Goal: Task Accomplishment & Management: Manage account settings

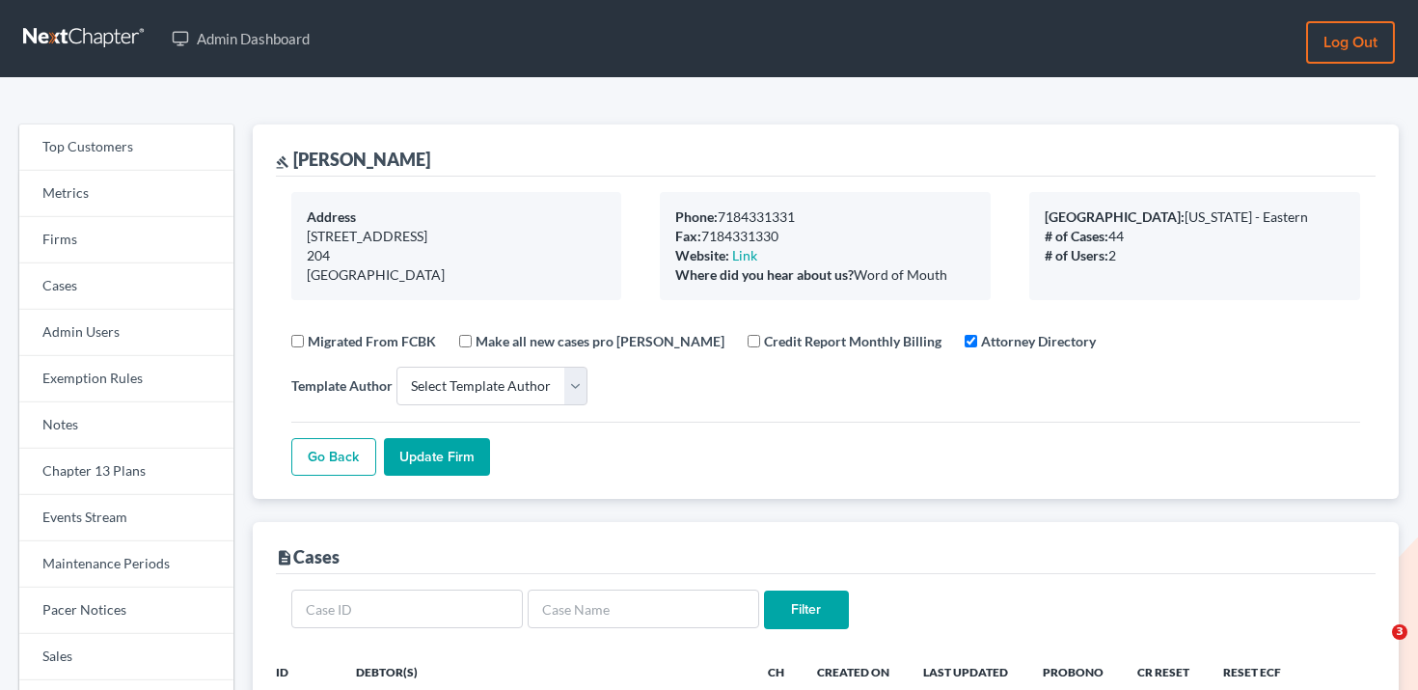
select select
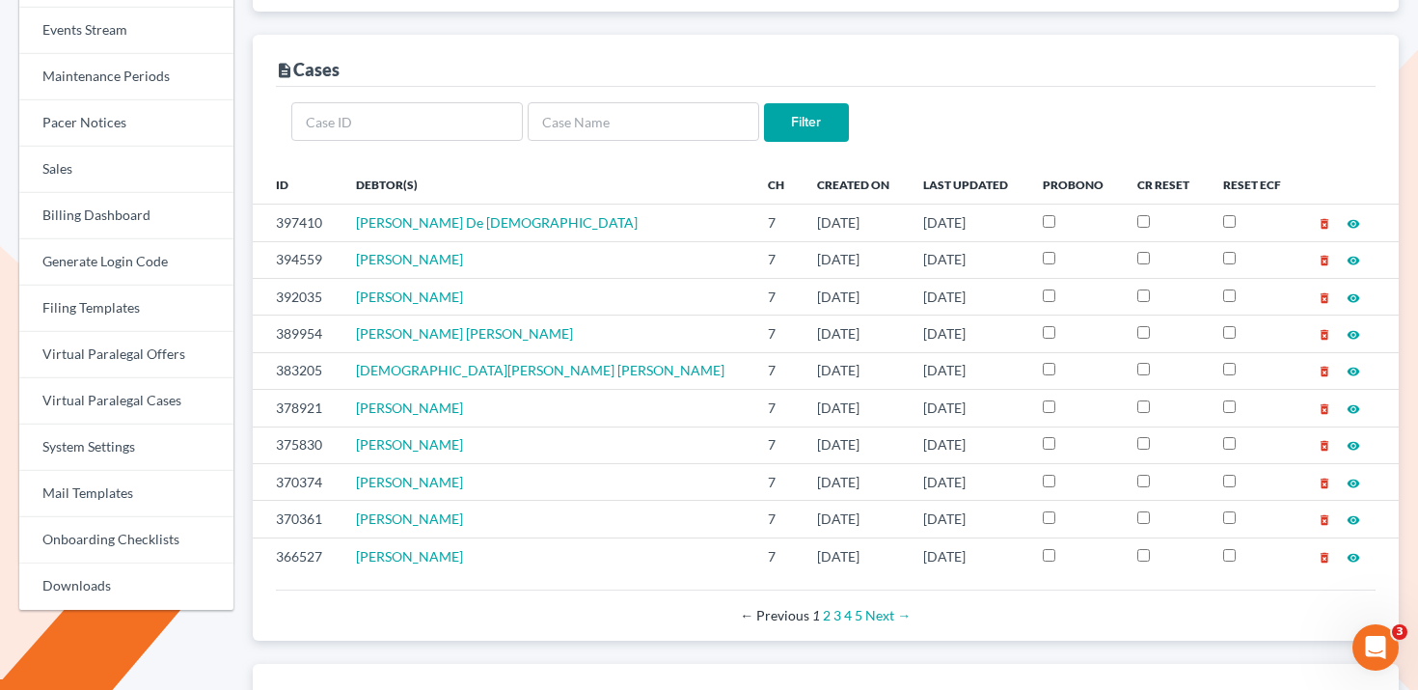
scroll to position [296, 0]
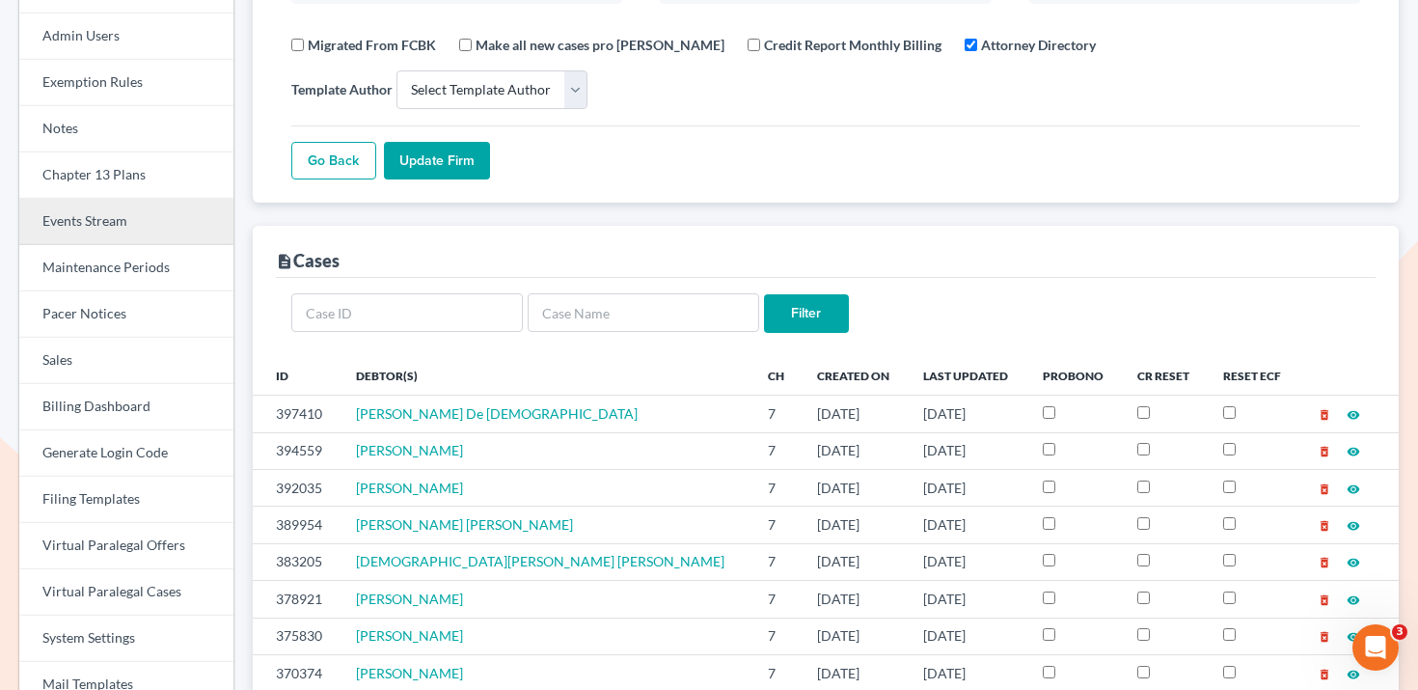
click at [88, 225] on link "Events Stream" at bounding box center [126, 222] width 214 height 46
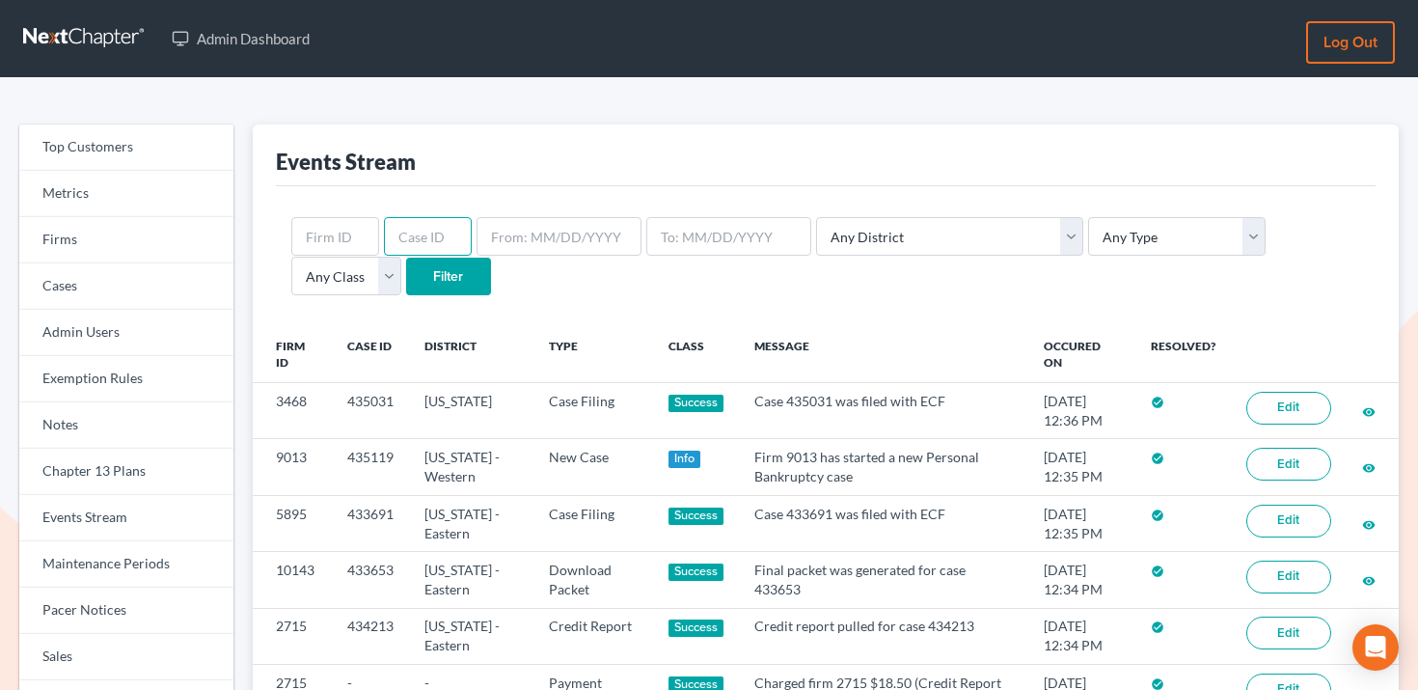
click at [414, 234] on input "text" at bounding box center [428, 236] width 88 height 39
paste input "424463"
type input "424463"
click at [406, 273] on input "Filter" at bounding box center [448, 277] width 85 height 39
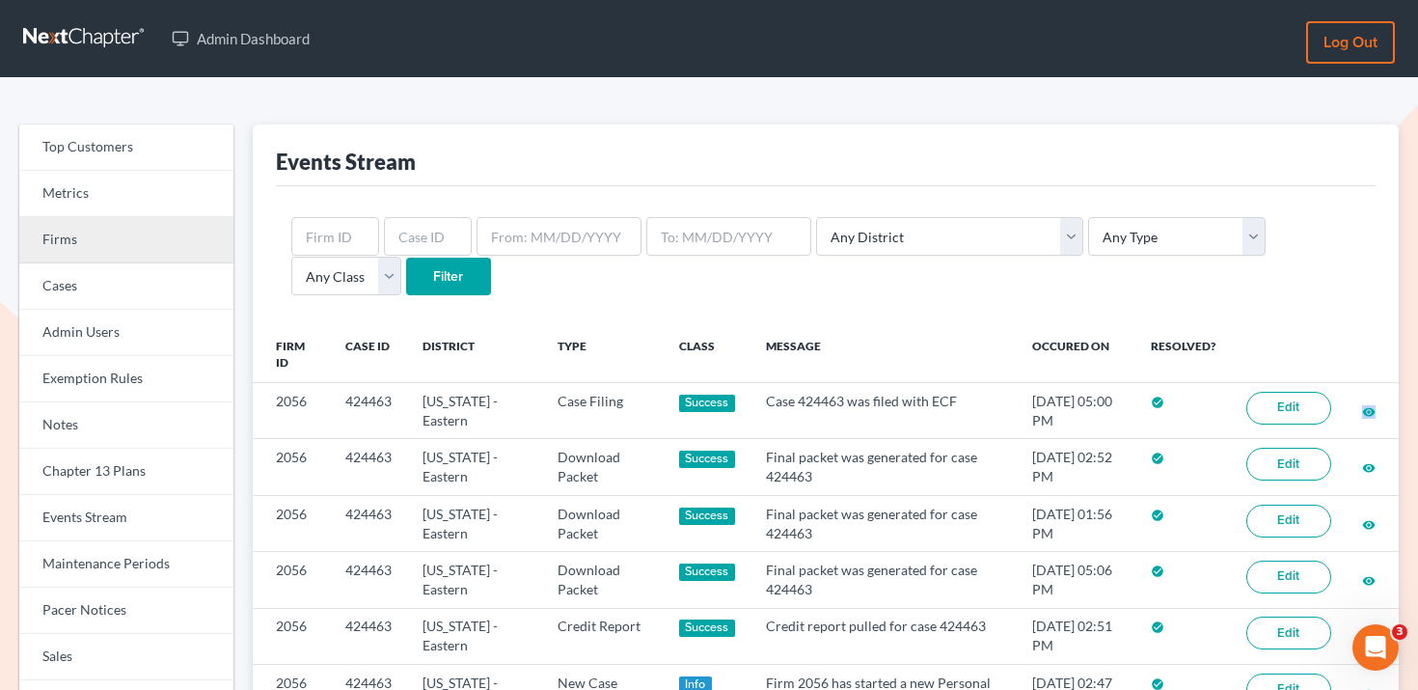
click at [100, 245] on link "Firms" at bounding box center [126, 240] width 214 height 46
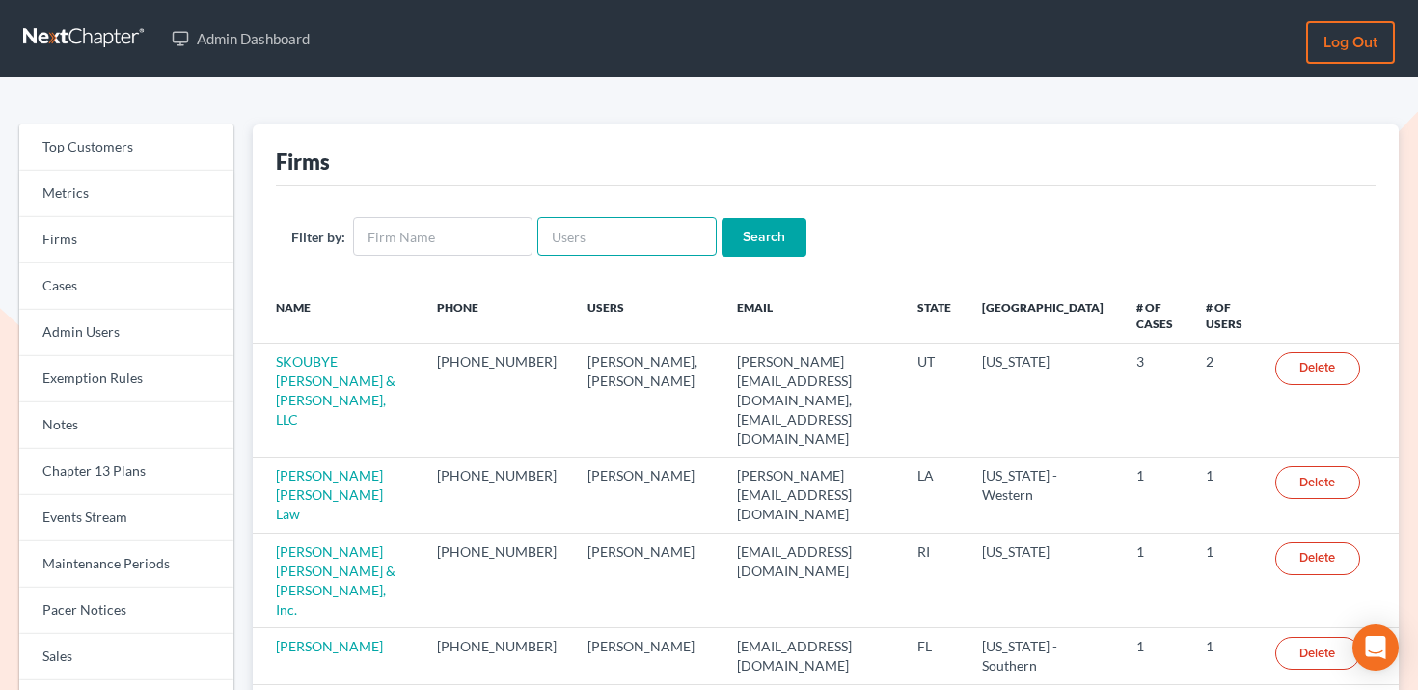
click at [685, 229] on input "text" at bounding box center [626, 236] width 179 height 39
paste input "bankruptcyquestions@gmail.com"
type input "bankruptcyquestions@gmail.com"
click at [728, 230] on input "Search" at bounding box center [764, 237] width 85 height 39
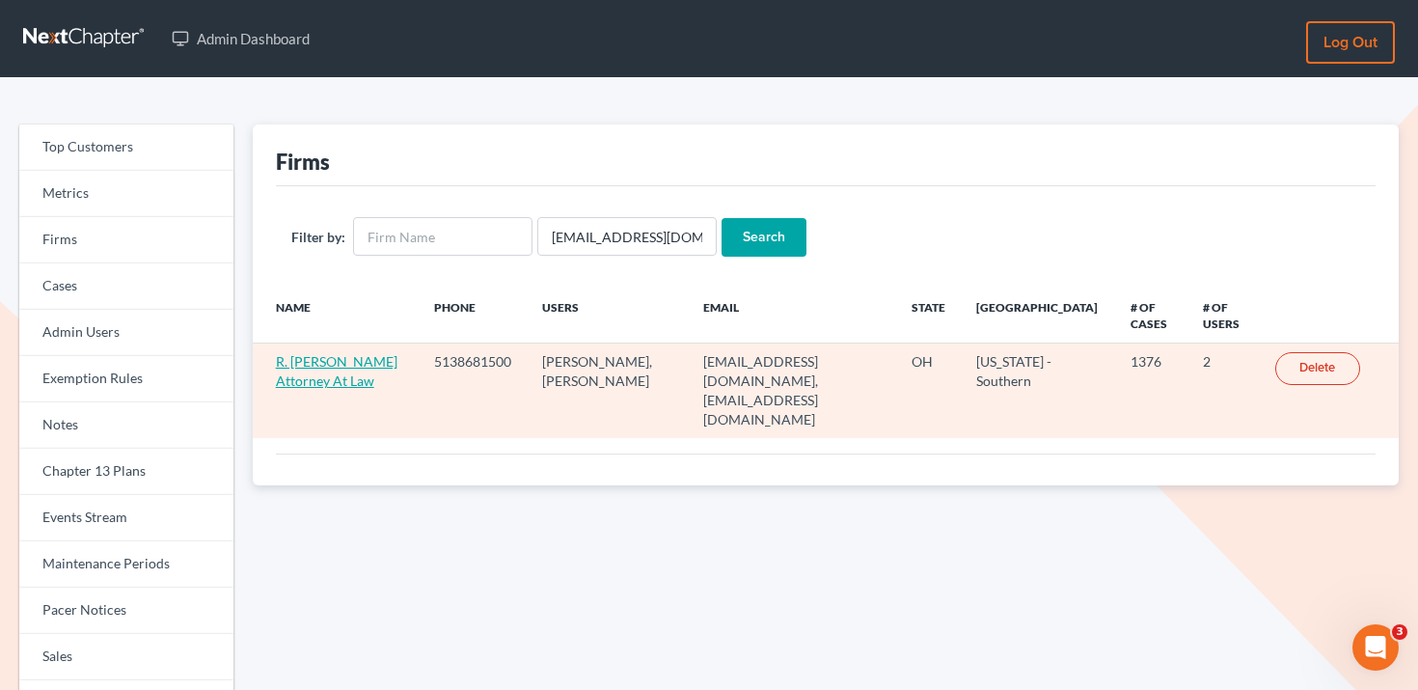
click at [285, 361] on link "R. [PERSON_NAME] Attorney At Law" at bounding box center [337, 371] width 122 height 36
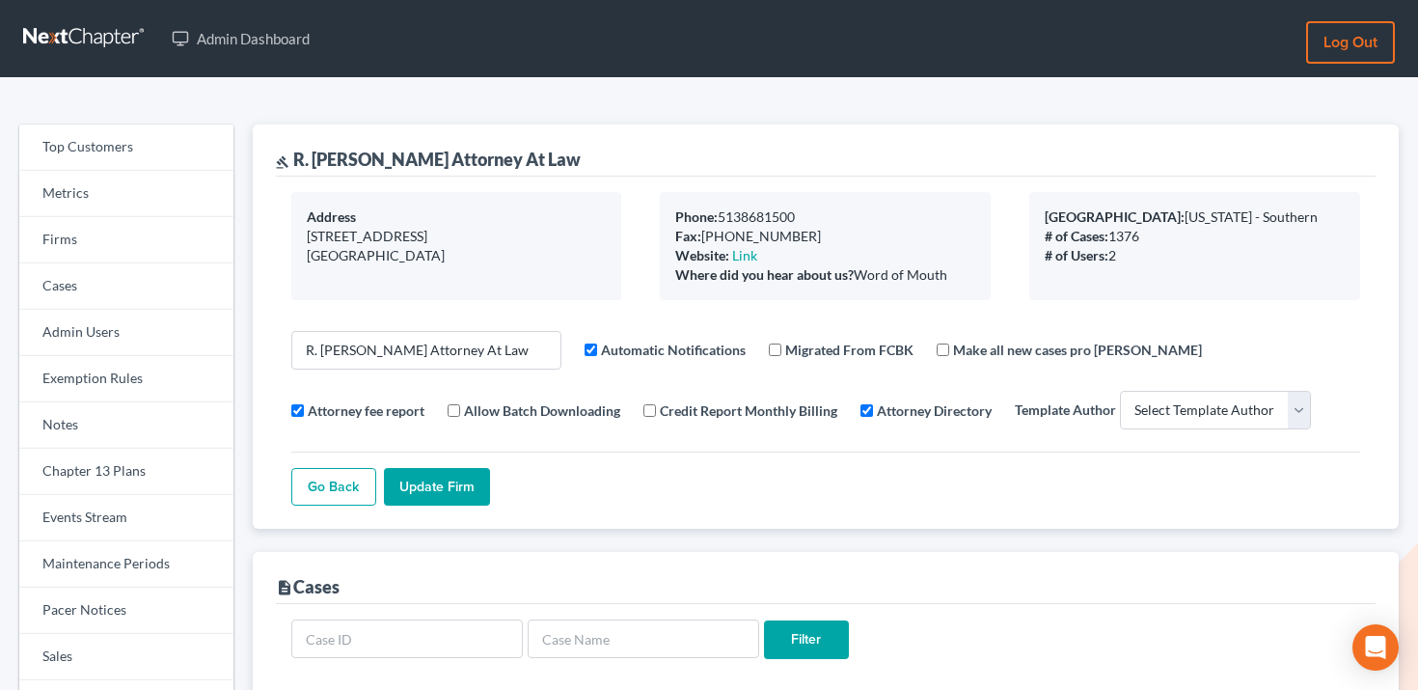
select select
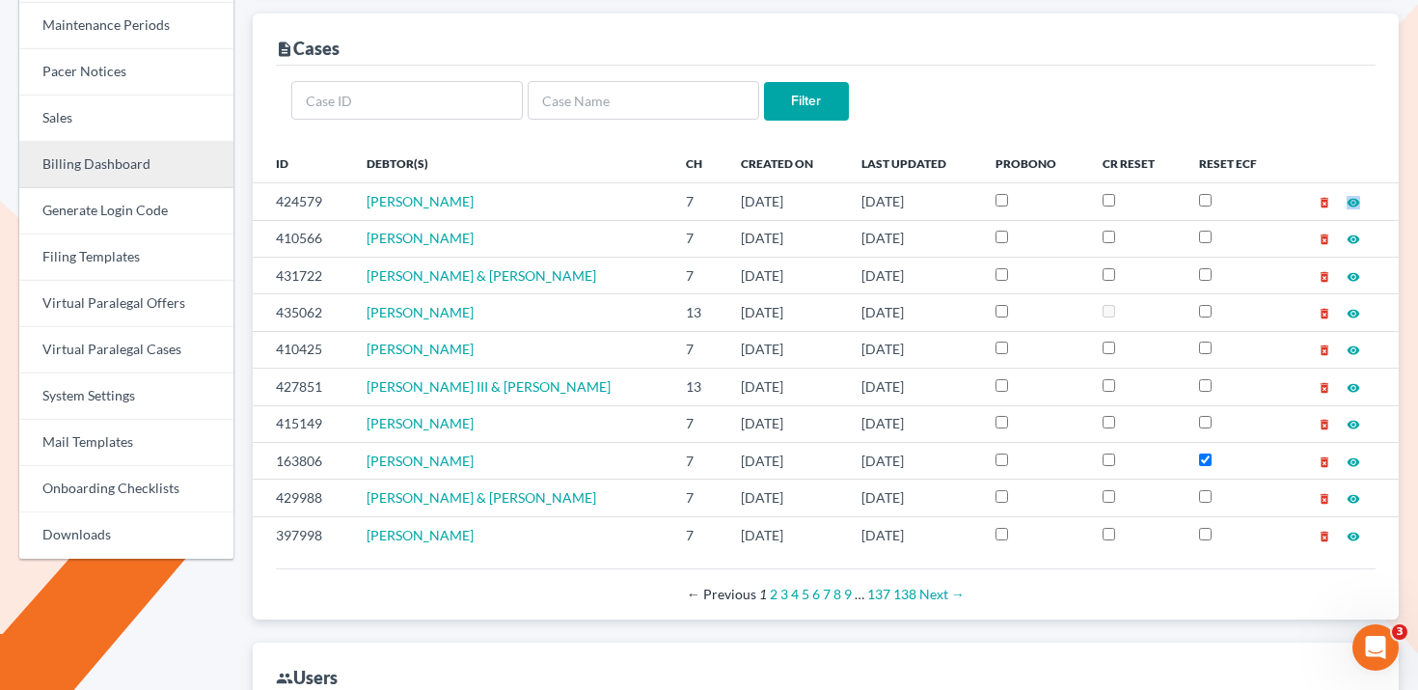
click at [142, 162] on link "Billing Dashboard" at bounding box center [126, 165] width 214 height 46
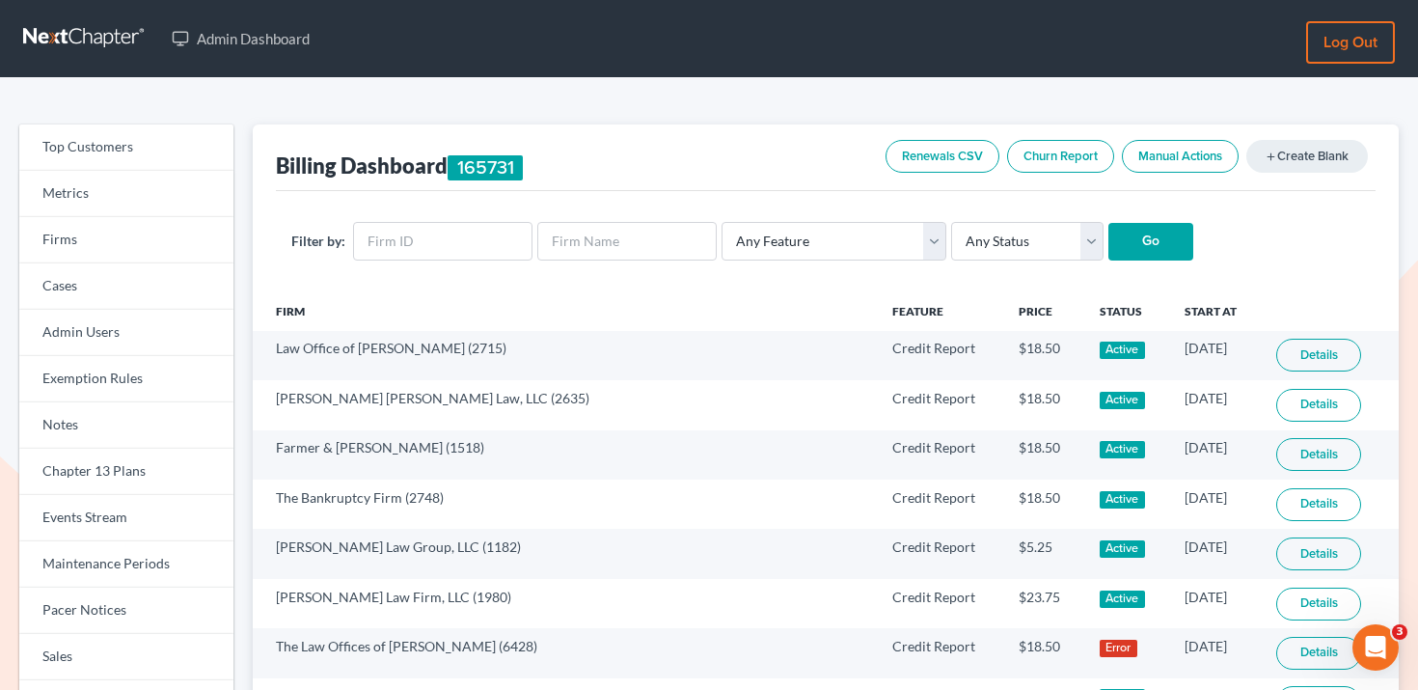
click at [951, 159] on link "Renewals CSV" at bounding box center [943, 156] width 114 height 33
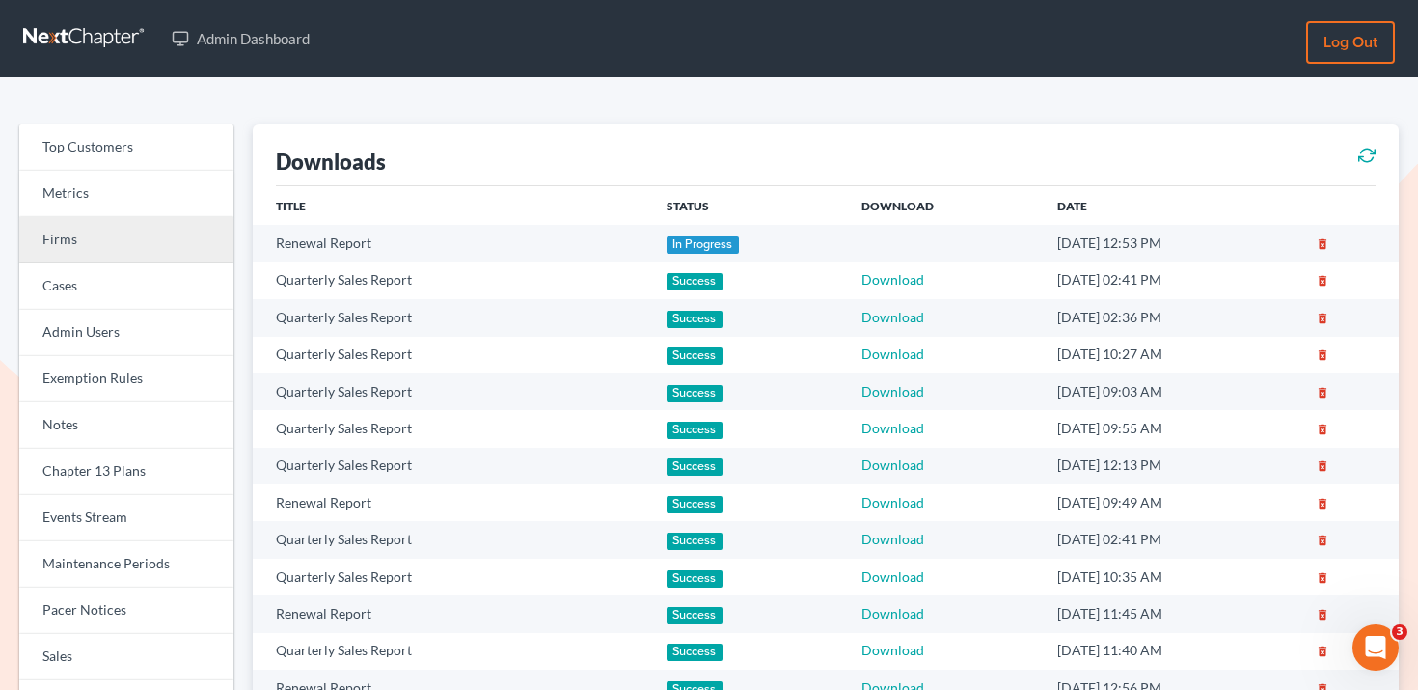
click at [96, 240] on link "Firms" at bounding box center [126, 240] width 214 height 46
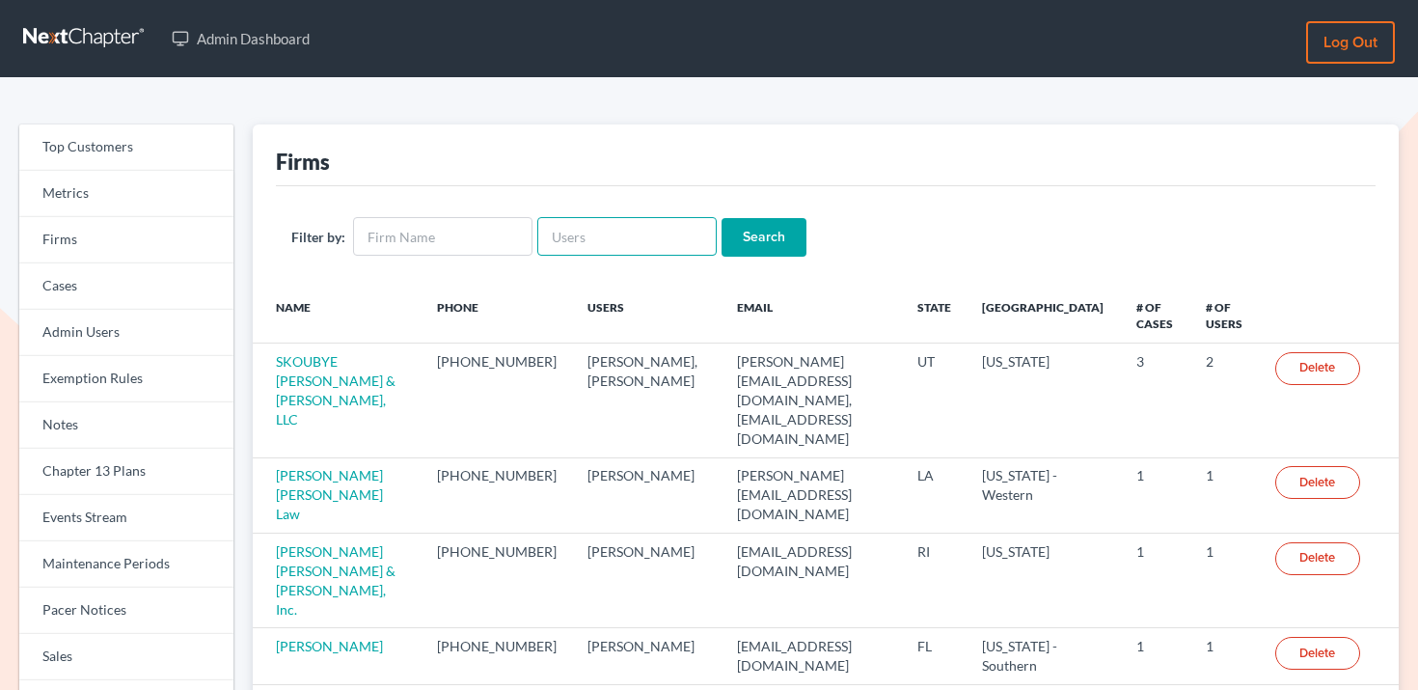
click at [578, 234] on input "text" at bounding box center [626, 236] width 179 height 39
paste input "[EMAIL_ADDRESS][DOMAIN_NAME]"
type input "[EMAIL_ADDRESS][DOMAIN_NAME]"
click at [764, 240] on input "Search" at bounding box center [764, 237] width 85 height 39
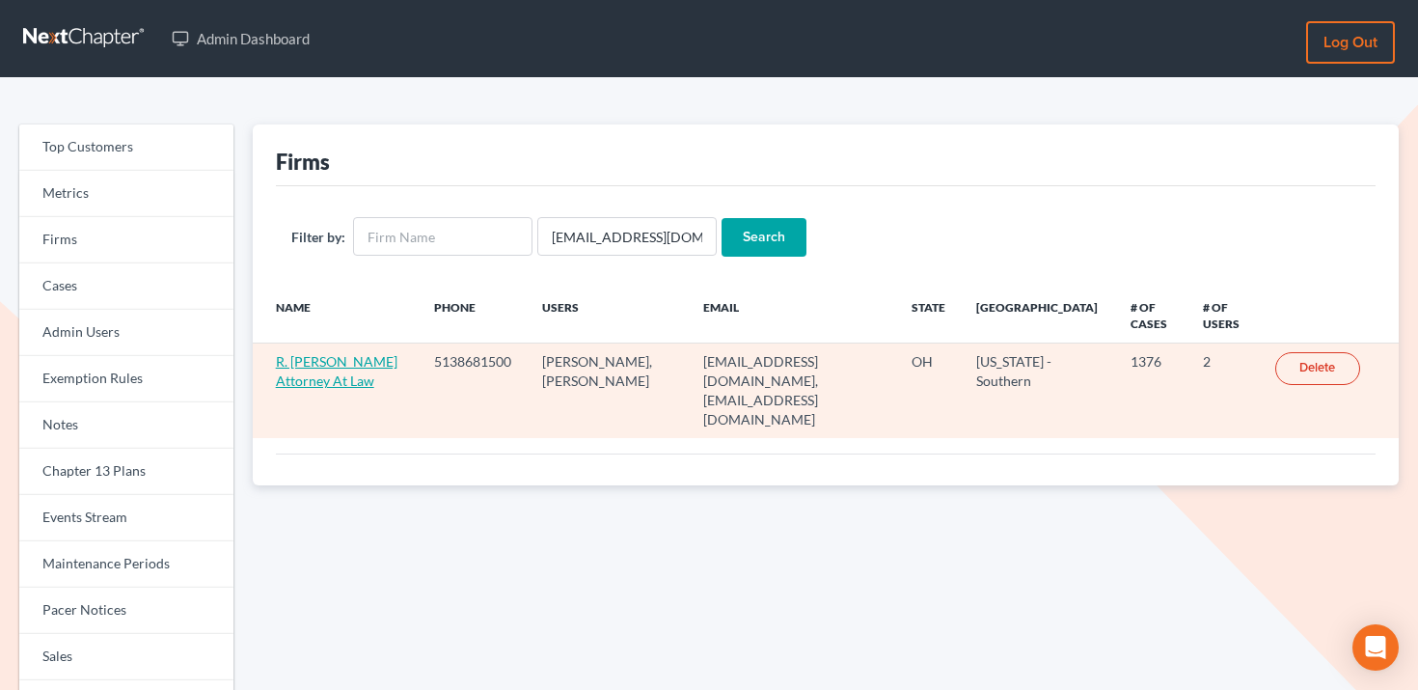
click at [318, 364] on link "R. [PERSON_NAME] Attorney At Law" at bounding box center [337, 371] width 122 height 36
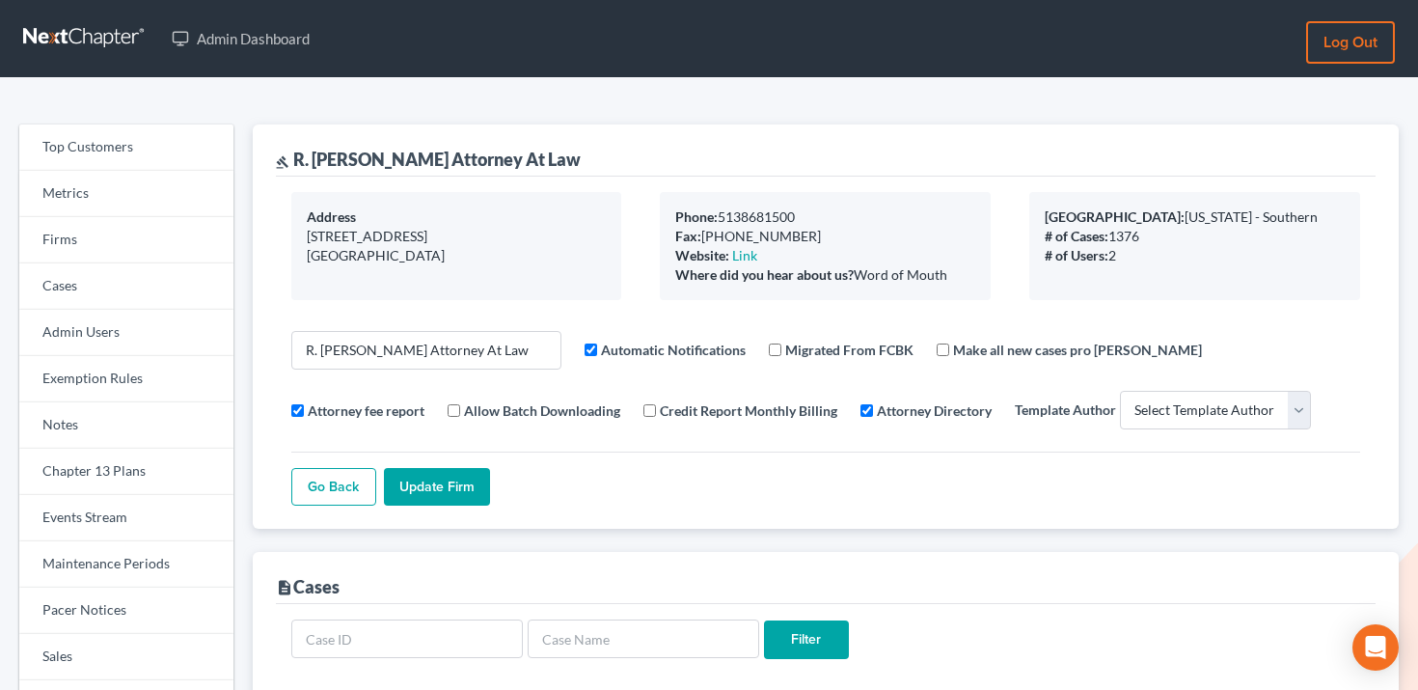
select select
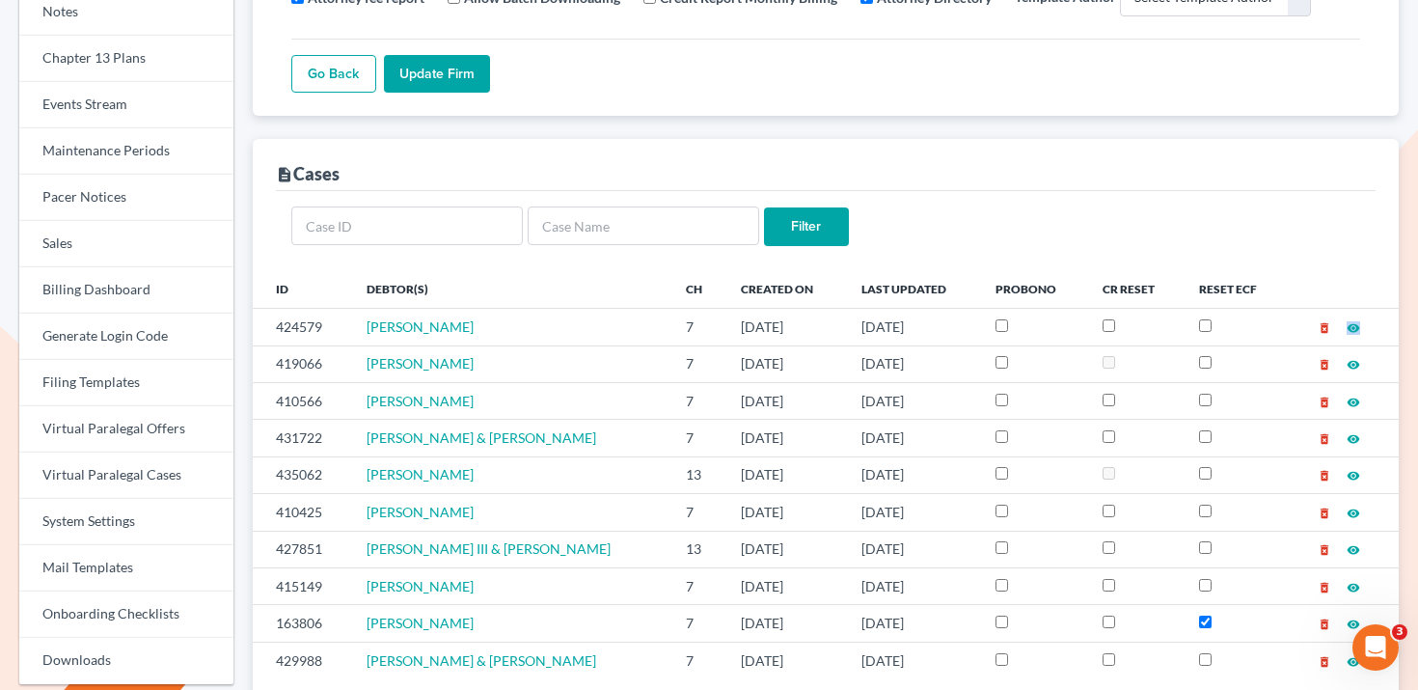
scroll to position [195, 0]
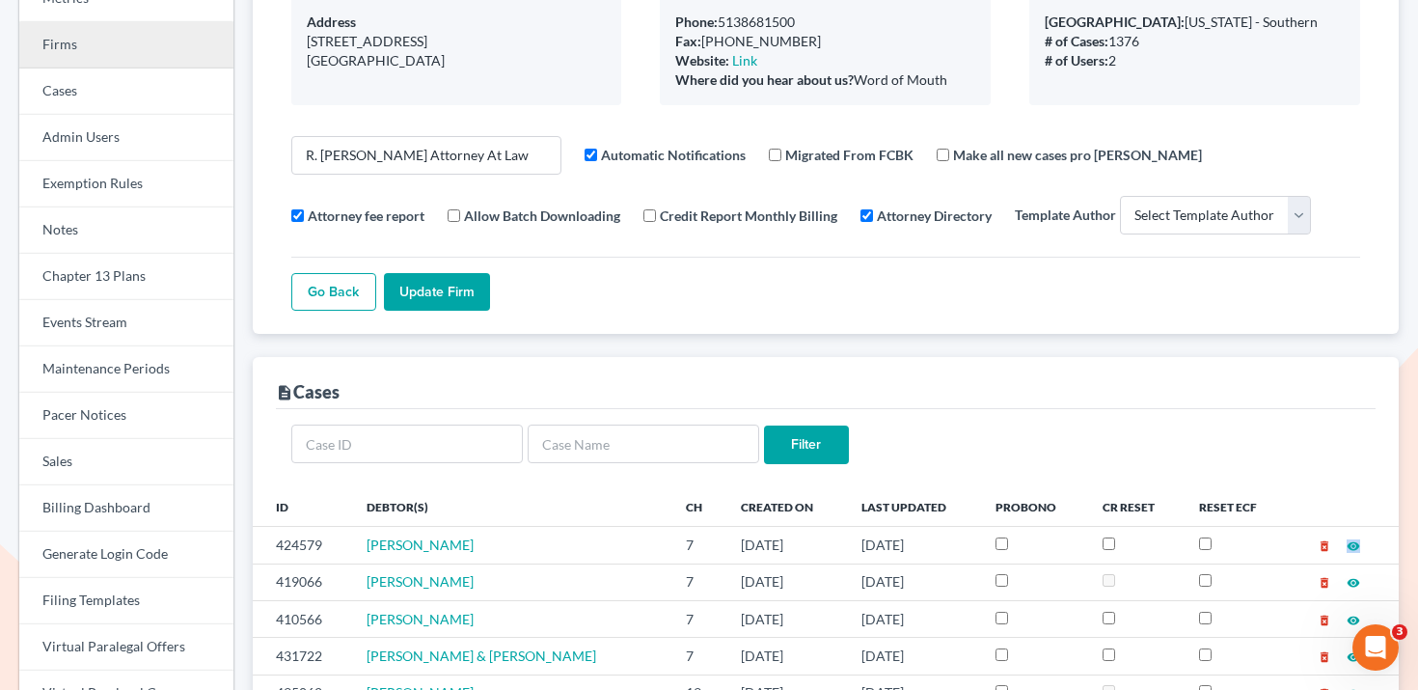
click at [128, 62] on link "Firms" at bounding box center [126, 45] width 214 height 46
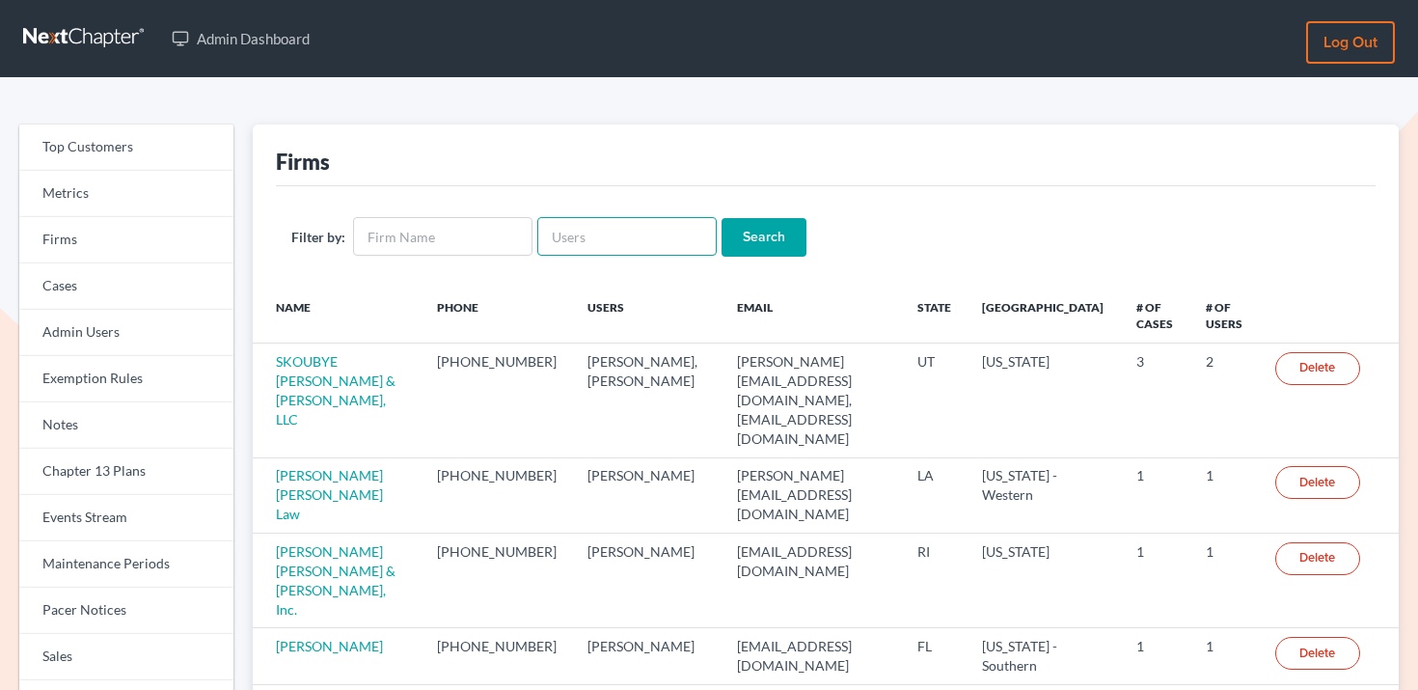
click at [602, 238] on input "text" at bounding box center [626, 236] width 179 height 39
paste input "[EMAIL_ADDRESS][DOMAIN_NAME]"
type input "[EMAIL_ADDRESS][DOMAIN_NAME]"
click at [763, 238] on input "Search" at bounding box center [764, 237] width 85 height 39
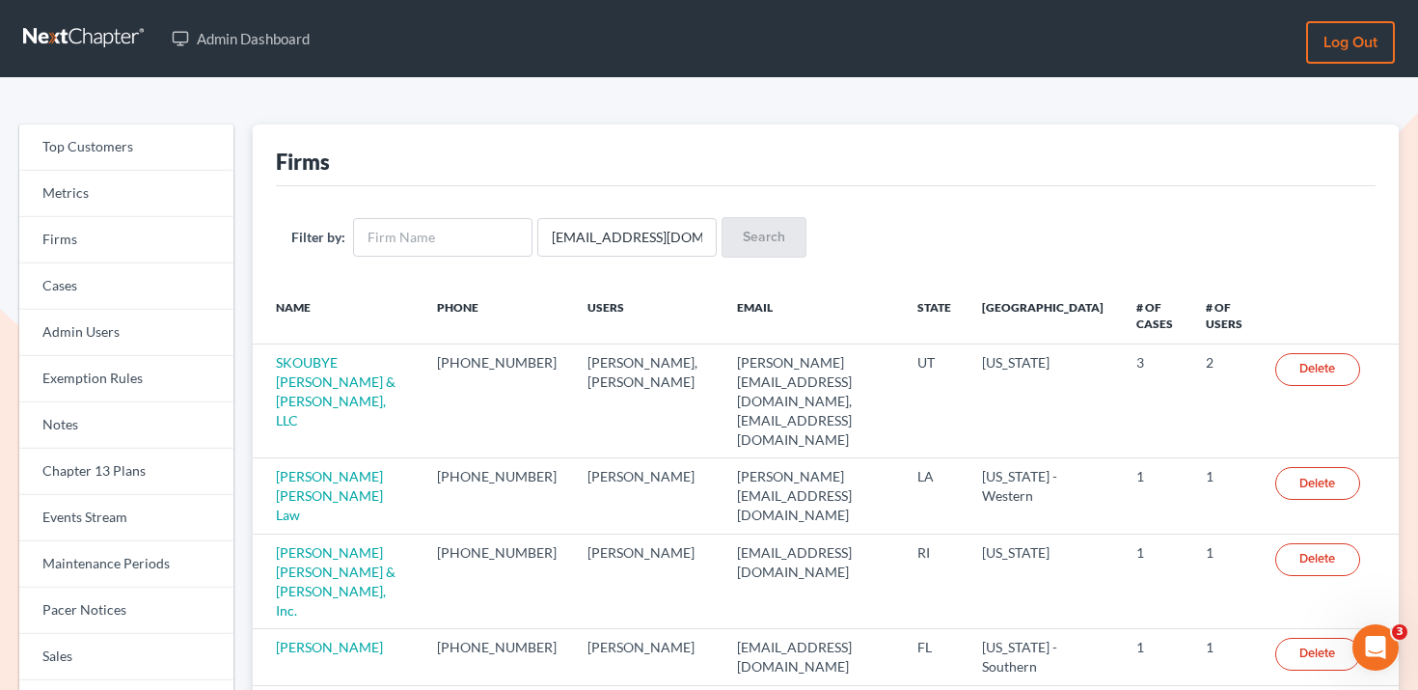
scroll to position [0, 0]
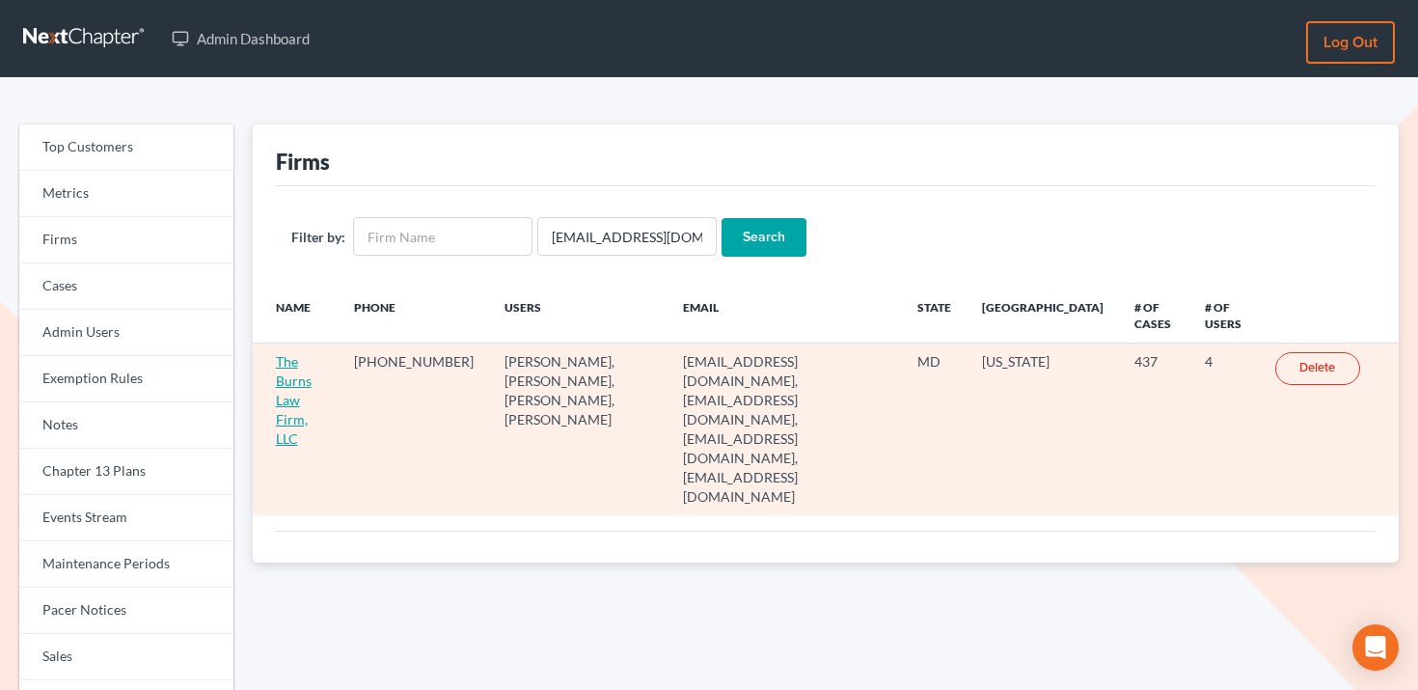
click at [286, 374] on link "The Burns Law Firm, LLC" at bounding box center [294, 400] width 36 height 94
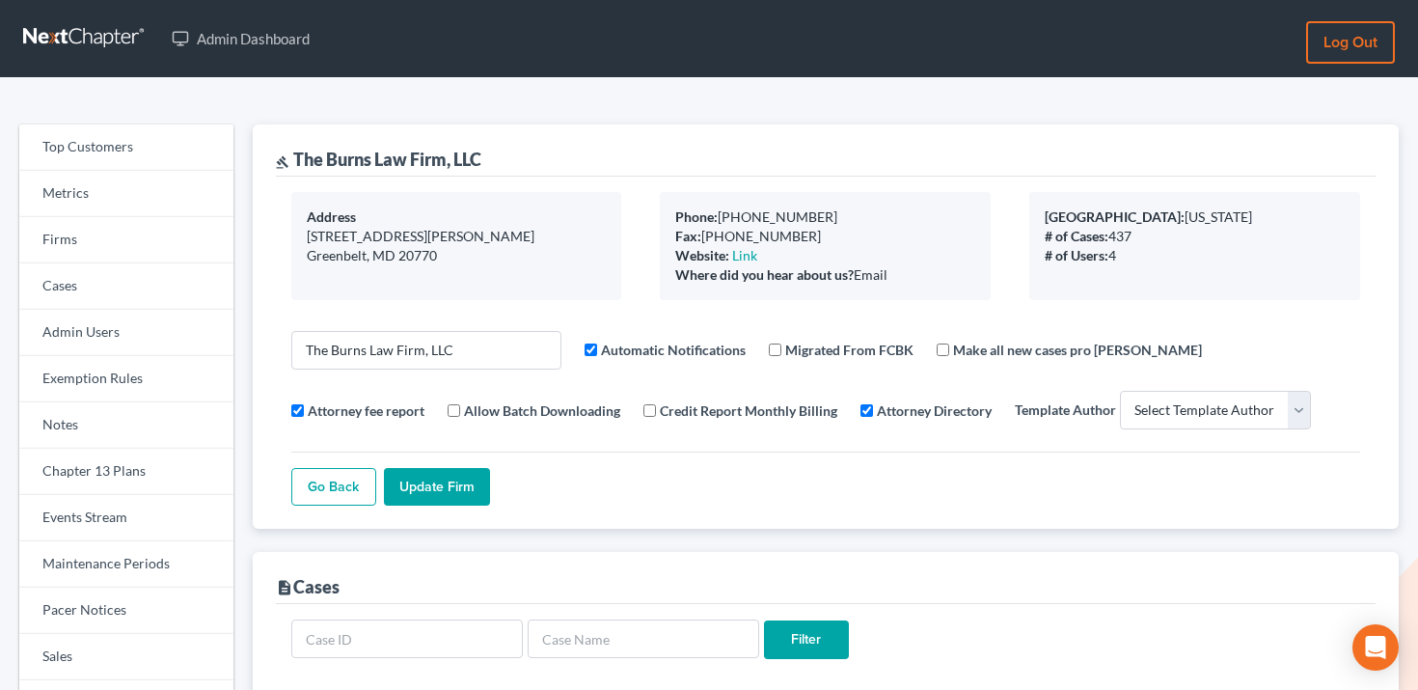
select select
click at [124, 233] on link "Firms" at bounding box center [126, 240] width 214 height 46
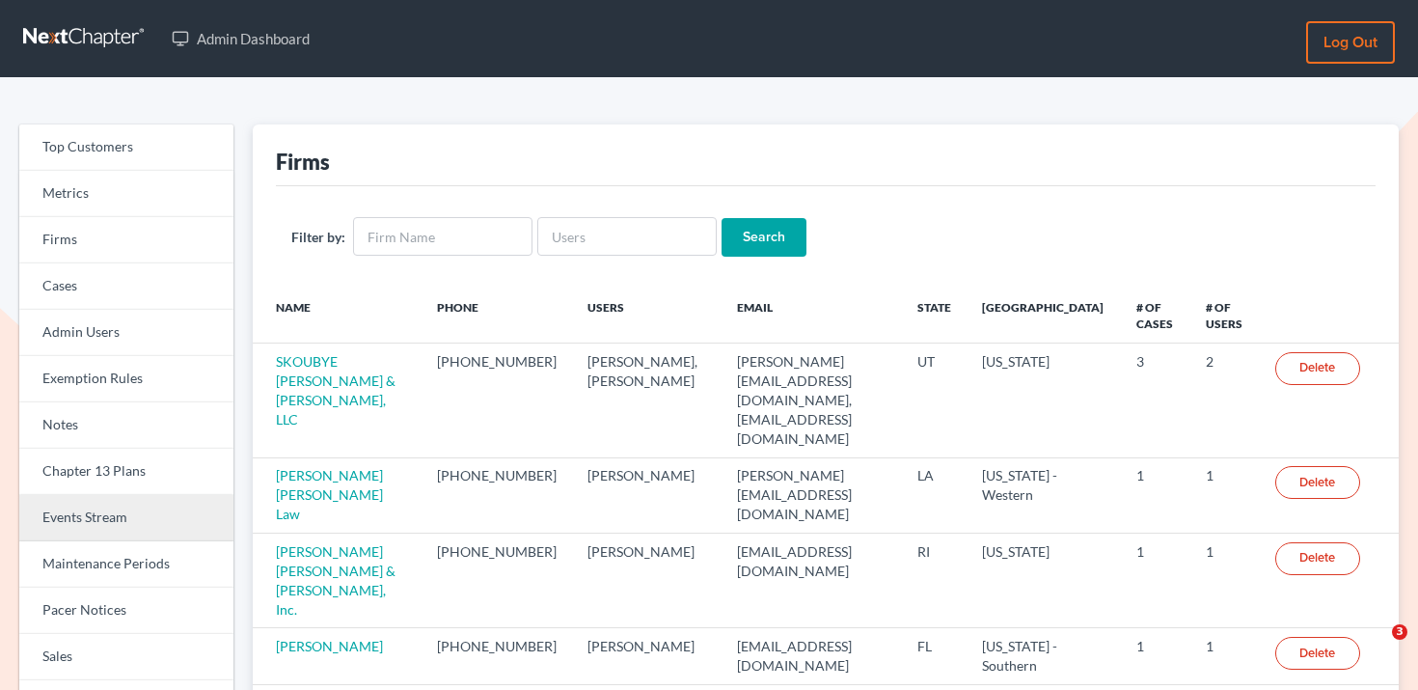
click at [82, 525] on link "Events Stream" at bounding box center [126, 518] width 214 height 46
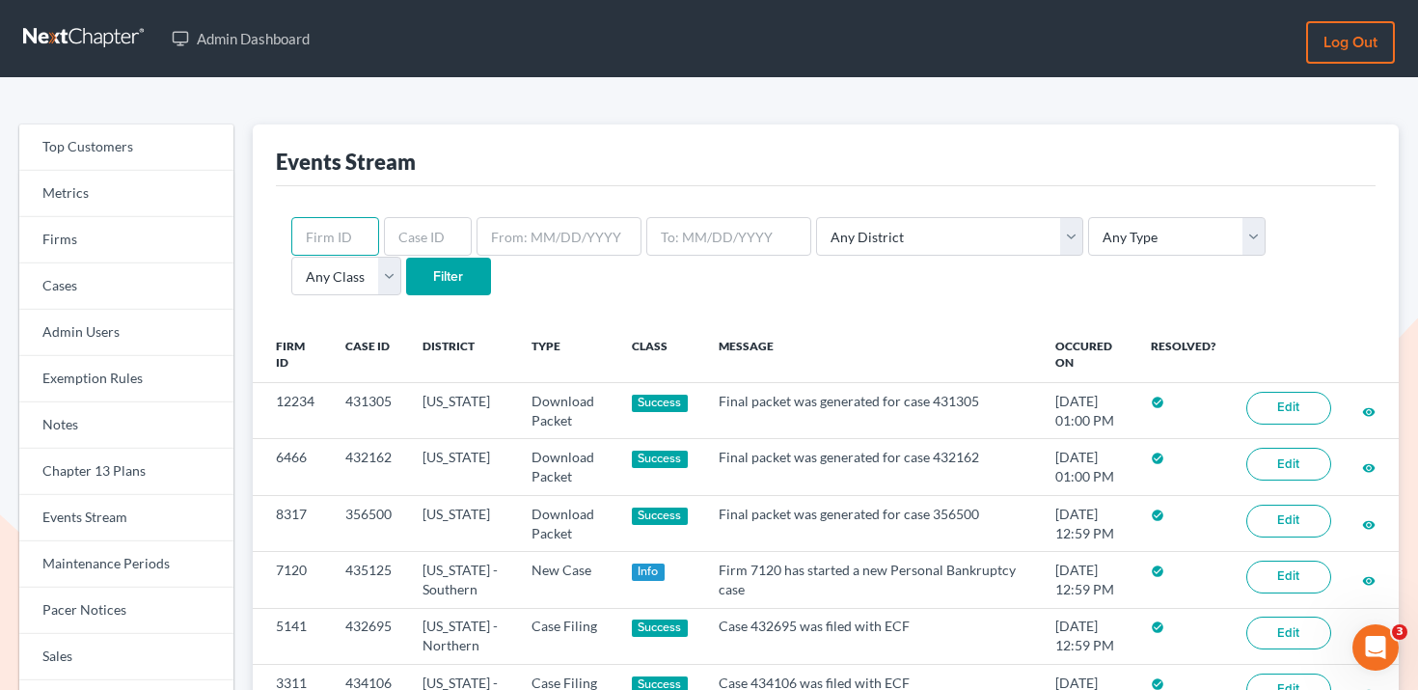
click at [315, 246] on input "text" at bounding box center [335, 236] width 88 height 39
paste input "1870"
type input "1870"
click at [406, 264] on input "Filter" at bounding box center [448, 277] width 85 height 39
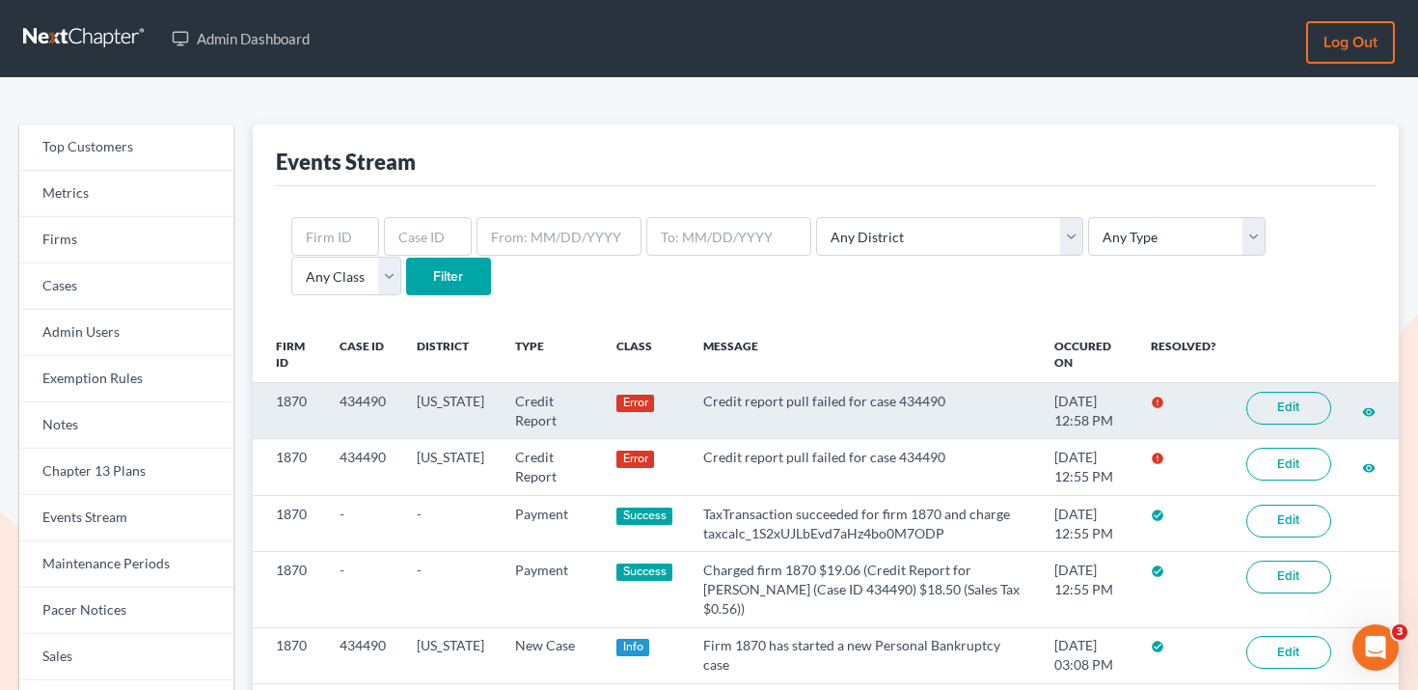
click at [1273, 403] on link "Edit" at bounding box center [1289, 408] width 85 height 33
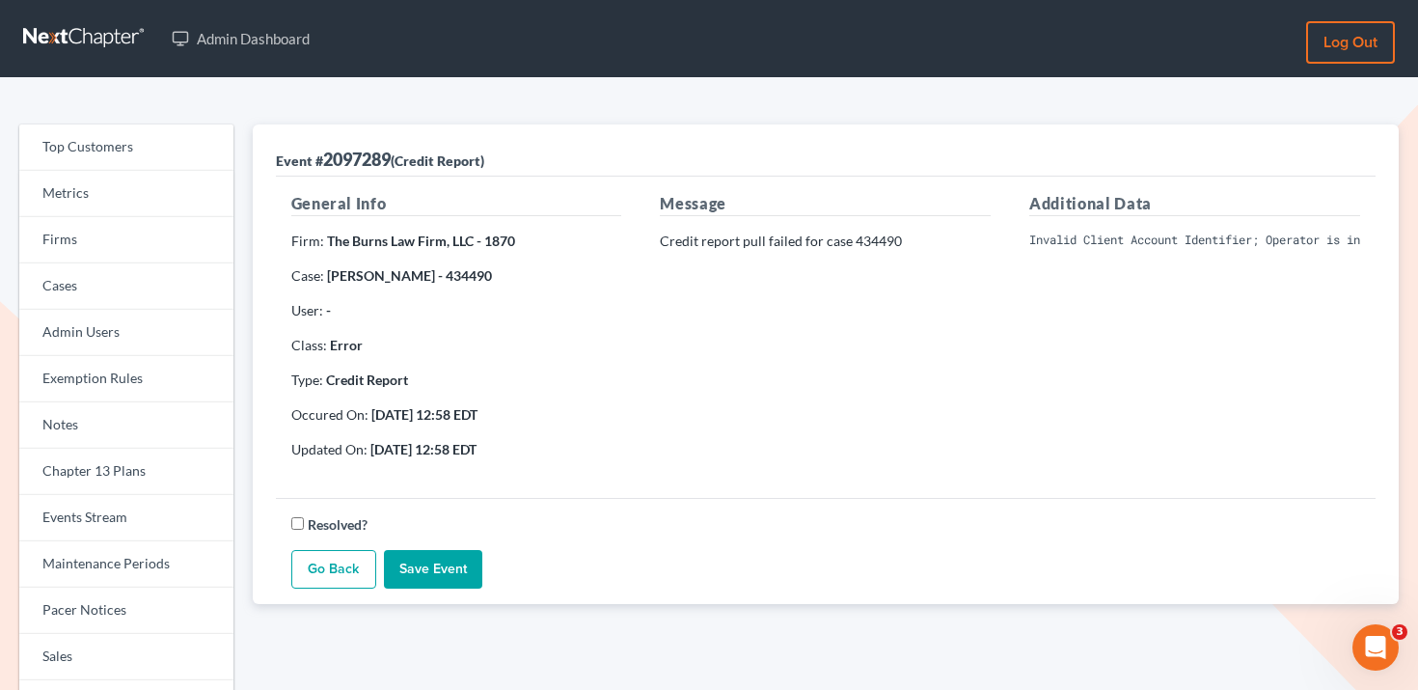
click at [1135, 241] on pre "Invalid Client Account Identifier; Operator is inactive. Please visit our websi…" at bounding box center [1195, 240] width 331 height 17
copy div "Invalid Client Account Identifier; Operator is inactive. Please visit our websi…"
drag, startPoint x: 472, startPoint y: 242, endPoint x: 326, endPoint y: 242, distance: 145.7
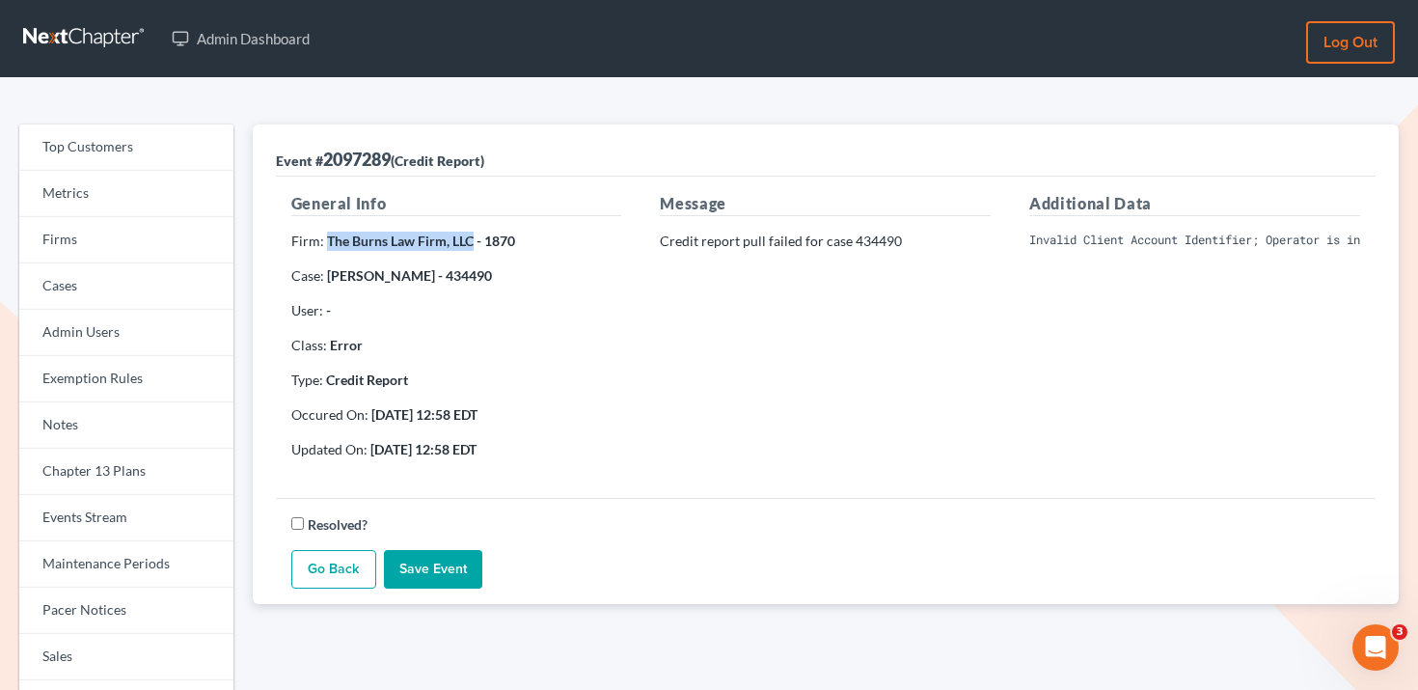
click at [327, 242] on strong "The Burns Law Firm, LLC - 1870" at bounding box center [421, 241] width 188 height 16
copy strong "The Burns Law Firm, LLC"
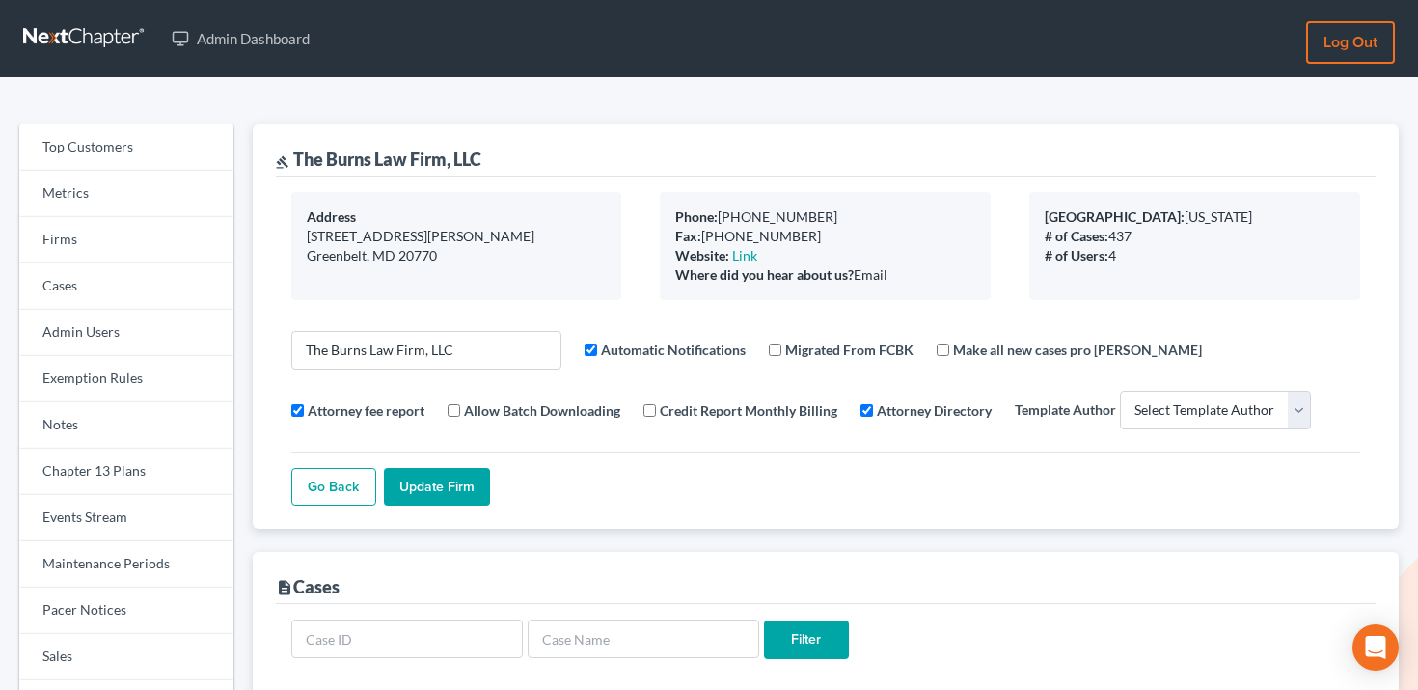
select select
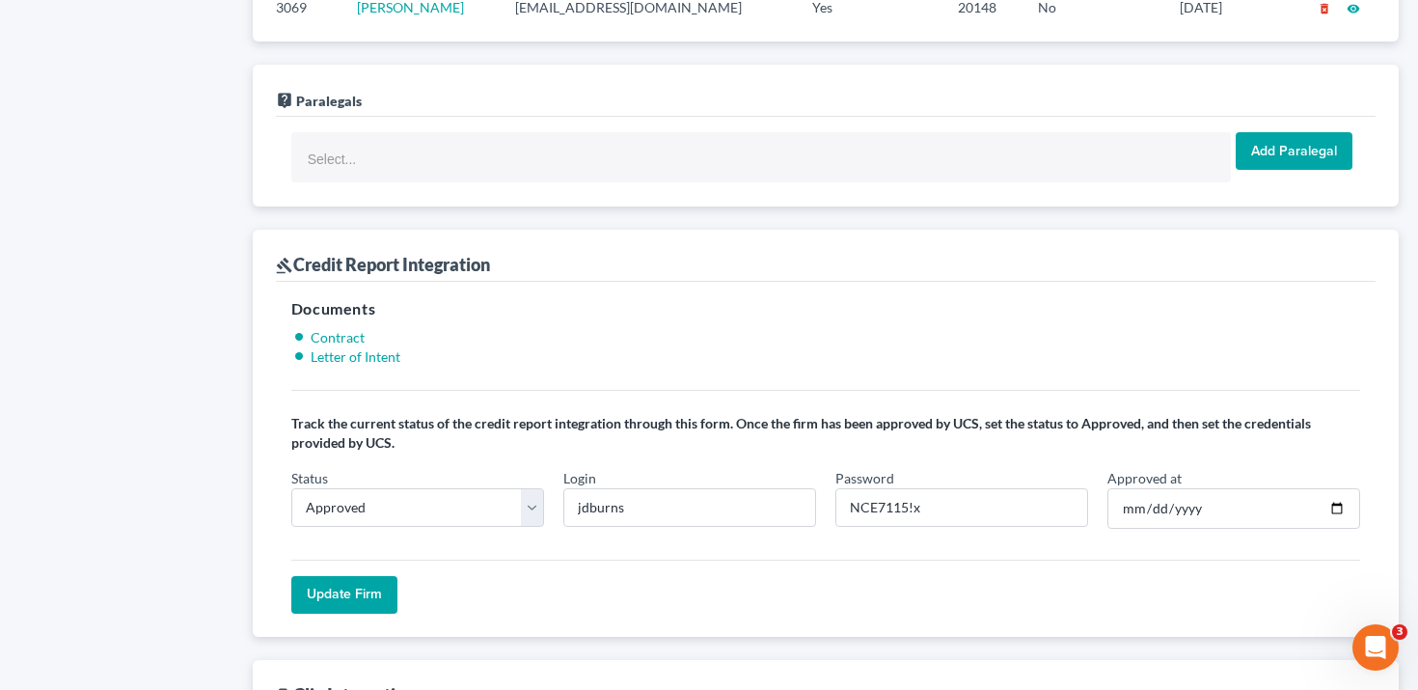
scroll to position [1599, 0]
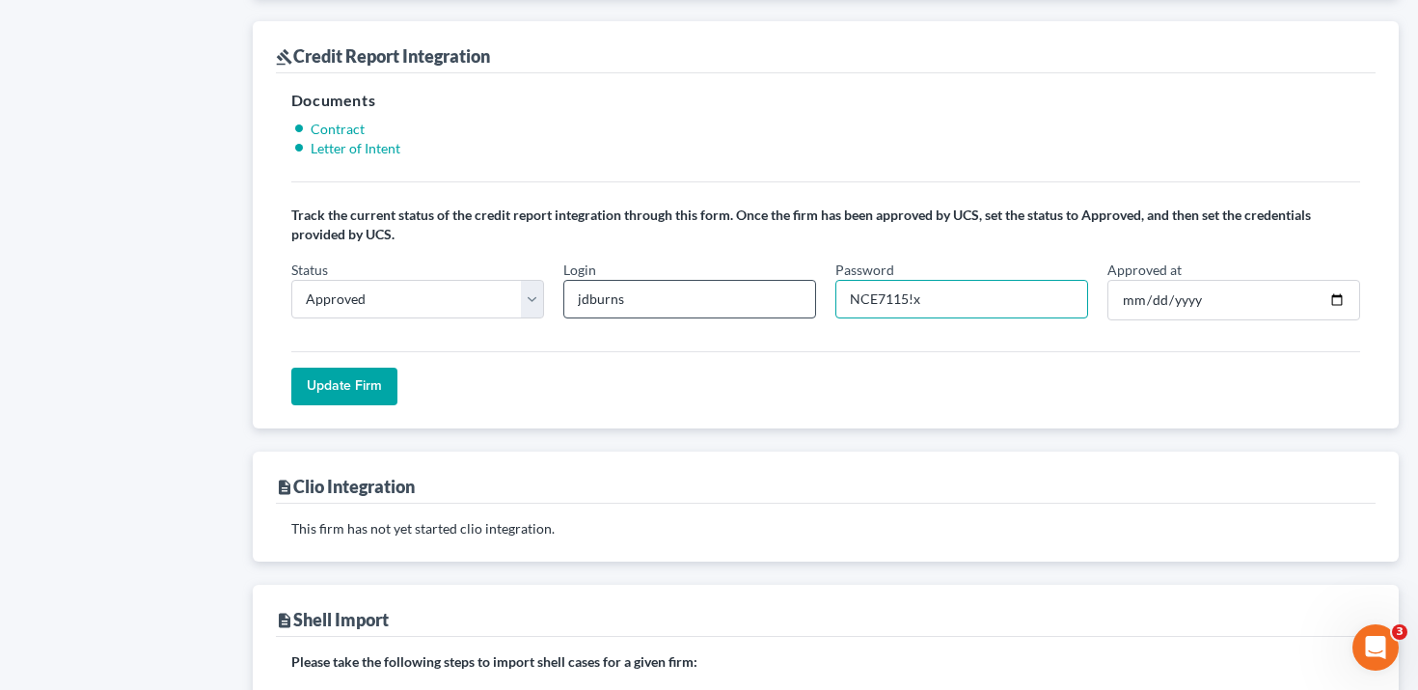
drag, startPoint x: 908, startPoint y: 298, endPoint x: 806, endPoint y: 297, distance: 102.3
click at [806, 297] on div "Status In Progress Not Approved Approved Retry Login jdburns Password NCE7115!x…" at bounding box center [826, 298] width 1088 height 76
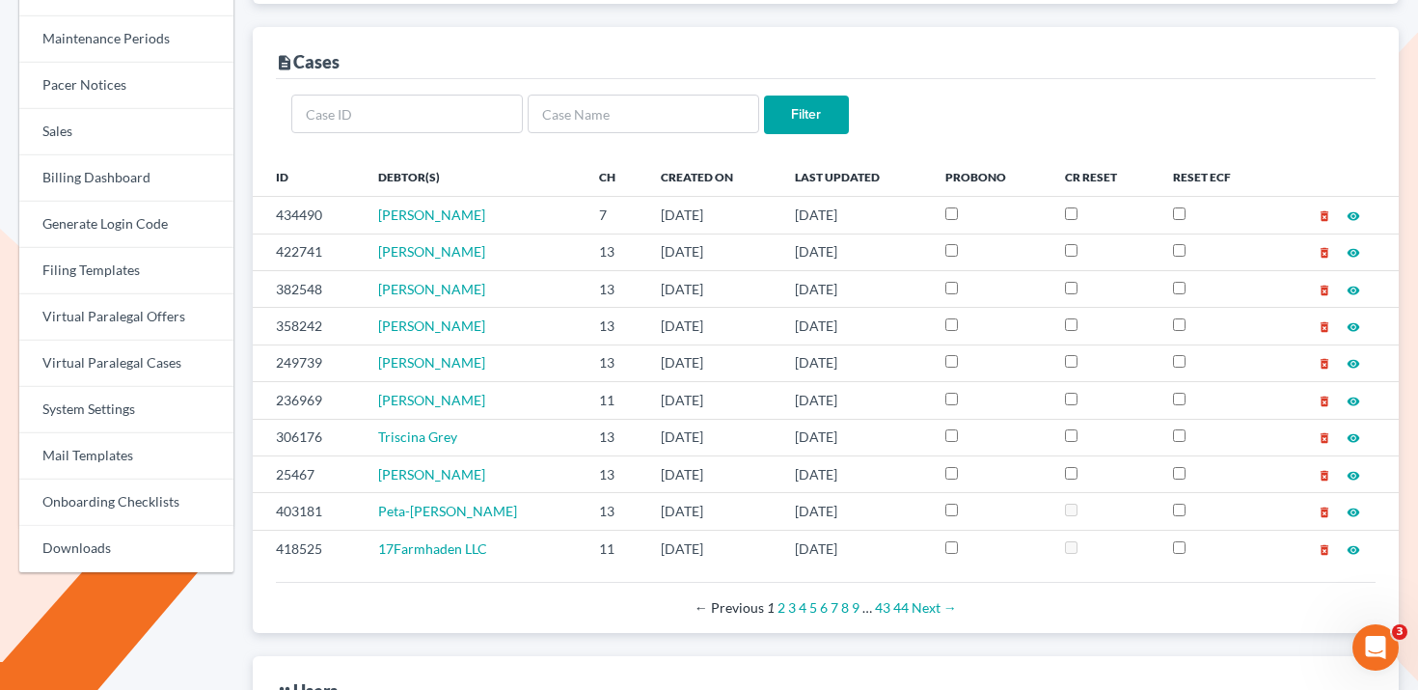
scroll to position [0, 0]
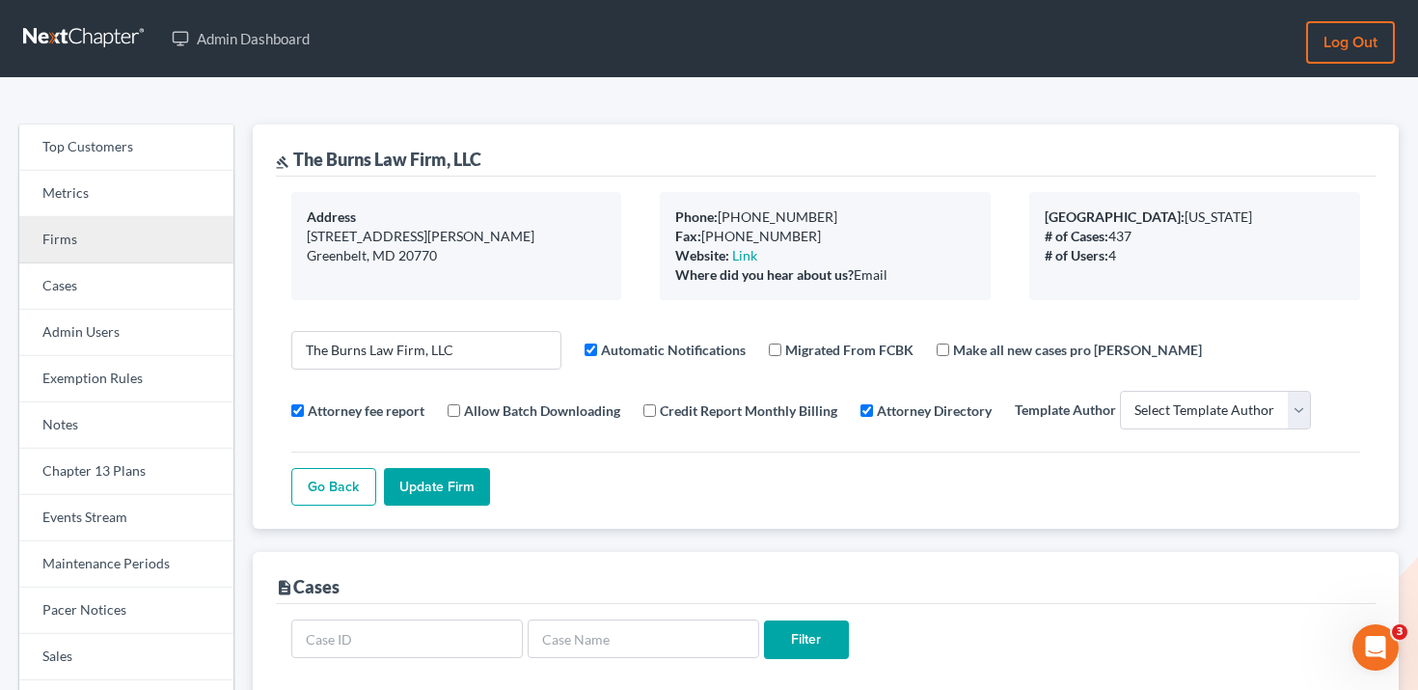
click at [122, 242] on link "Firms" at bounding box center [126, 240] width 214 height 46
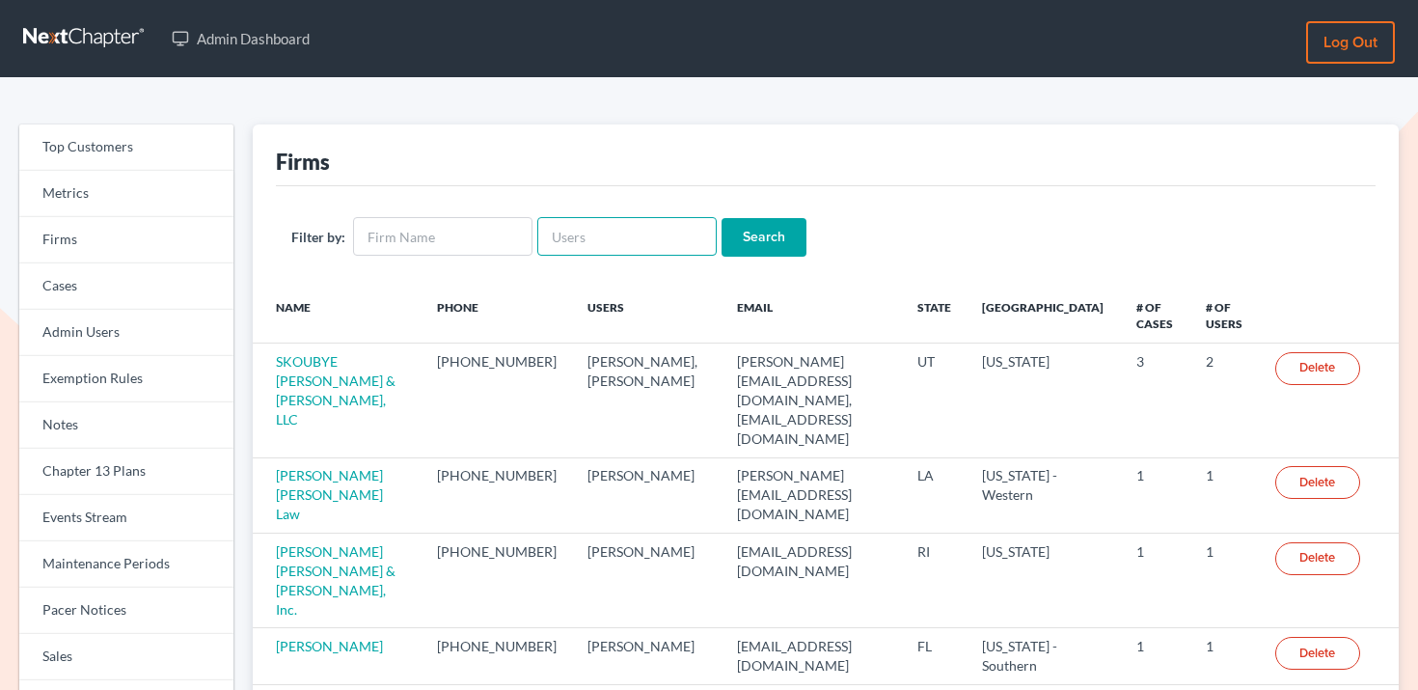
click at [544, 244] on input "text" at bounding box center [626, 236] width 179 height 39
paste input "[EMAIL_ADDRESS][DOMAIN_NAME]"
type input "[EMAIL_ADDRESS][DOMAIN_NAME]"
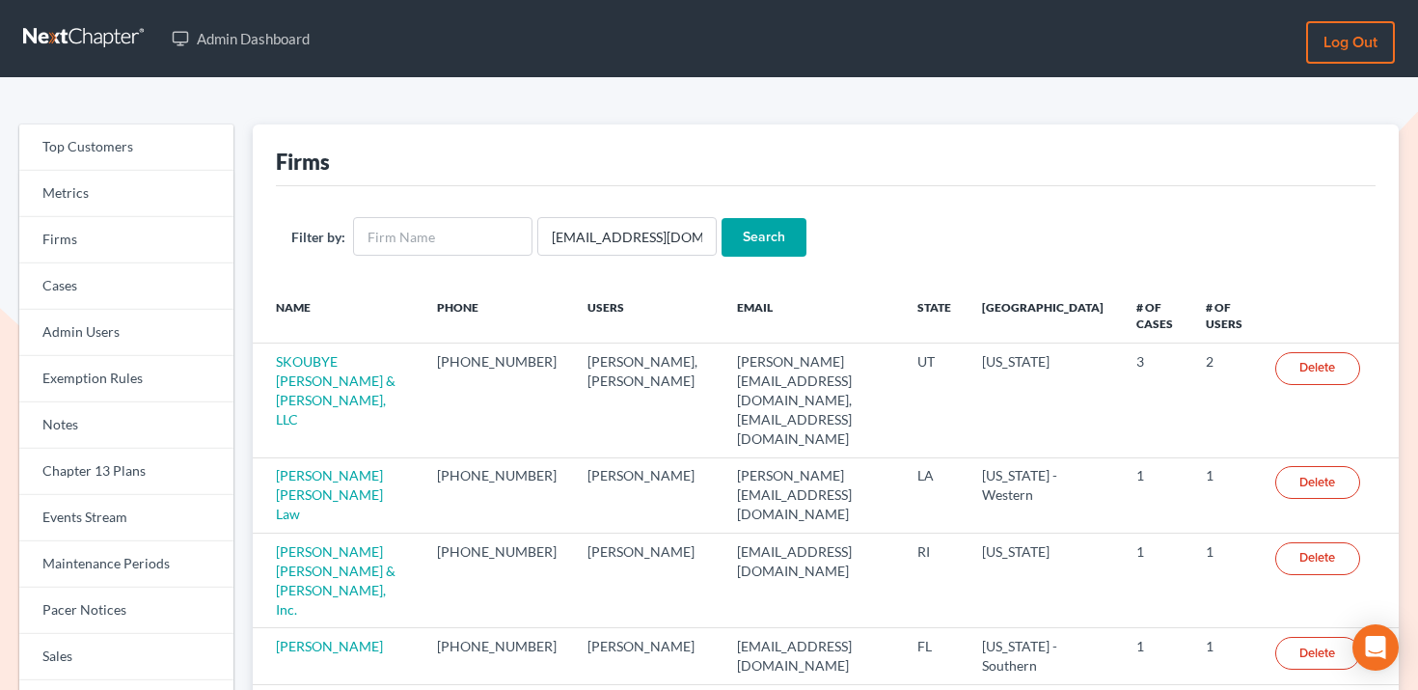
click at [743, 241] on input "Search" at bounding box center [764, 237] width 85 height 39
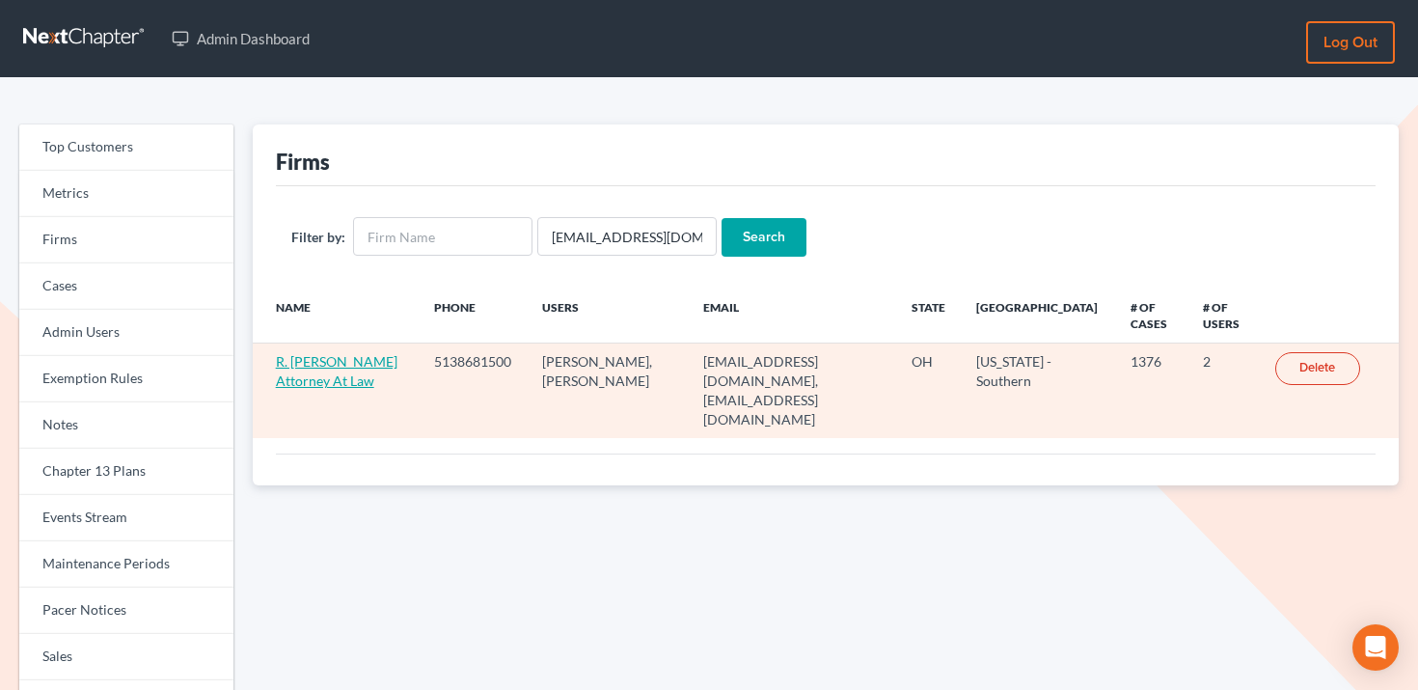
click at [334, 380] on link "R. [PERSON_NAME] Attorney At Law" at bounding box center [337, 371] width 122 height 36
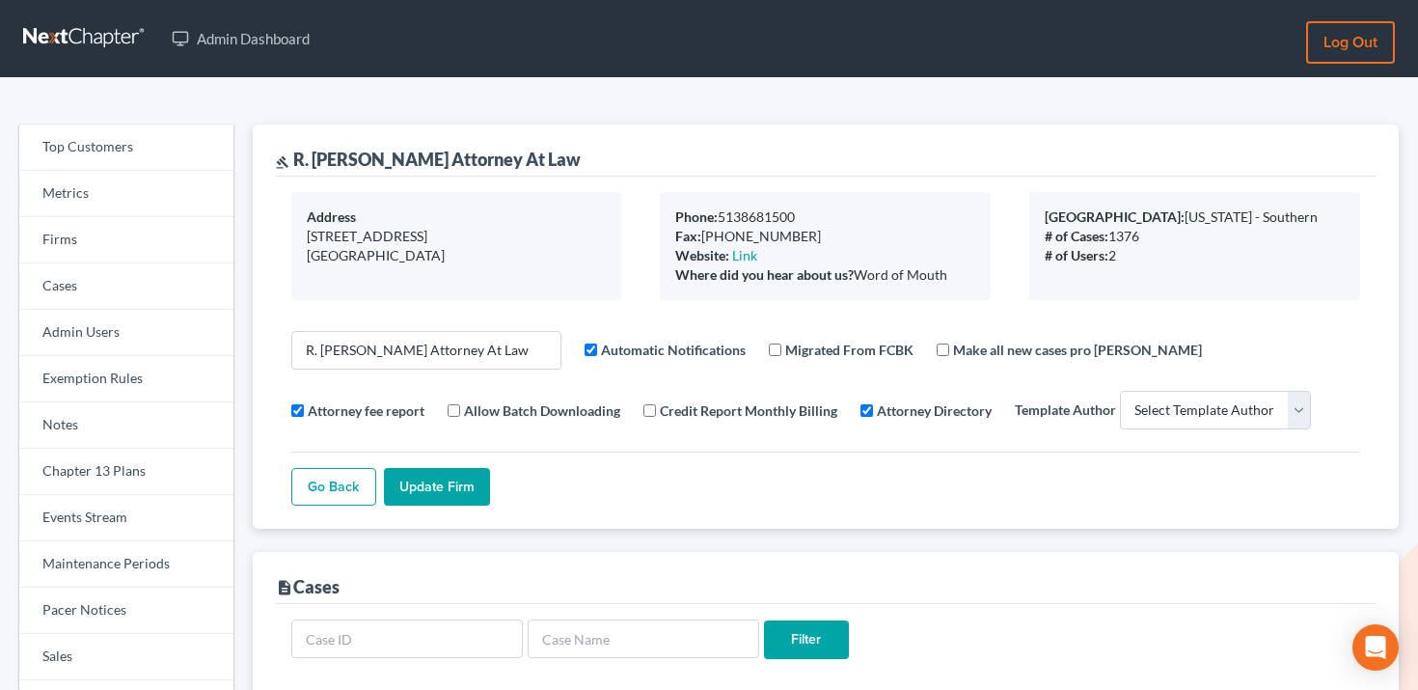
select select
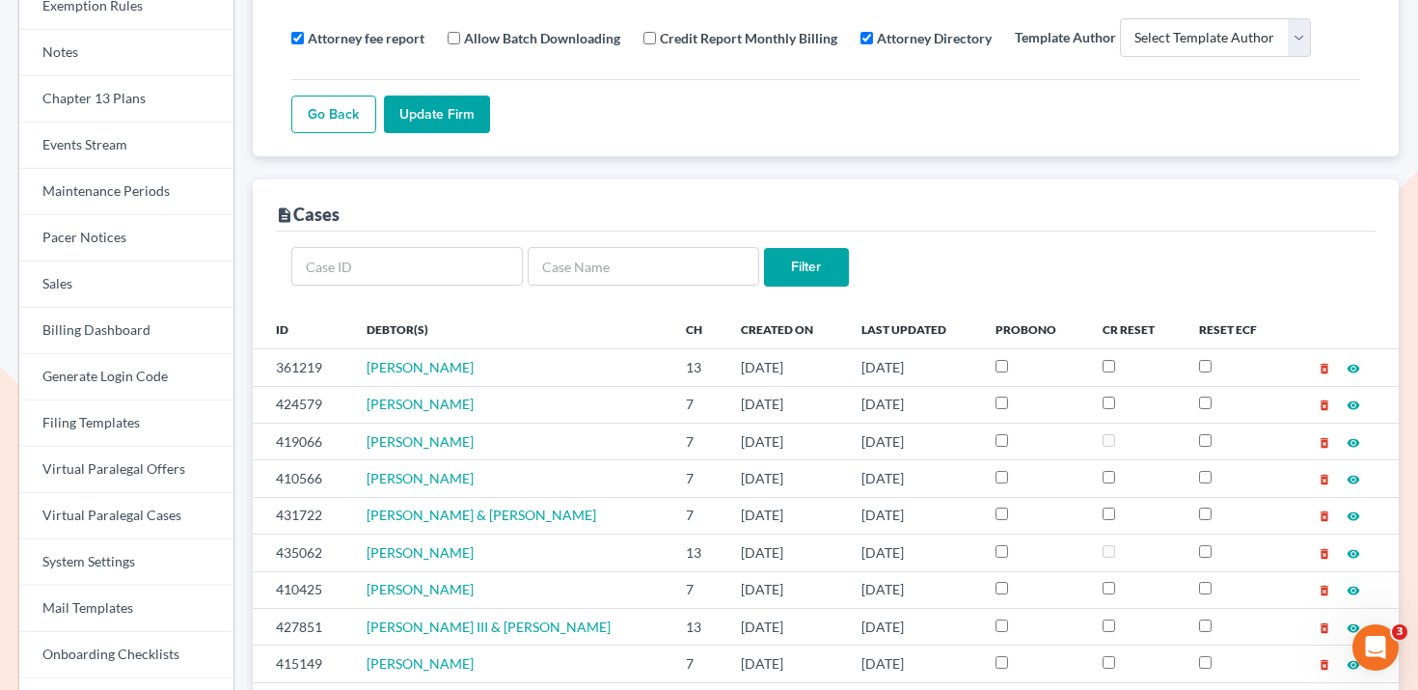
scroll to position [392, 0]
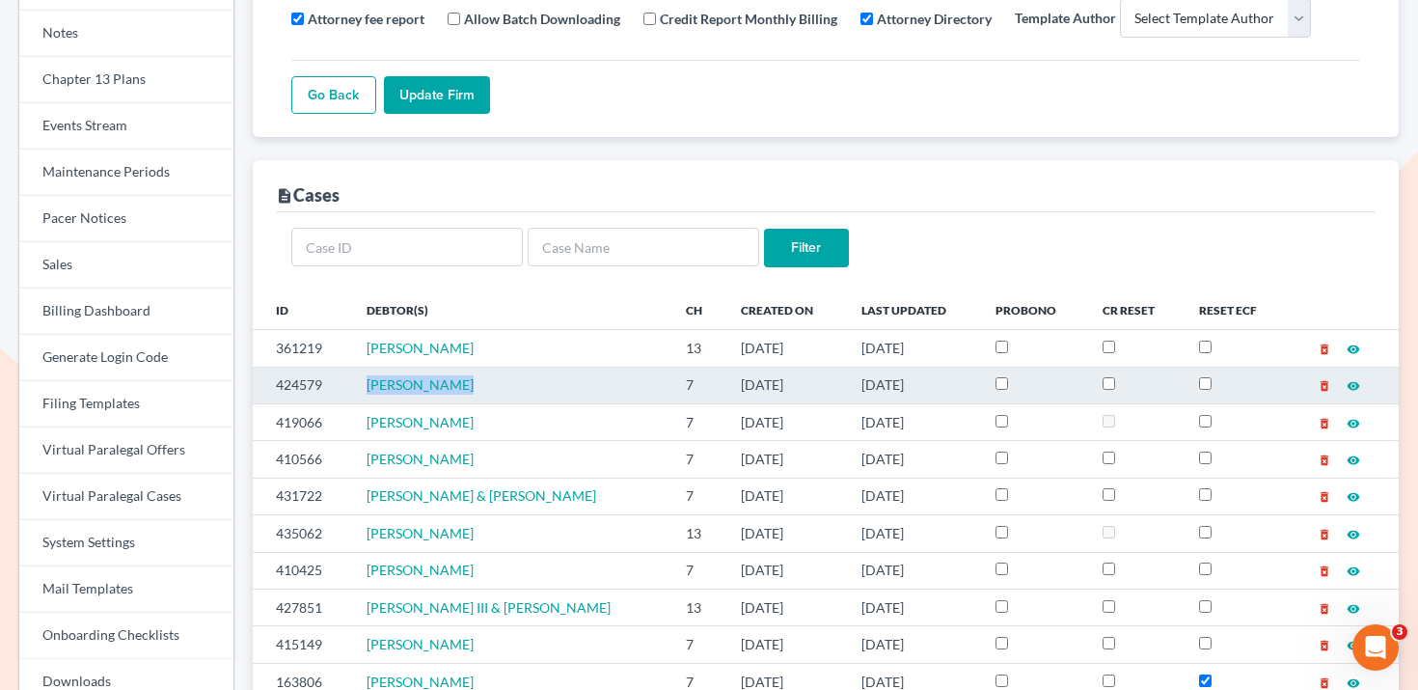
drag, startPoint x: 488, startPoint y: 379, endPoint x: 364, endPoint y: 379, distance: 124.5
click at [364, 379] on td "[PERSON_NAME]" at bounding box center [510, 385] width 319 height 37
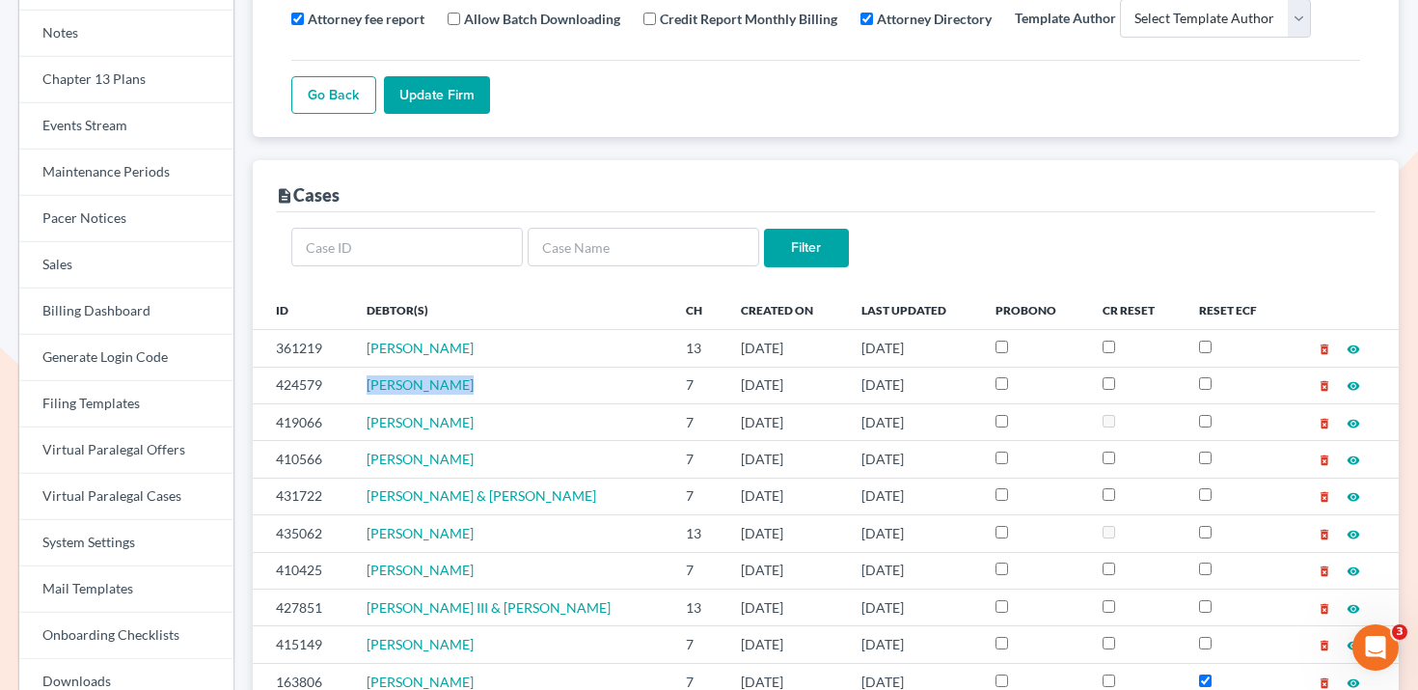
copy span "[PERSON_NAME]"
click at [586, 253] on input "text" at bounding box center [644, 247] width 232 height 39
paste input "Jessica Bello"
type input "Jessica Bello"
click at [825, 249] on input "Filter" at bounding box center [806, 248] width 85 height 39
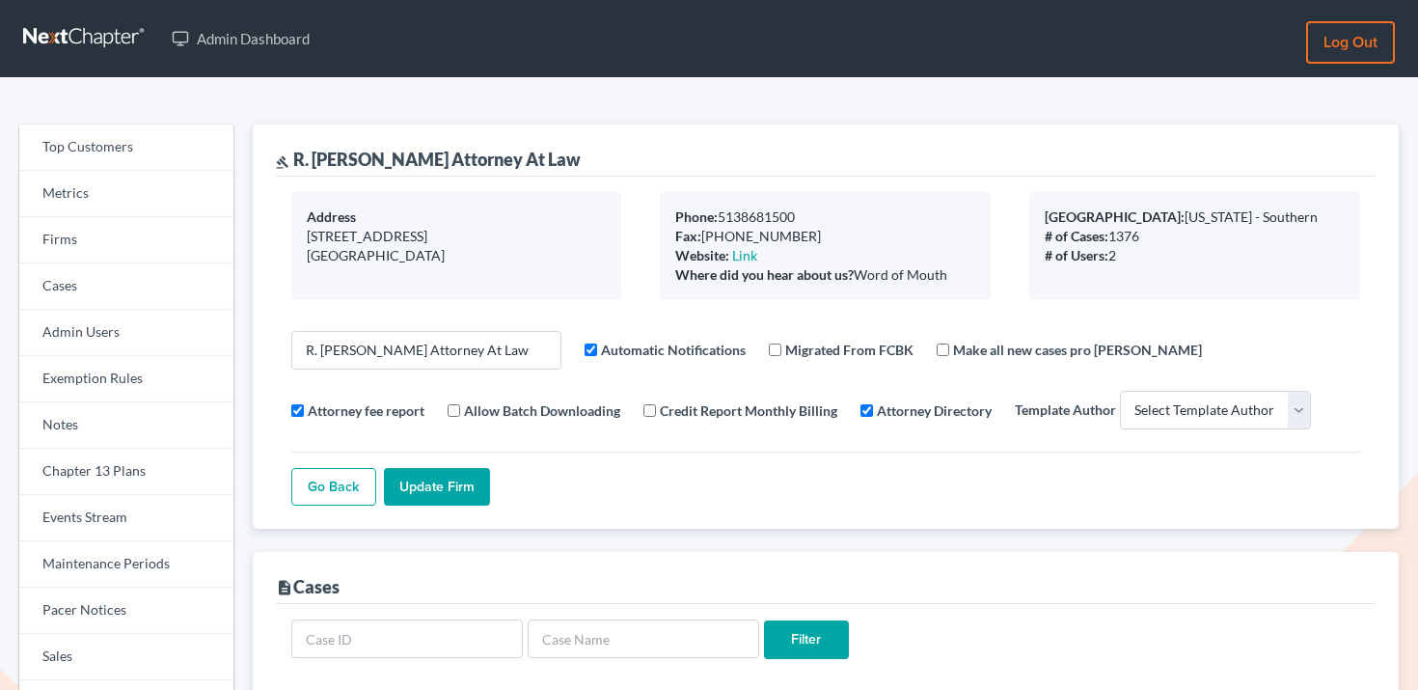
select select
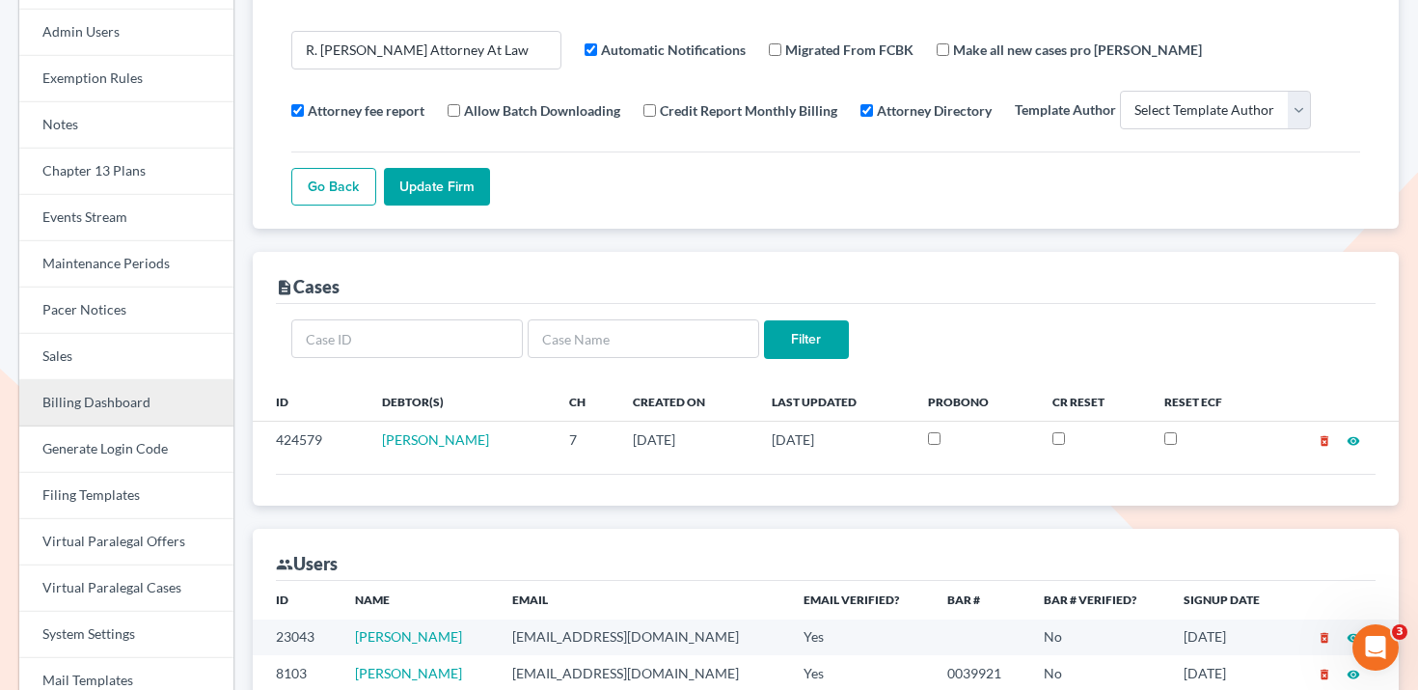
click at [97, 406] on link "Billing Dashboard" at bounding box center [126, 403] width 214 height 46
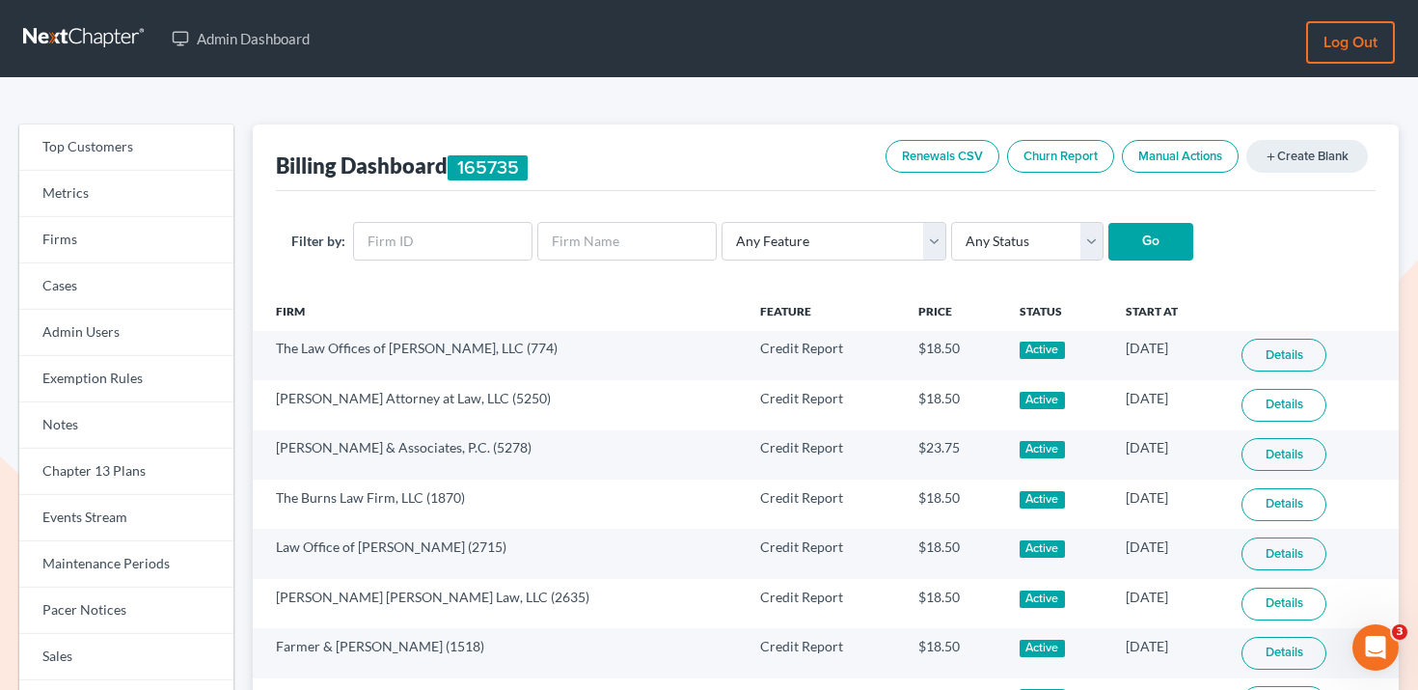
click at [945, 159] on link "Renewals CSV" at bounding box center [943, 156] width 114 height 33
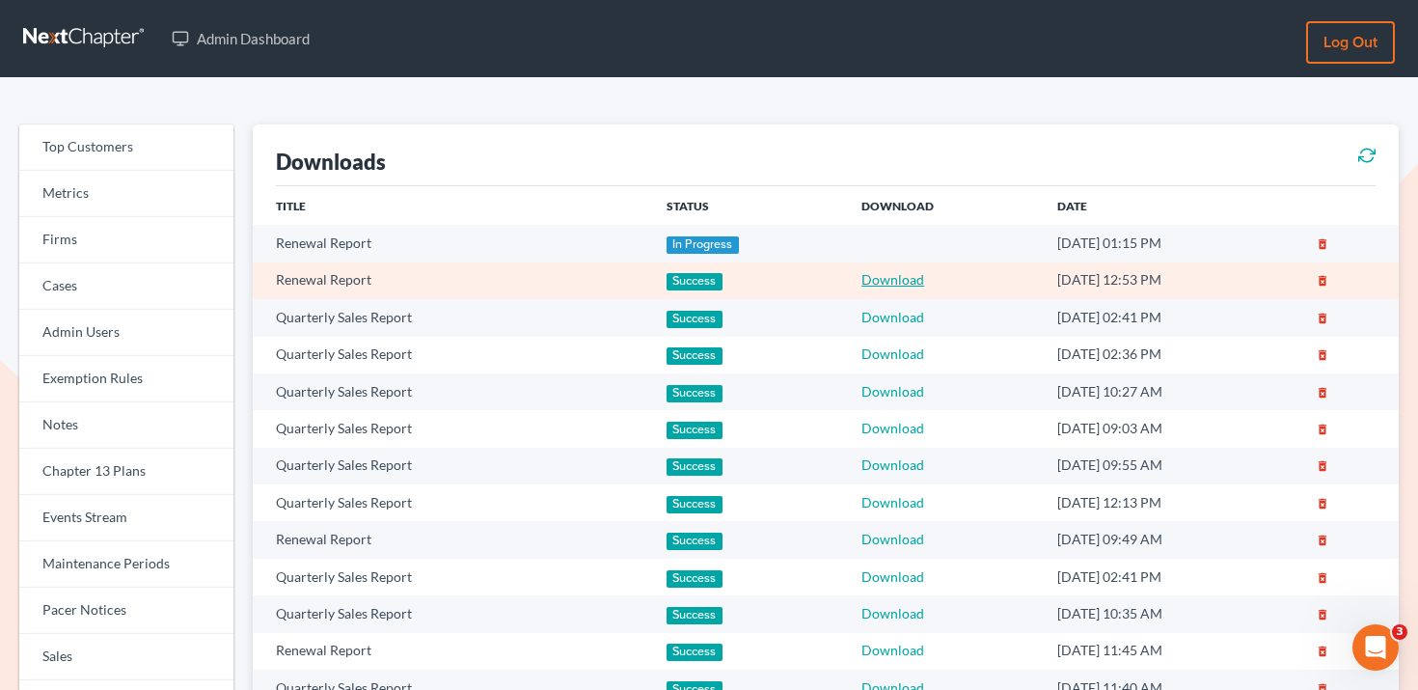
click at [877, 281] on link "Download" at bounding box center [893, 279] width 63 height 16
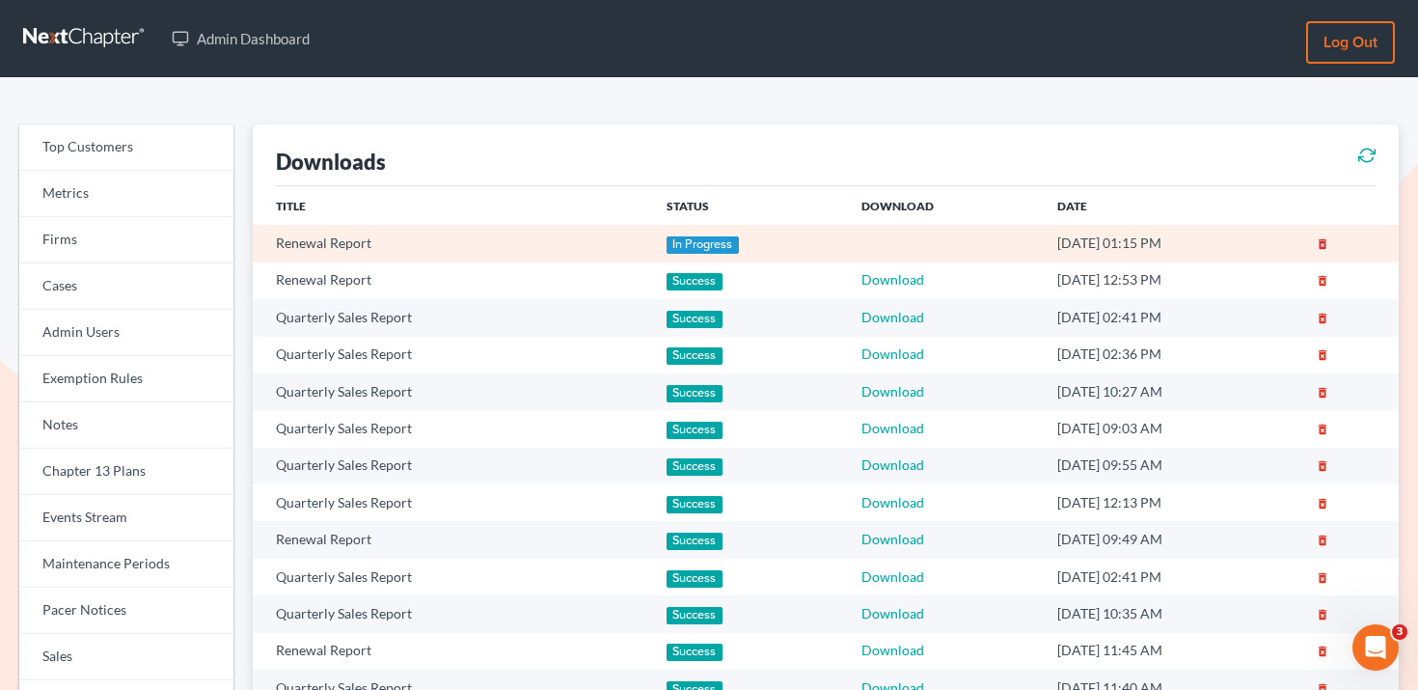
click at [1328, 246] on icon "delete_forever" at bounding box center [1323, 244] width 14 height 14
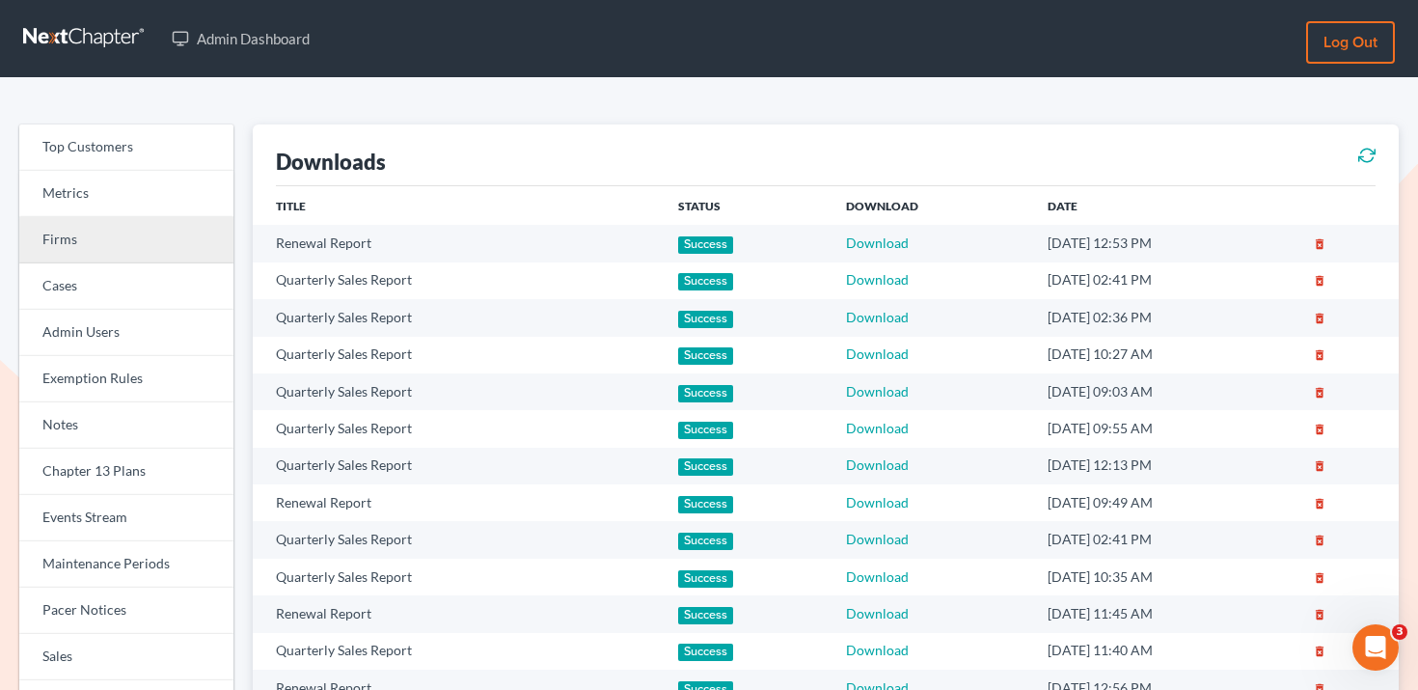
click at [86, 234] on link "Firms" at bounding box center [126, 240] width 214 height 46
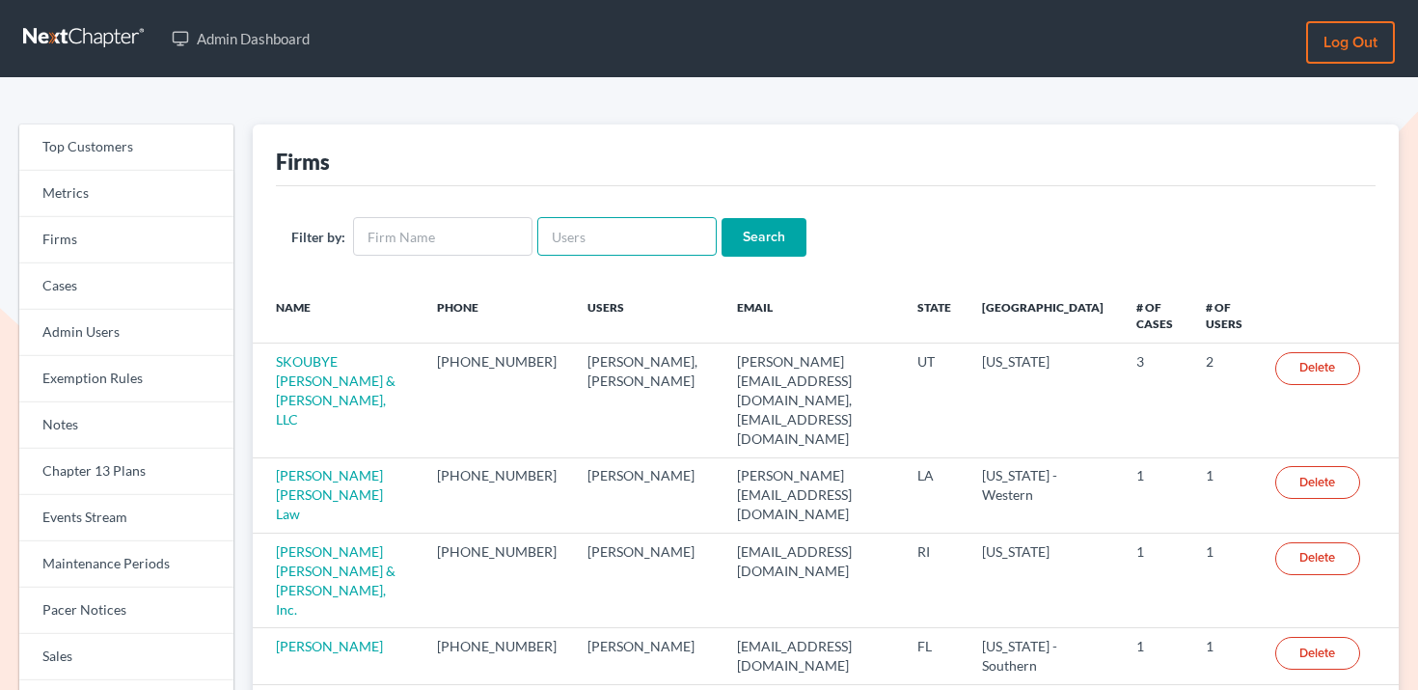
click at [588, 228] on input "text" at bounding box center [626, 236] width 179 height 39
paste input "4695"
type input "4695"
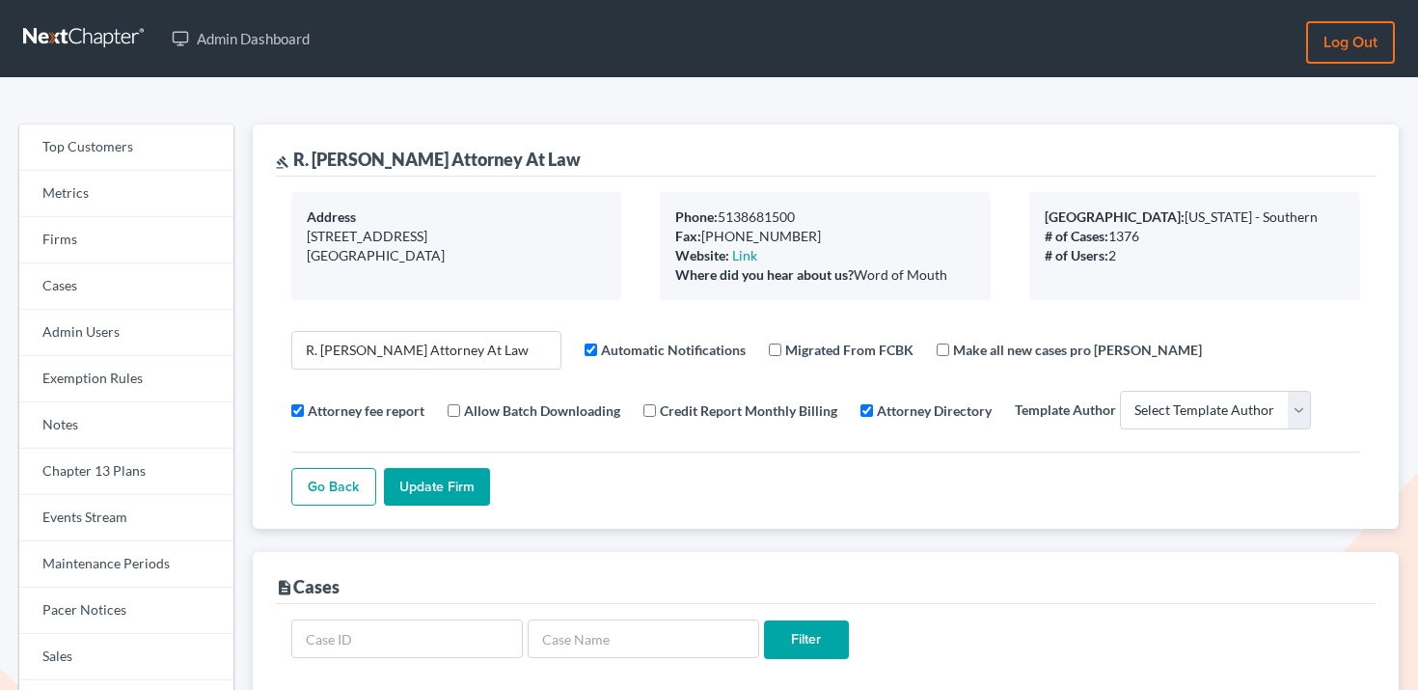
select select
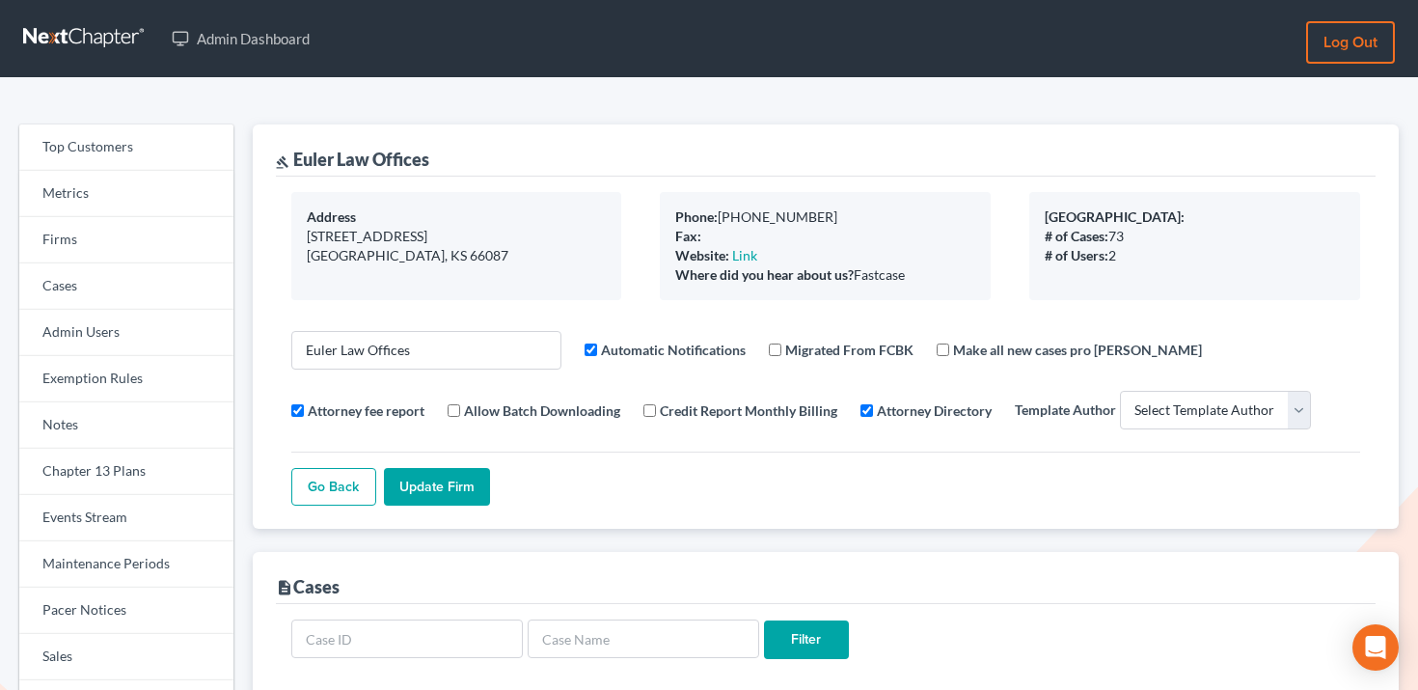
select select
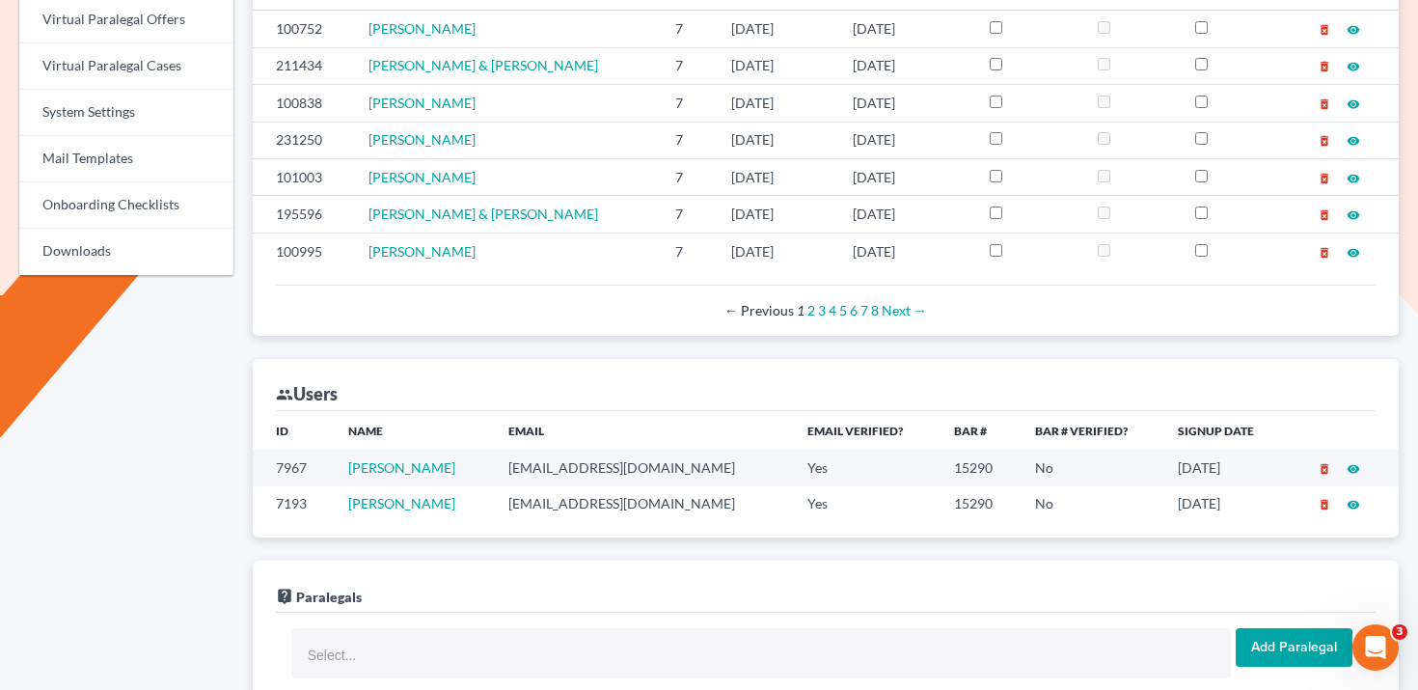
scroll to position [832, 0]
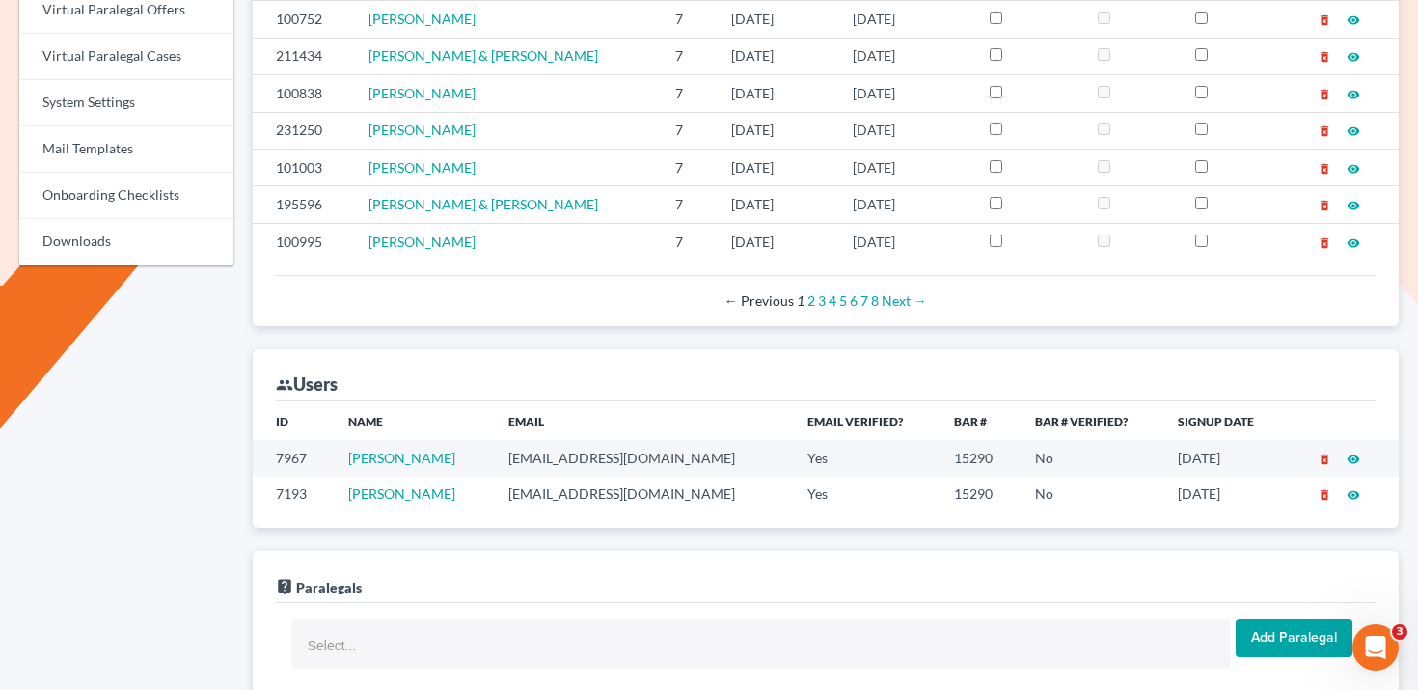
click at [608, 498] on td "eulerlaw@rainbowtel.net" at bounding box center [642, 495] width 299 height 36
copy td "eulerlaw@rainbowtel.net"
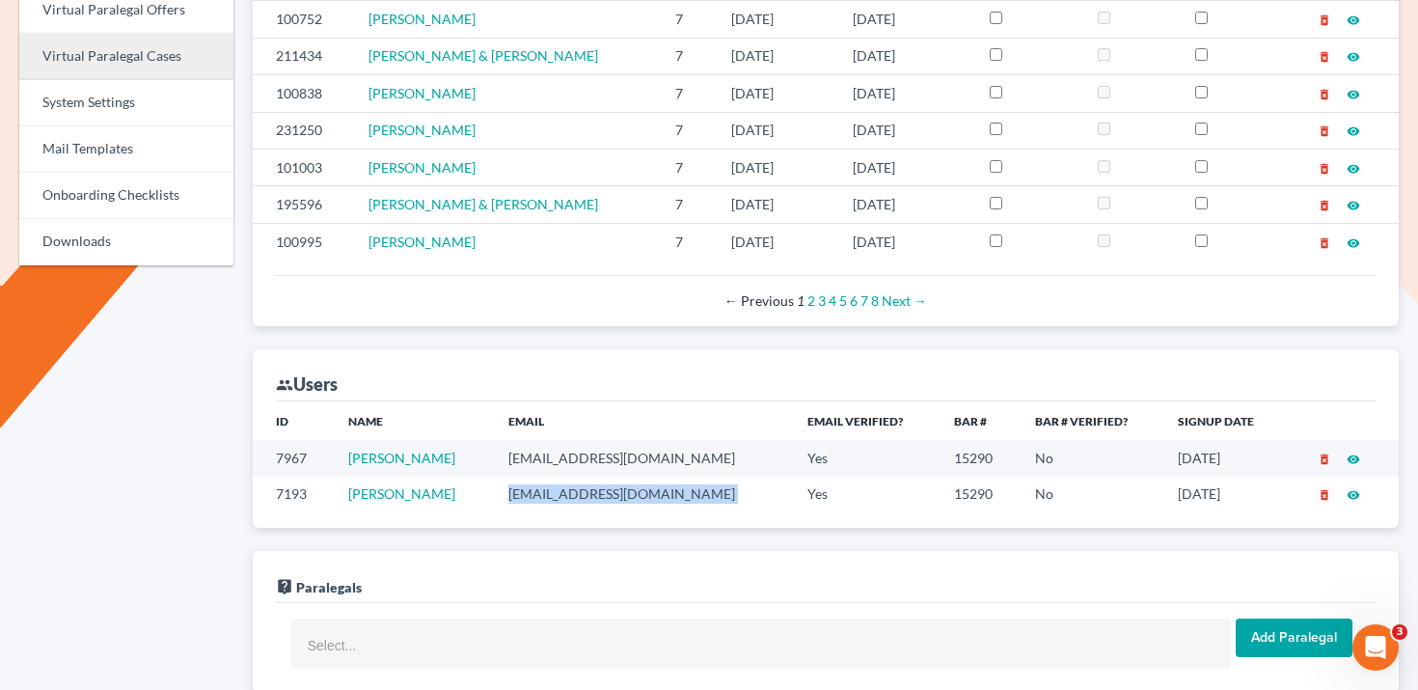
scroll to position [0, 0]
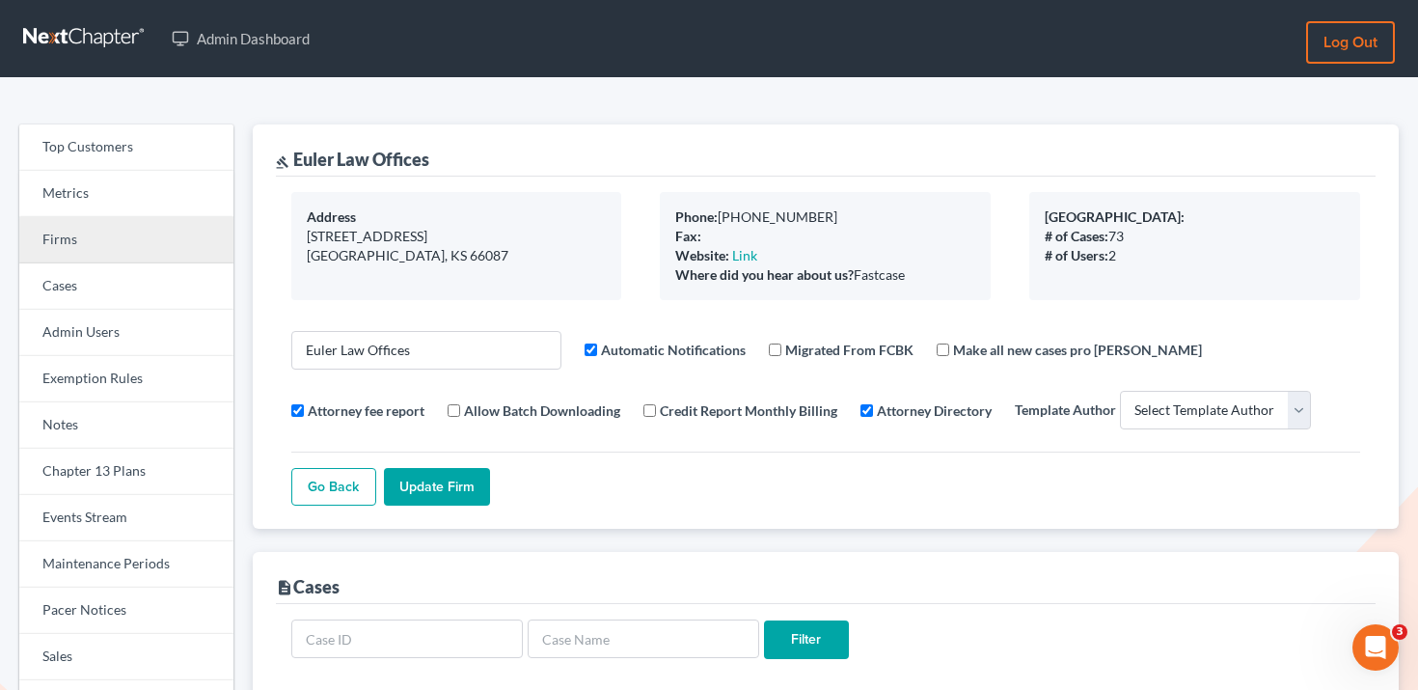
click at [89, 245] on link "Firms" at bounding box center [126, 240] width 214 height 46
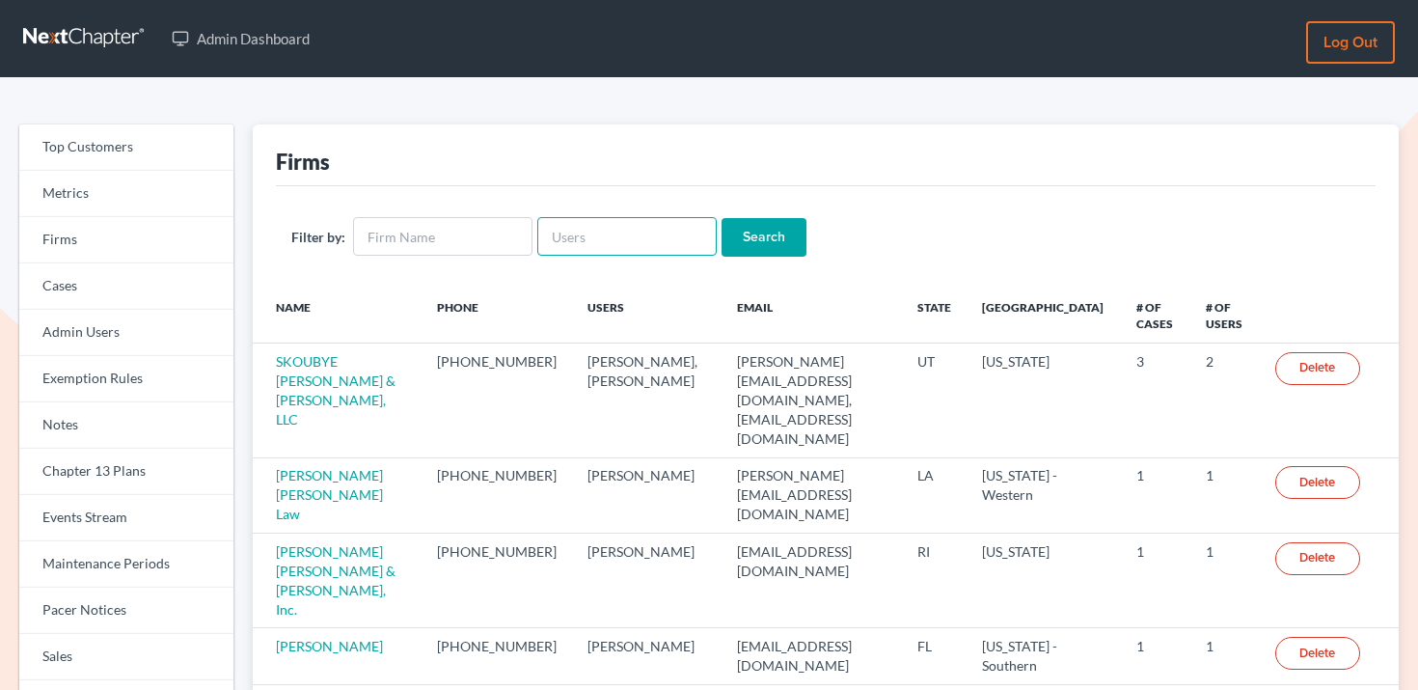
click at [649, 252] on input "text" at bounding box center [626, 236] width 179 height 39
paste input "[EMAIL_ADDRESS][DOMAIN_NAME]"
type input "[EMAIL_ADDRESS][DOMAIN_NAME]"
click at [739, 230] on input "Search" at bounding box center [764, 237] width 85 height 39
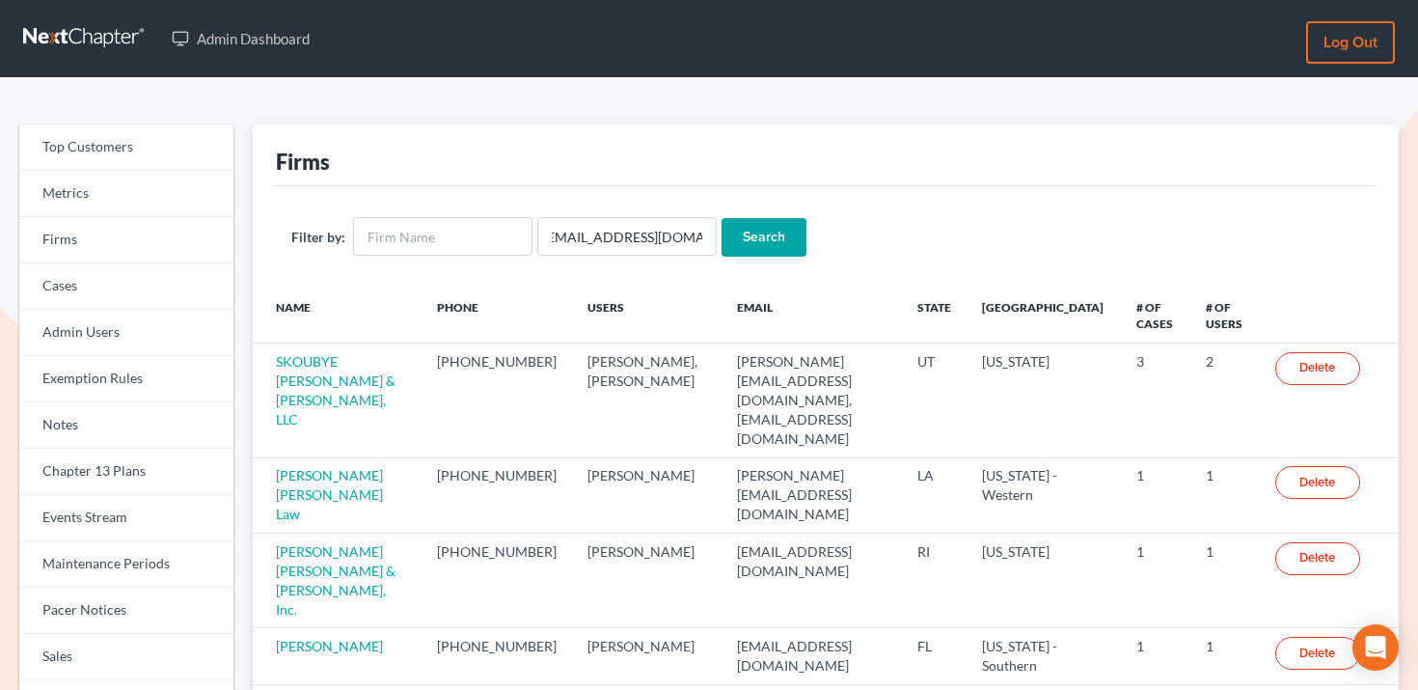
scroll to position [0, 0]
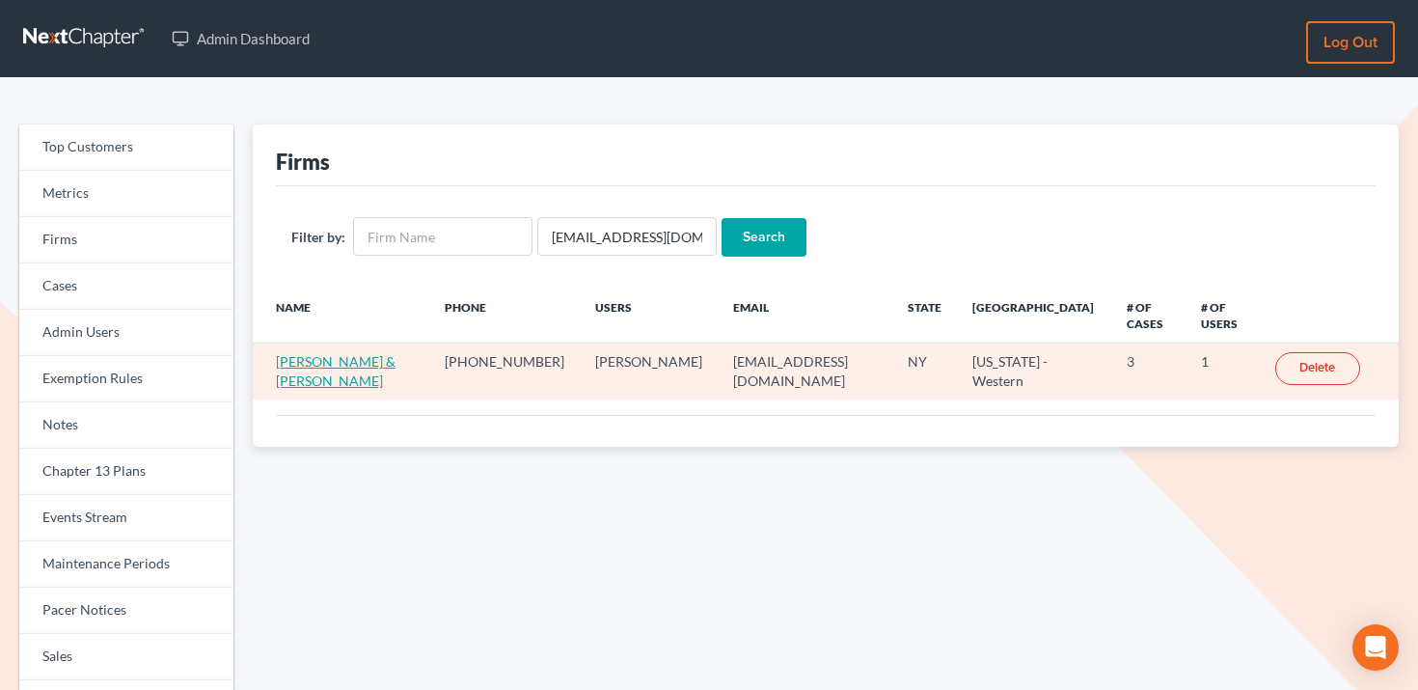
click at [344, 353] on link "[PERSON_NAME] & [PERSON_NAME]" at bounding box center [336, 371] width 120 height 36
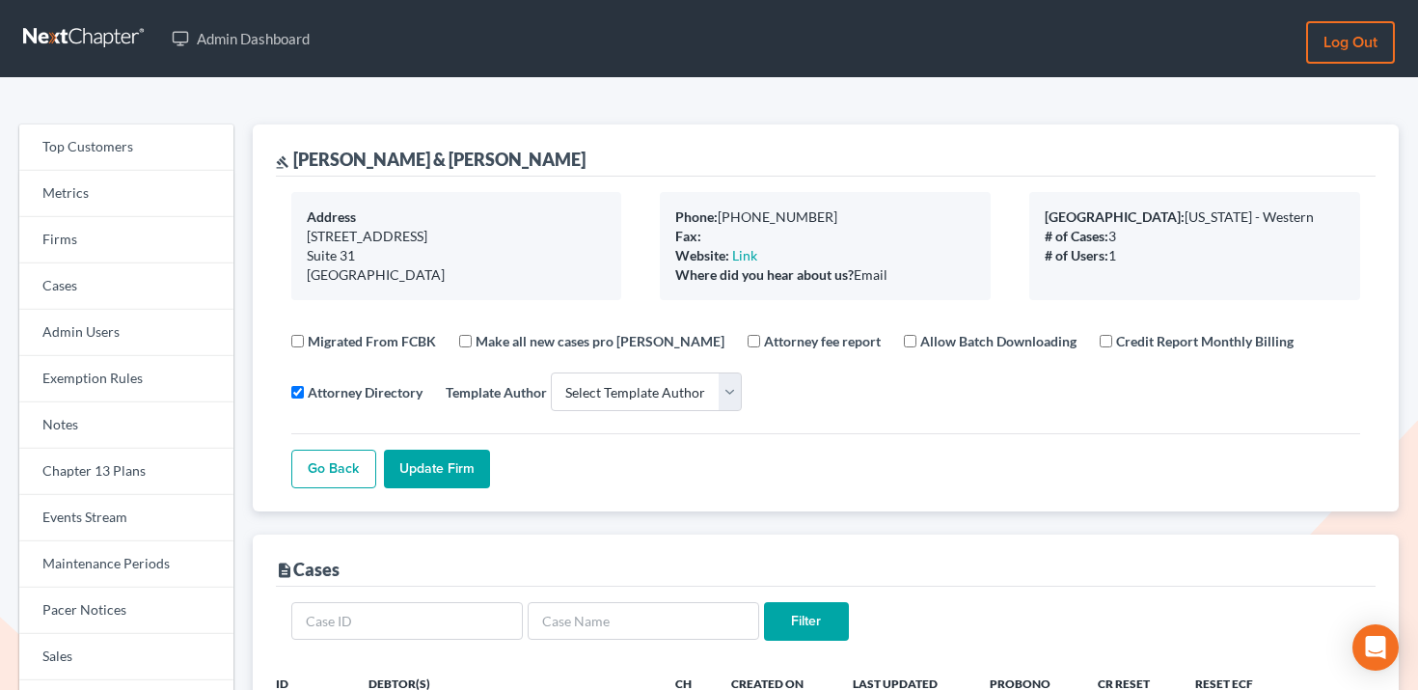
select select
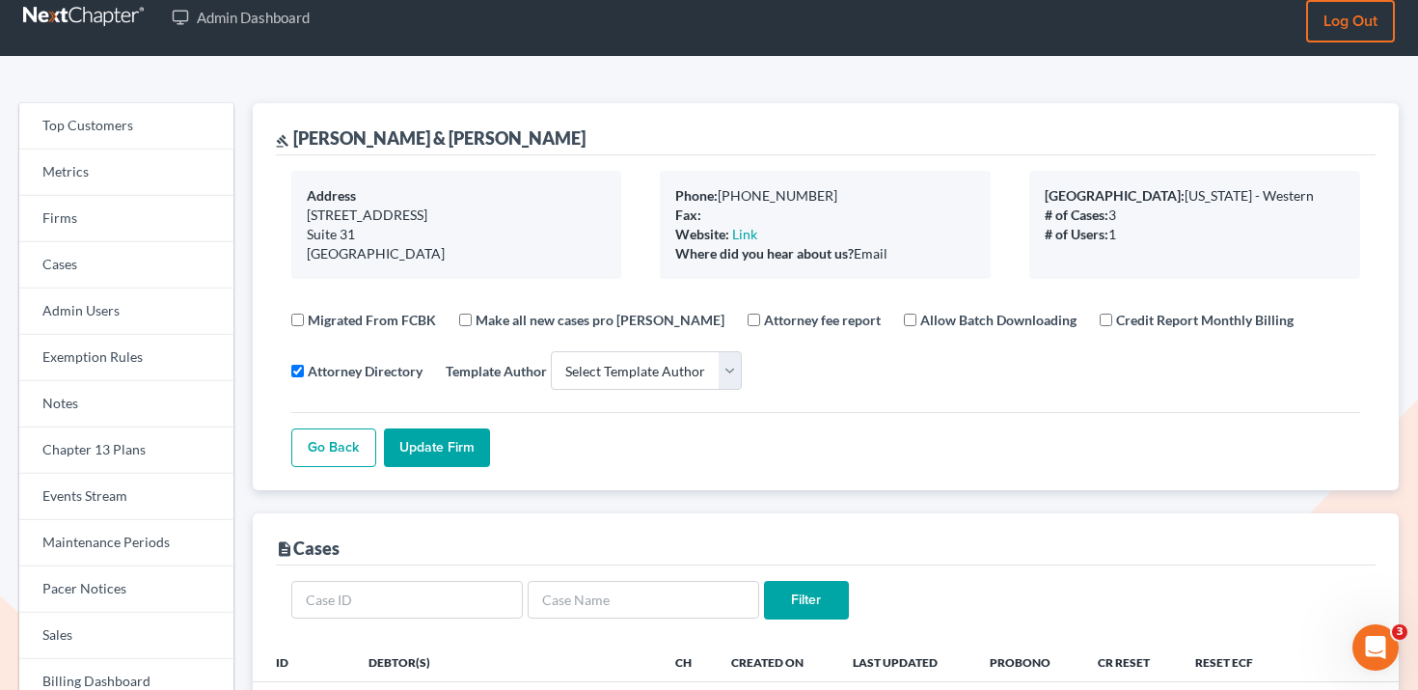
scroll to position [45, 0]
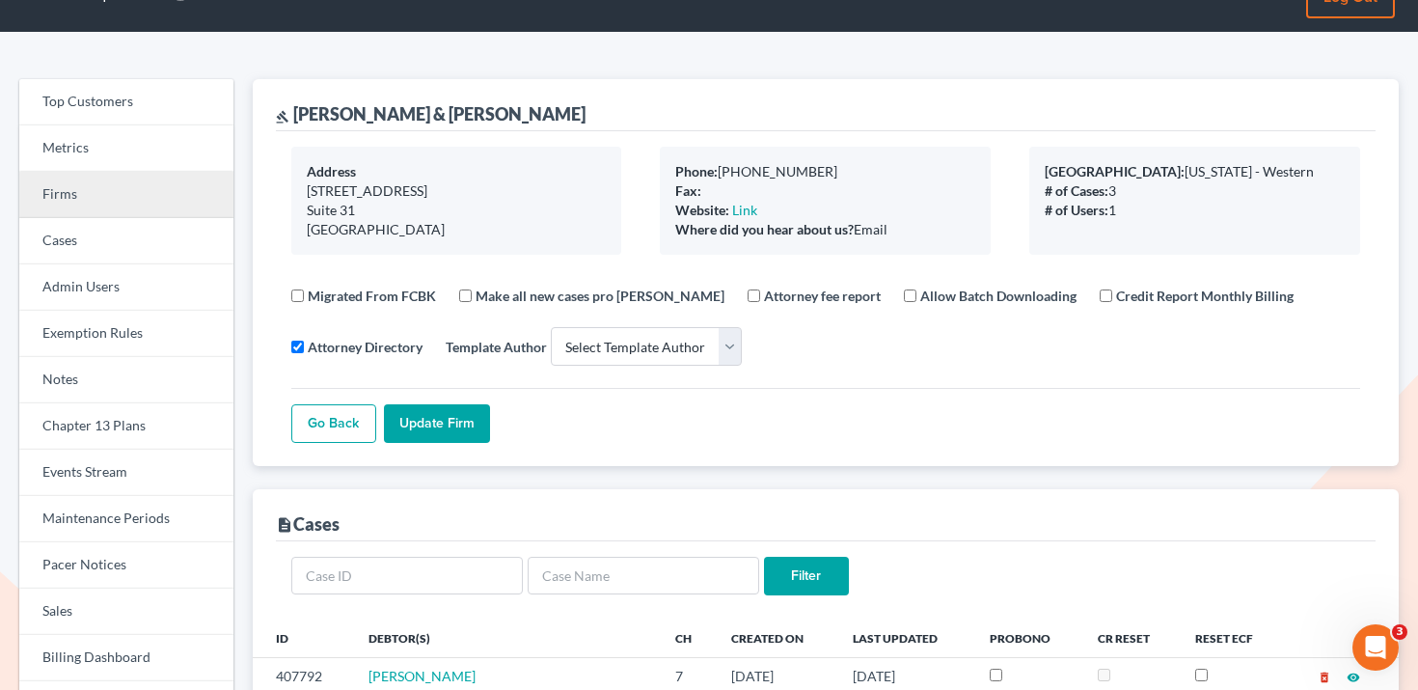
click at [160, 202] on link "Firms" at bounding box center [126, 195] width 214 height 46
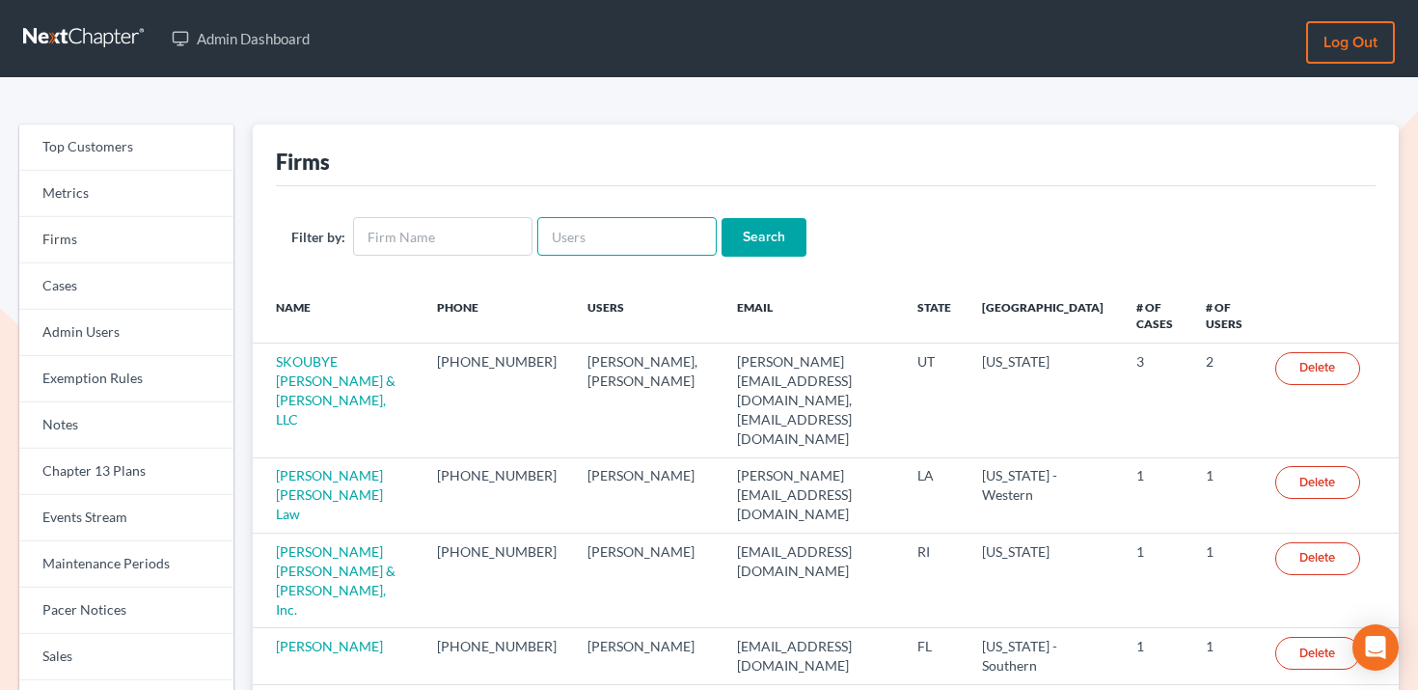
click at [678, 240] on input "text" at bounding box center [626, 236] width 179 height 39
paste input "chboyceokcu@gmail.com"
type input "chboyceokcu@gmail.com"
click at [773, 235] on input "Search" at bounding box center [764, 237] width 85 height 39
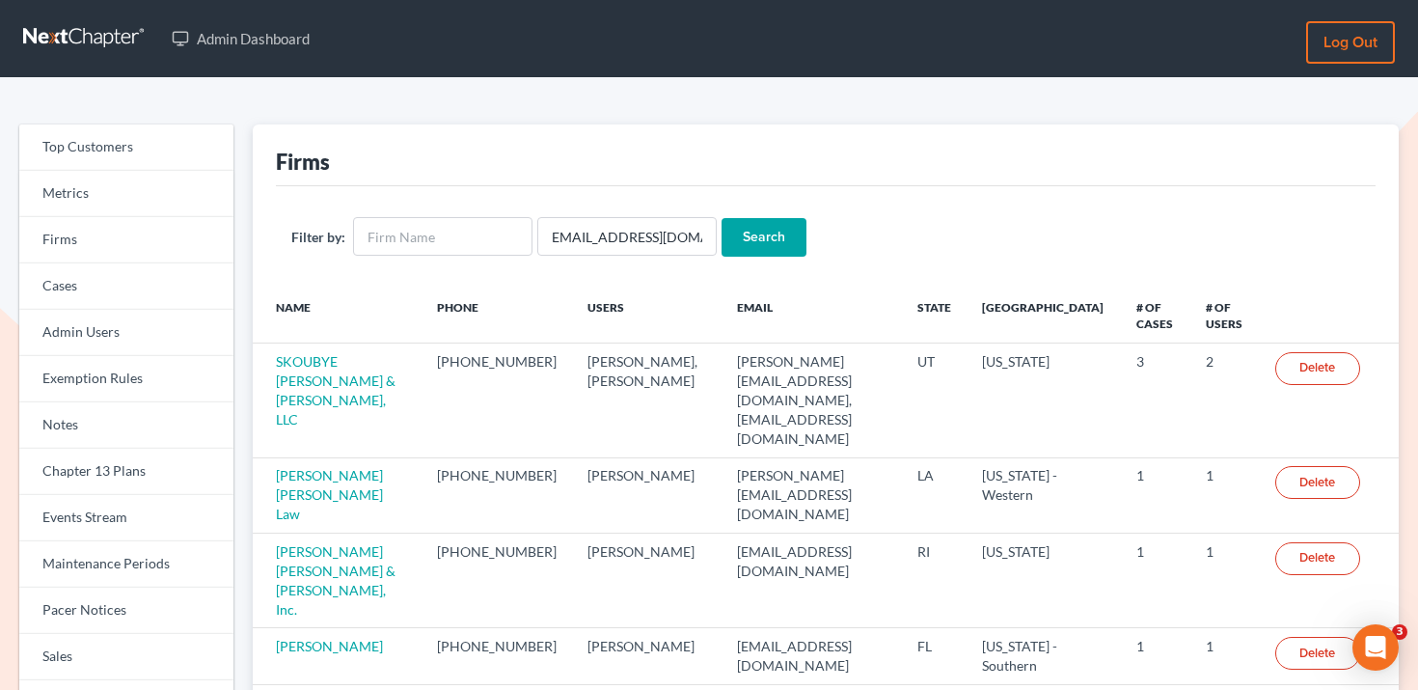
scroll to position [0, 0]
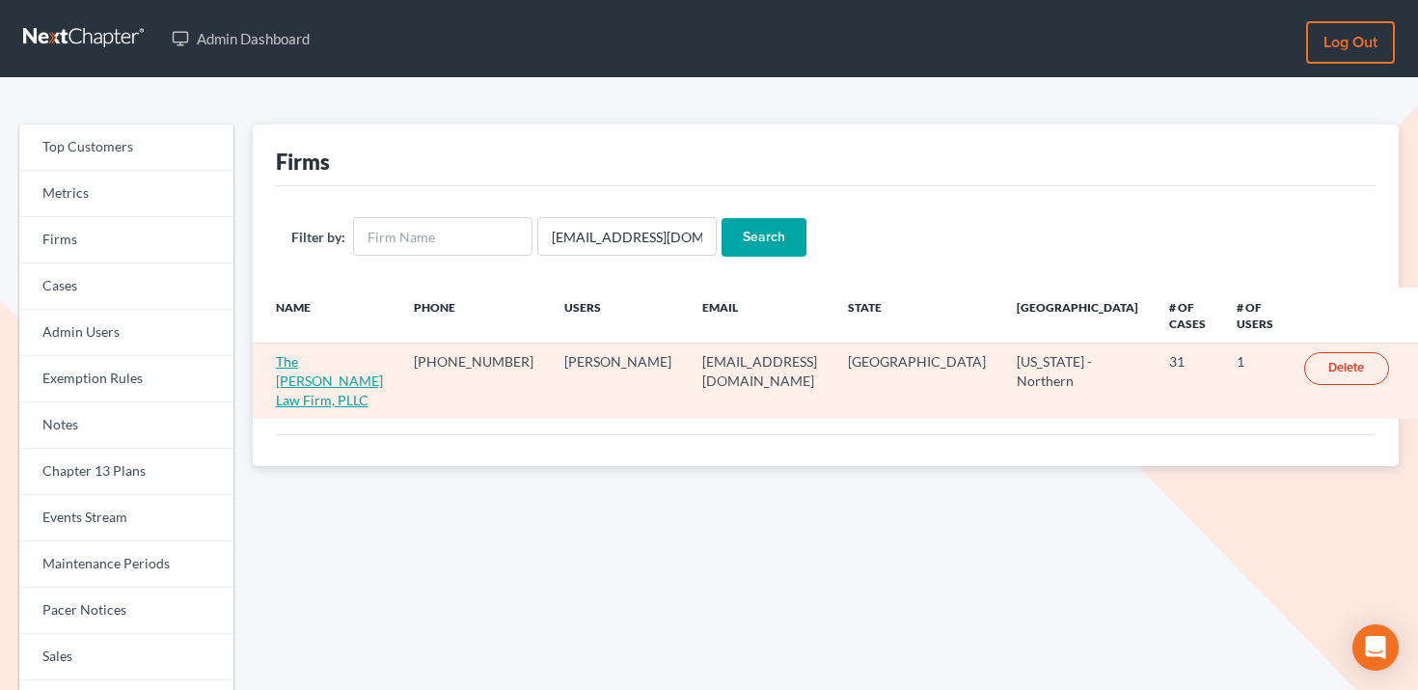
click at [376, 353] on link "The [PERSON_NAME] Law Firm, PLLC" at bounding box center [329, 380] width 107 height 55
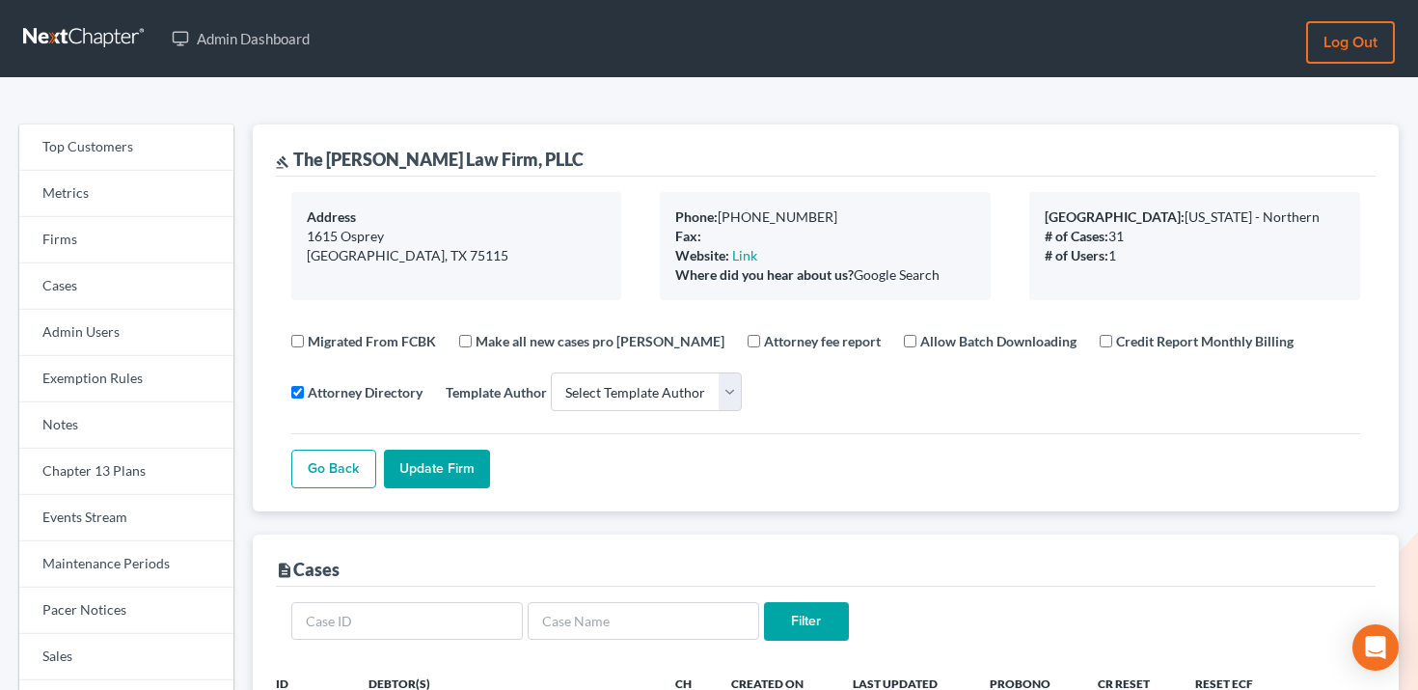
select select
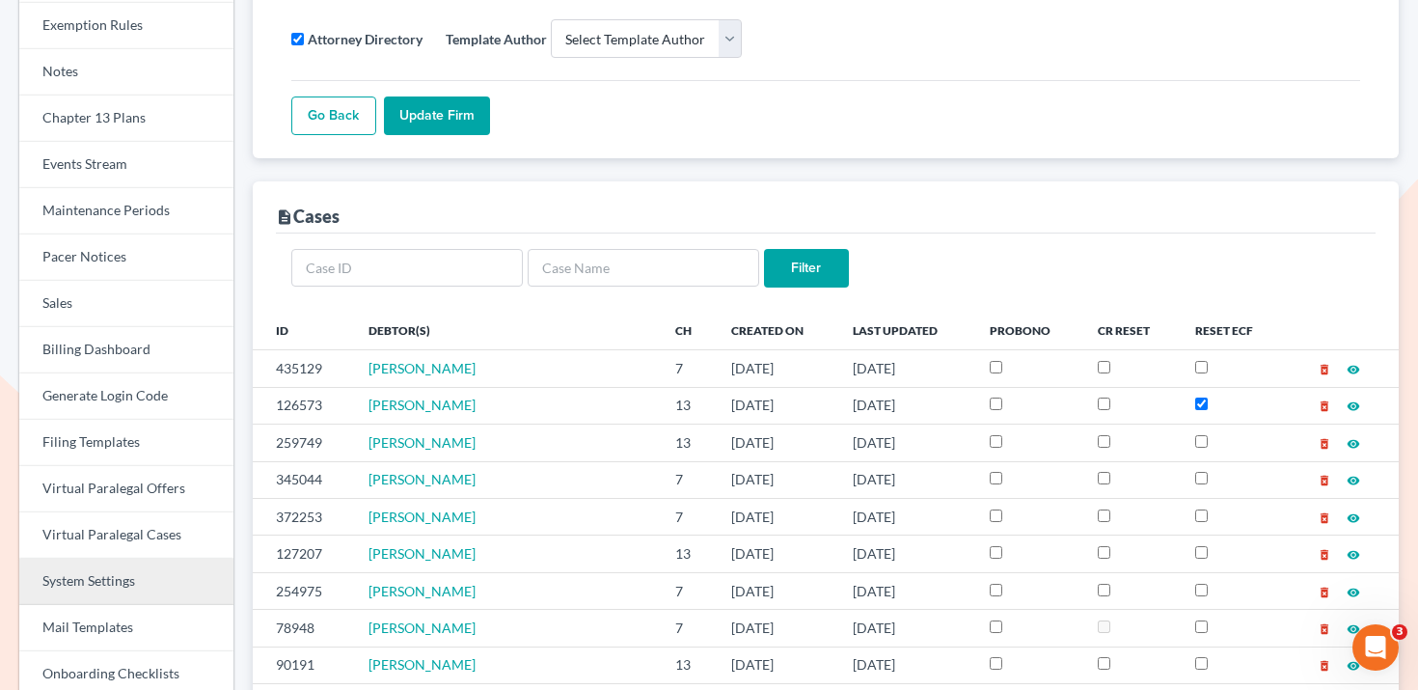
scroll to position [333, 0]
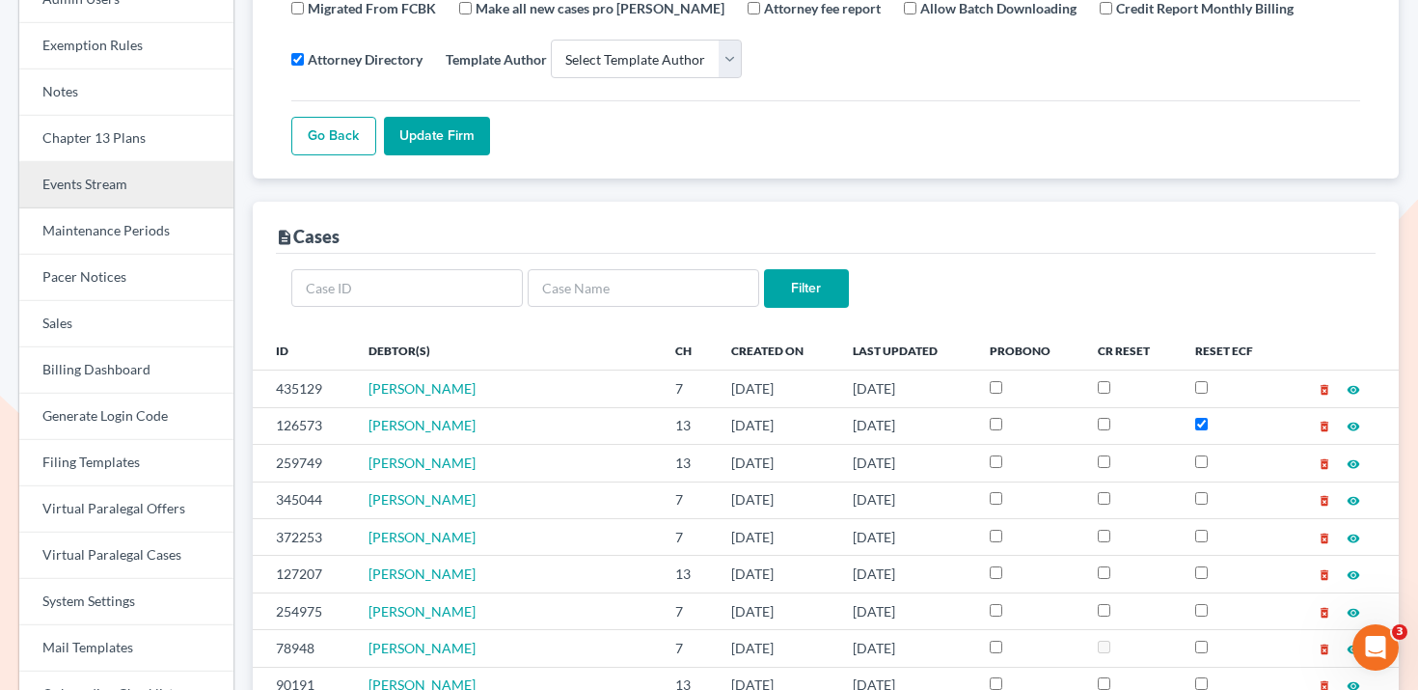
click at [124, 185] on link "Events Stream" at bounding box center [126, 185] width 214 height 46
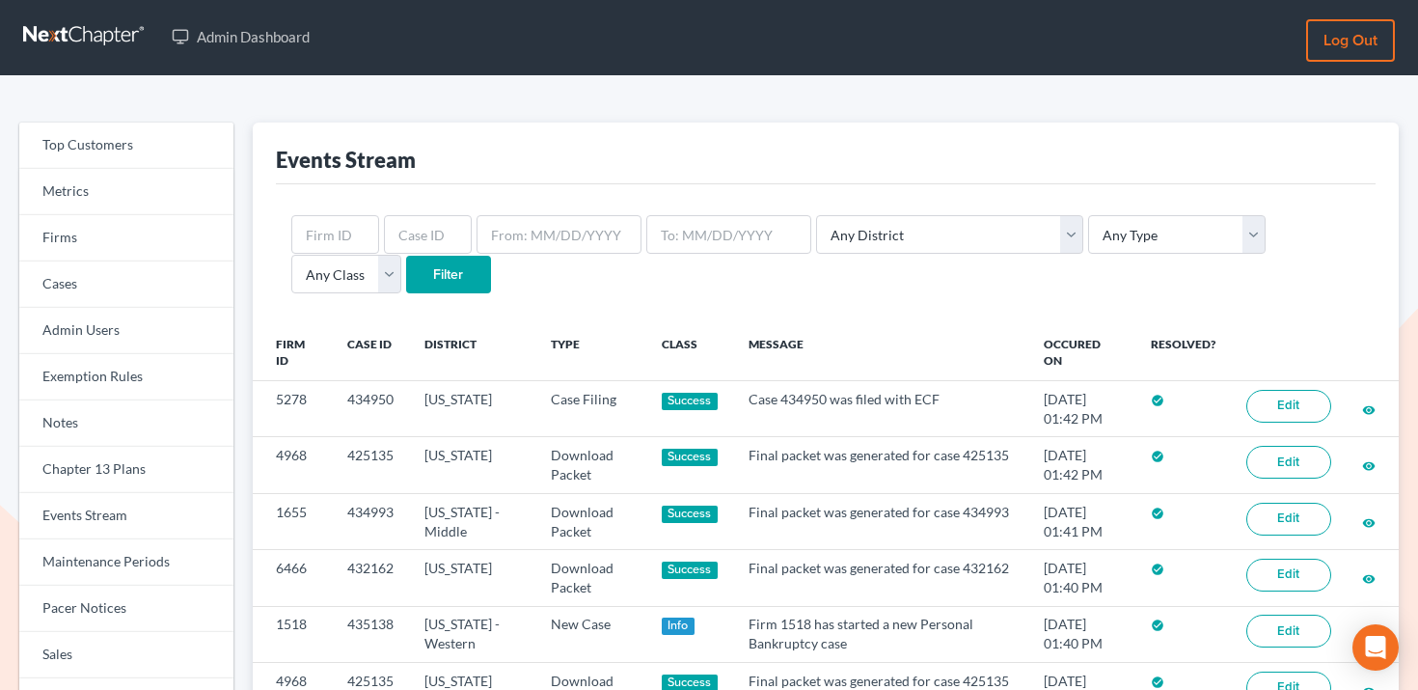
scroll to position [1, 0]
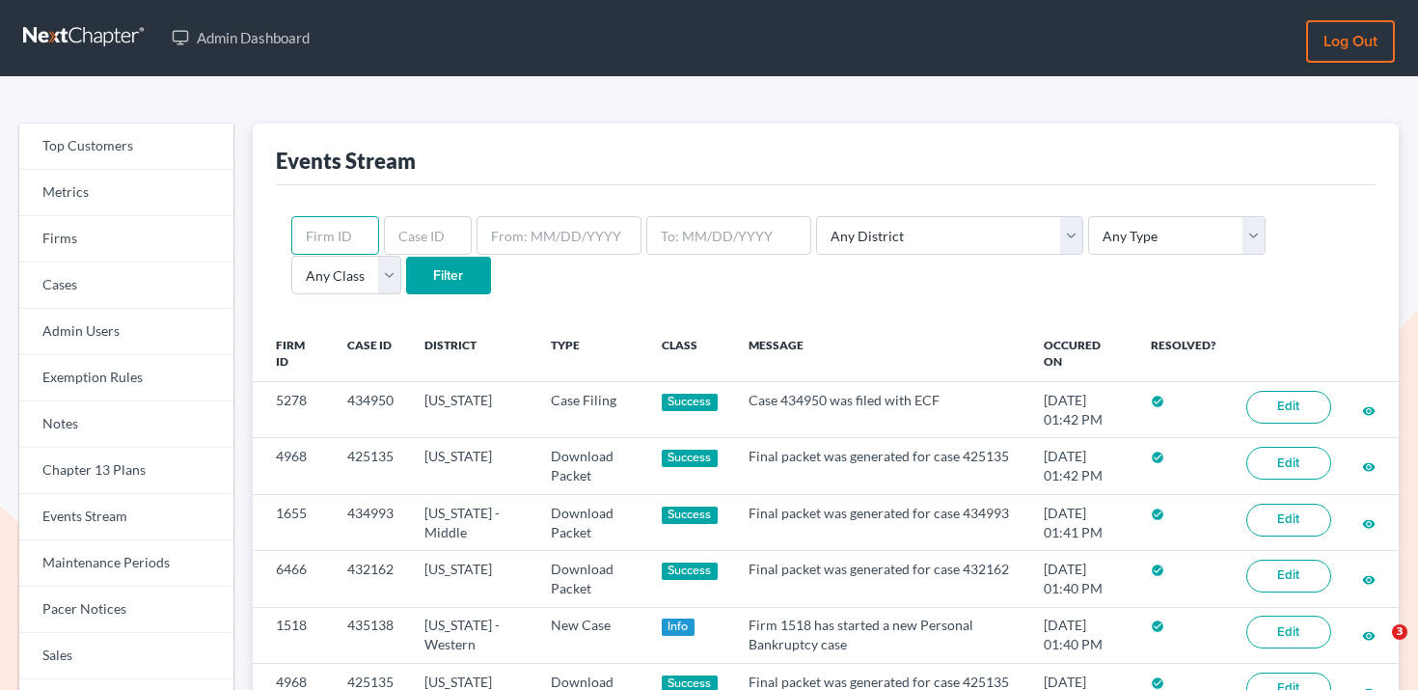
click at [365, 228] on input "text" at bounding box center [335, 235] width 88 height 39
paste input "4115"
type input "4115"
click at [406, 280] on input "Filter" at bounding box center [448, 276] width 85 height 39
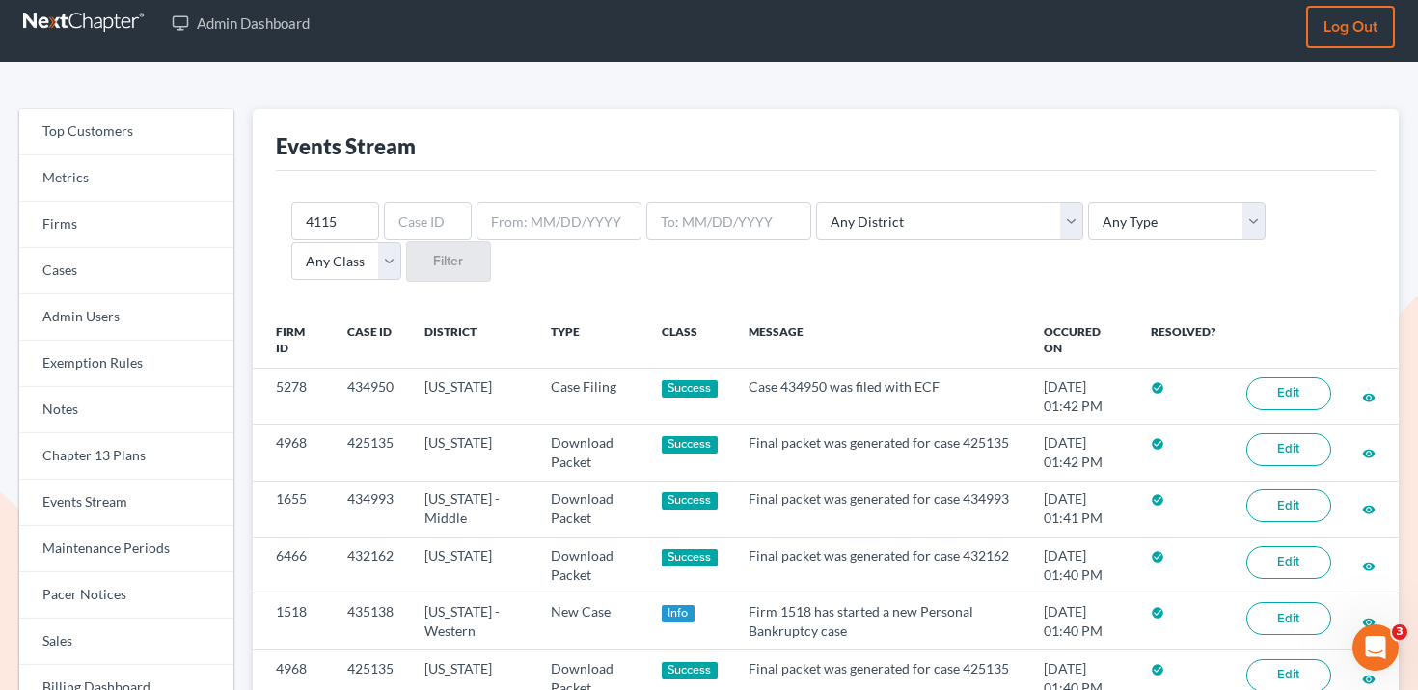
scroll to position [17, 0]
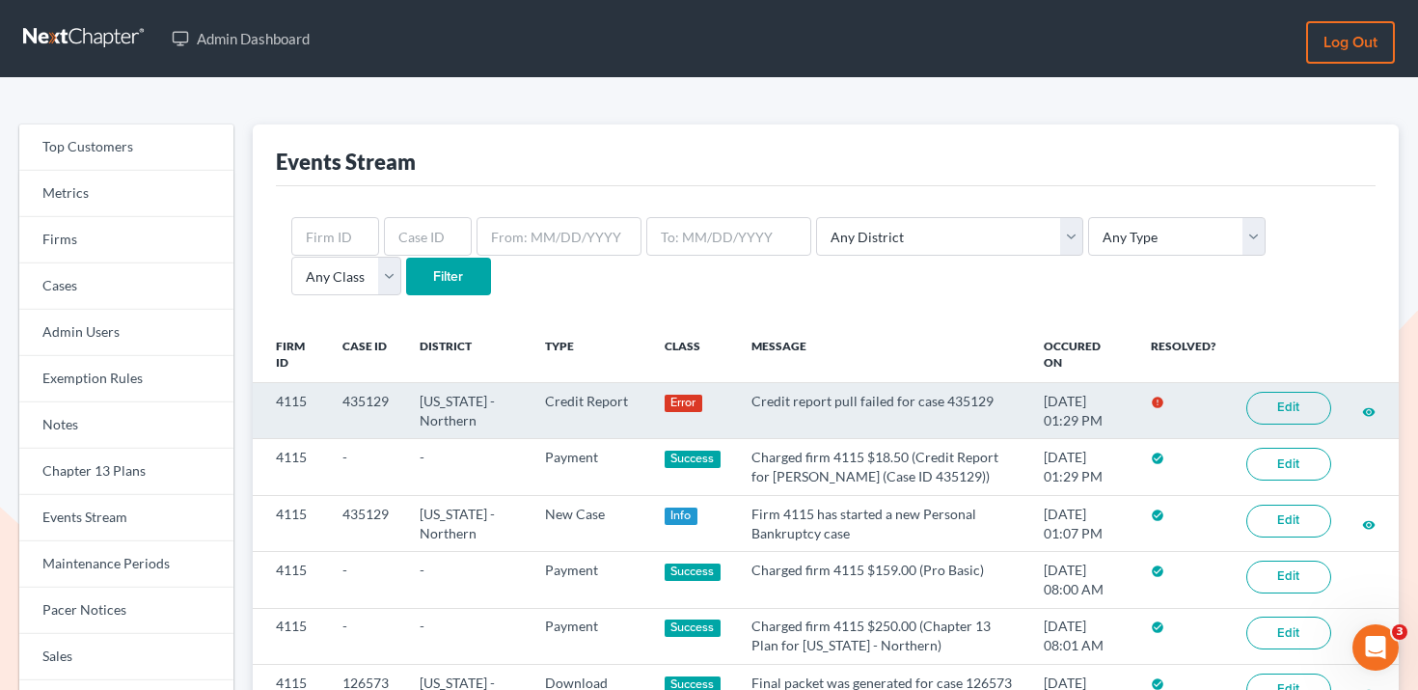
click at [1292, 405] on link "Edit" at bounding box center [1289, 408] width 85 height 33
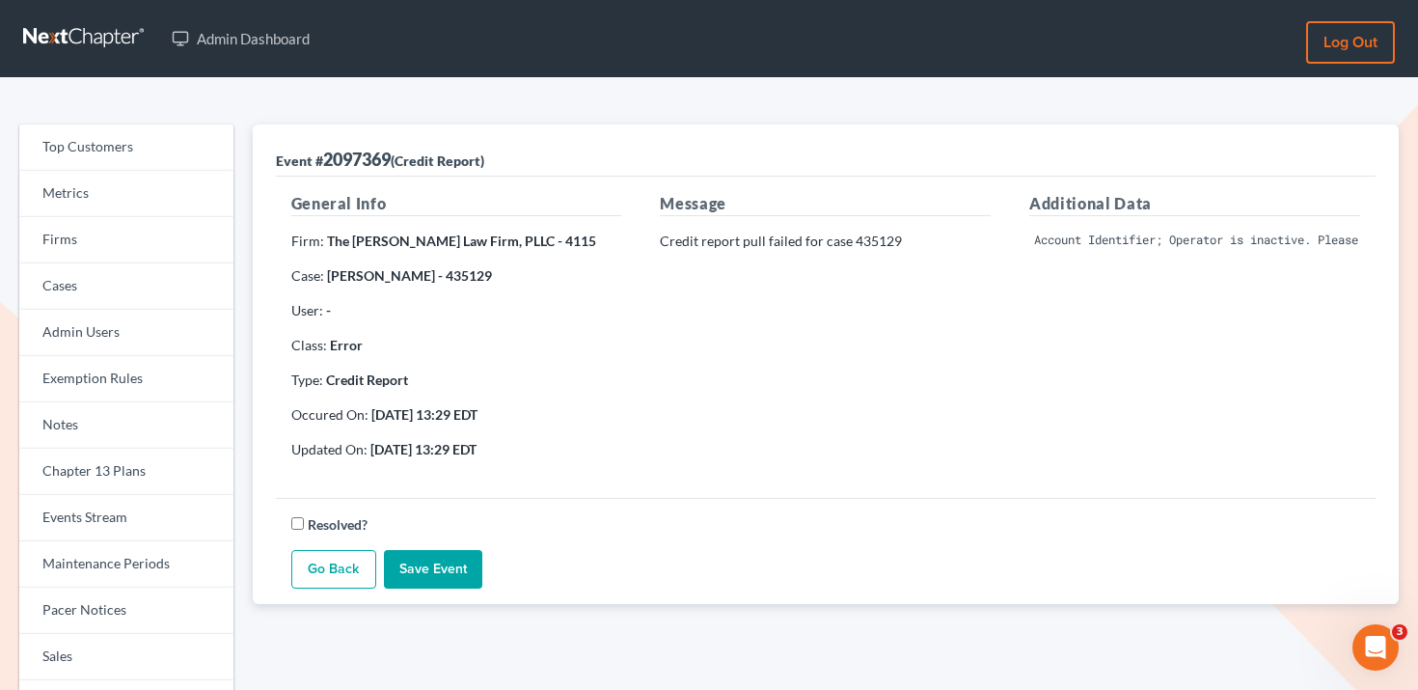
scroll to position [0, 96]
drag, startPoint x: 480, startPoint y: 243, endPoint x: 324, endPoint y: 239, distance: 155.4
click at [327, 239] on strong "The Boyce Law Firm, PLLC - 4115" at bounding box center [461, 241] width 269 height 16
copy strong "The Boyce Law Firm, PLLC"
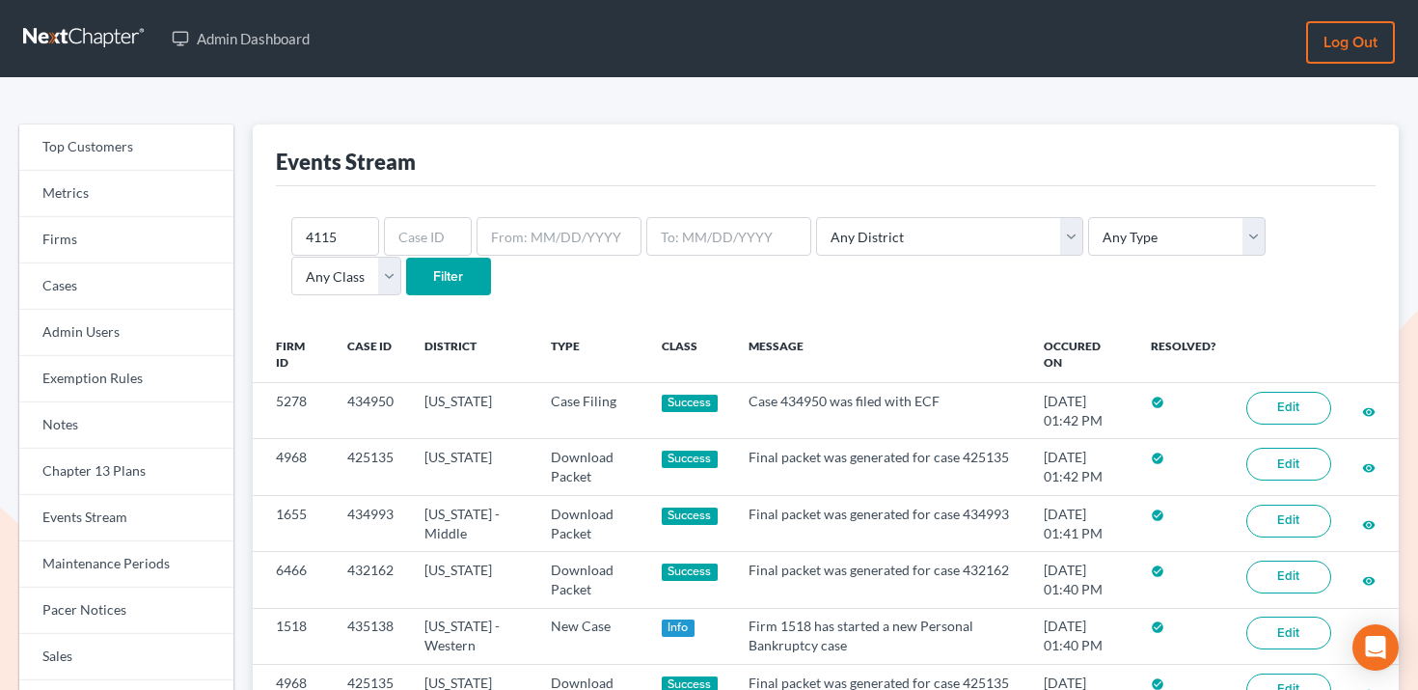
scroll to position [17, 0]
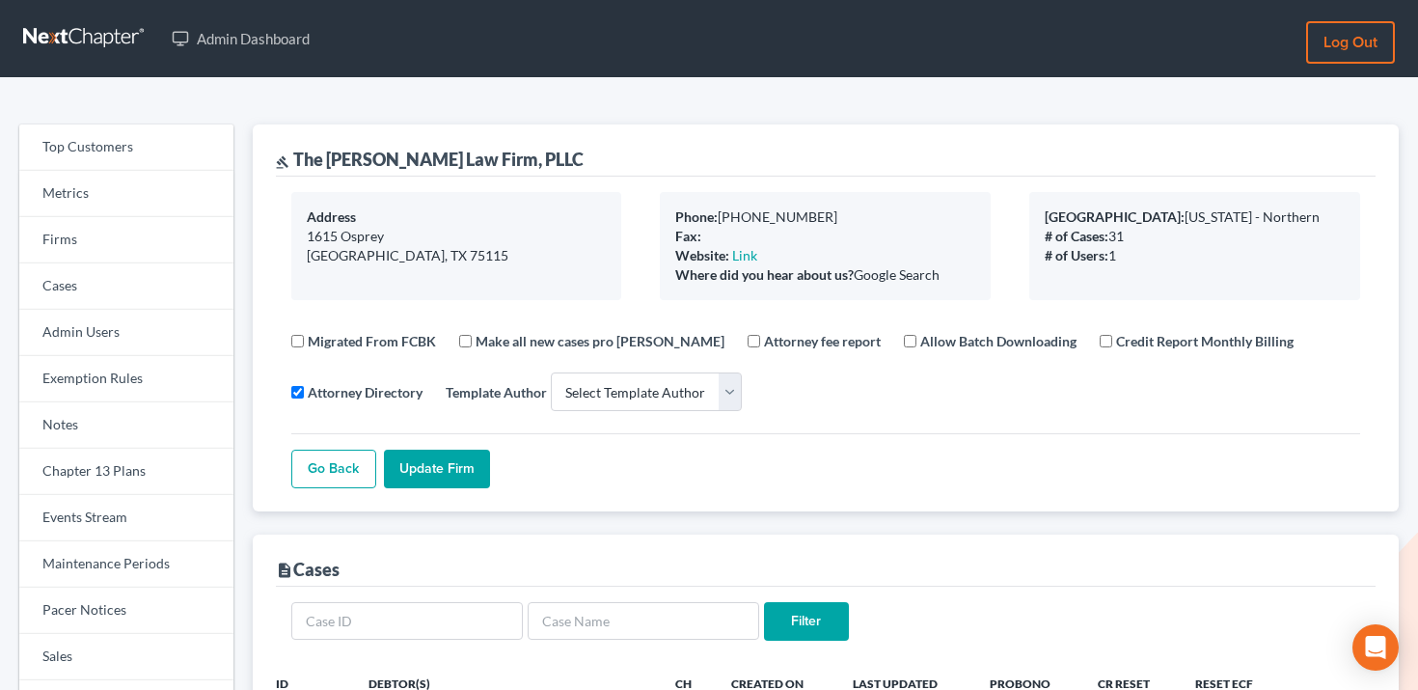
select select
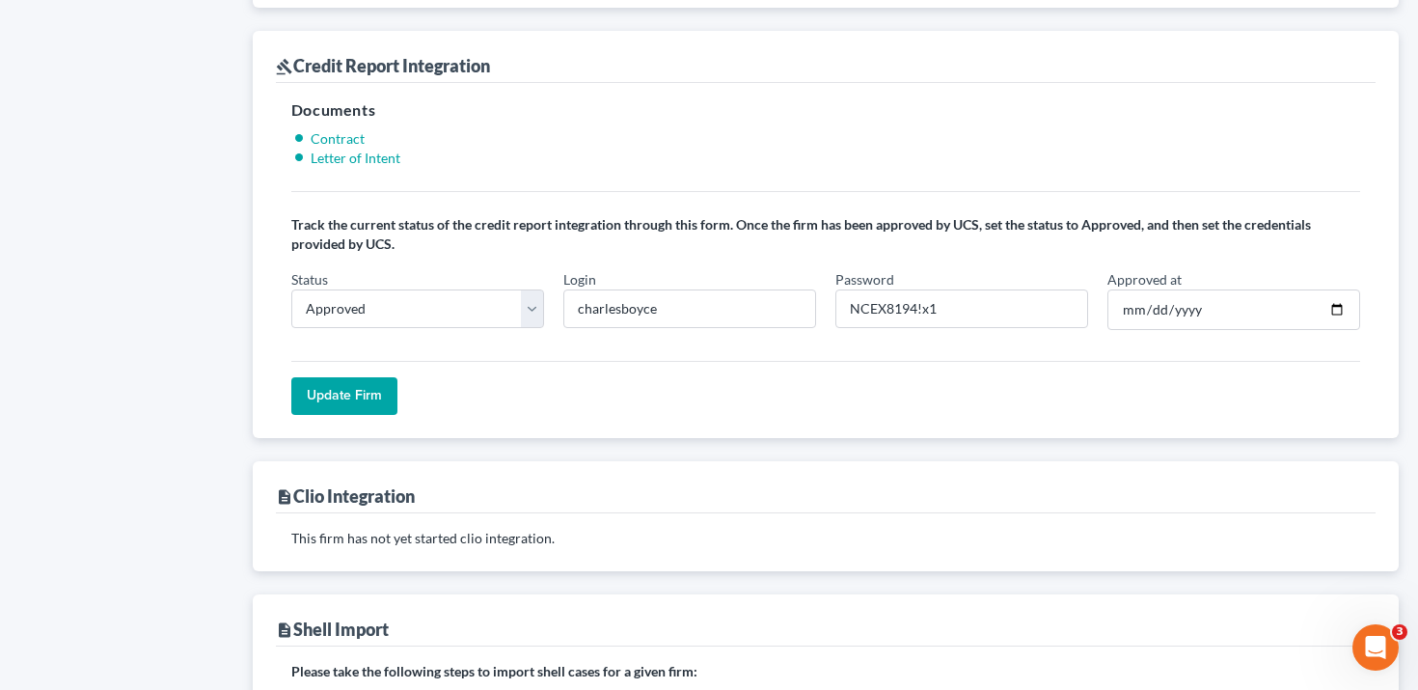
scroll to position [1464, 0]
drag, startPoint x: 914, startPoint y: 312, endPoint x: 848, endPoint y: 315, distance: 65.7
click at [848, 315] on input "NCEX8194!x1" at bounding box center [962, 308] width 253 height 39
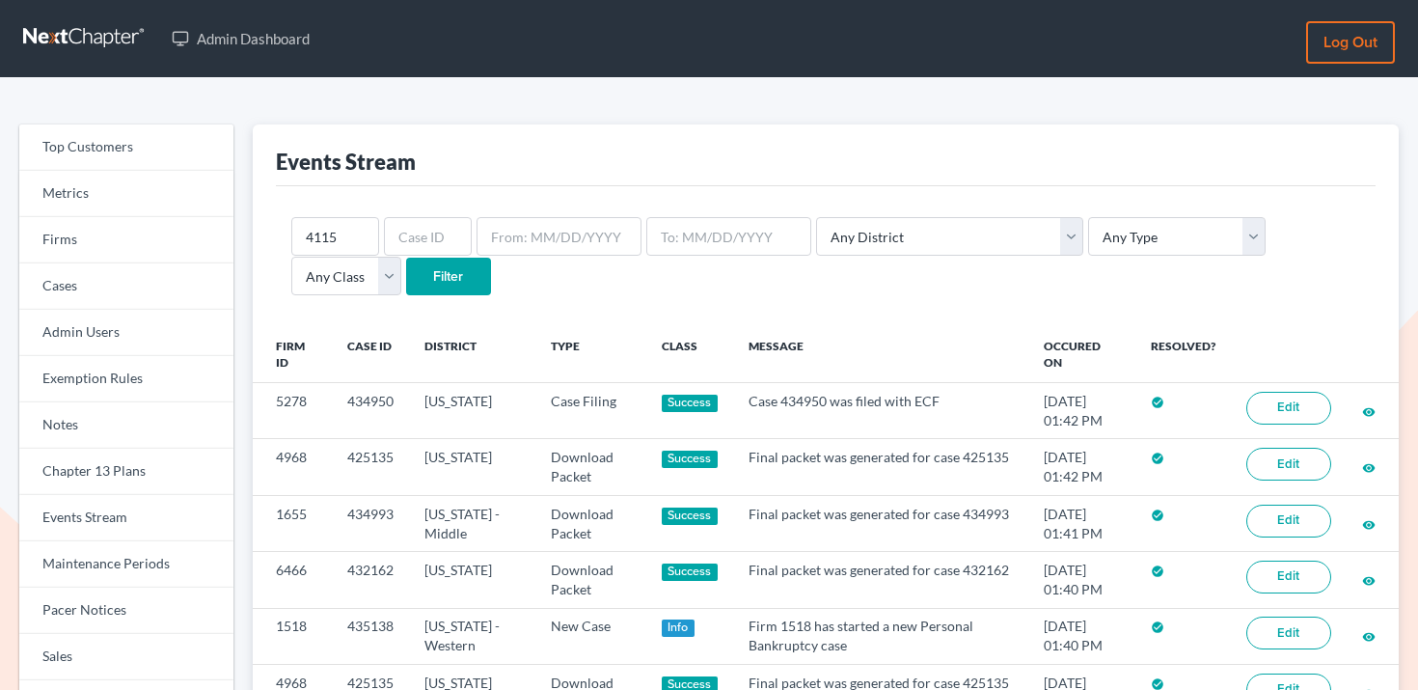
scroll to position [17, 0]
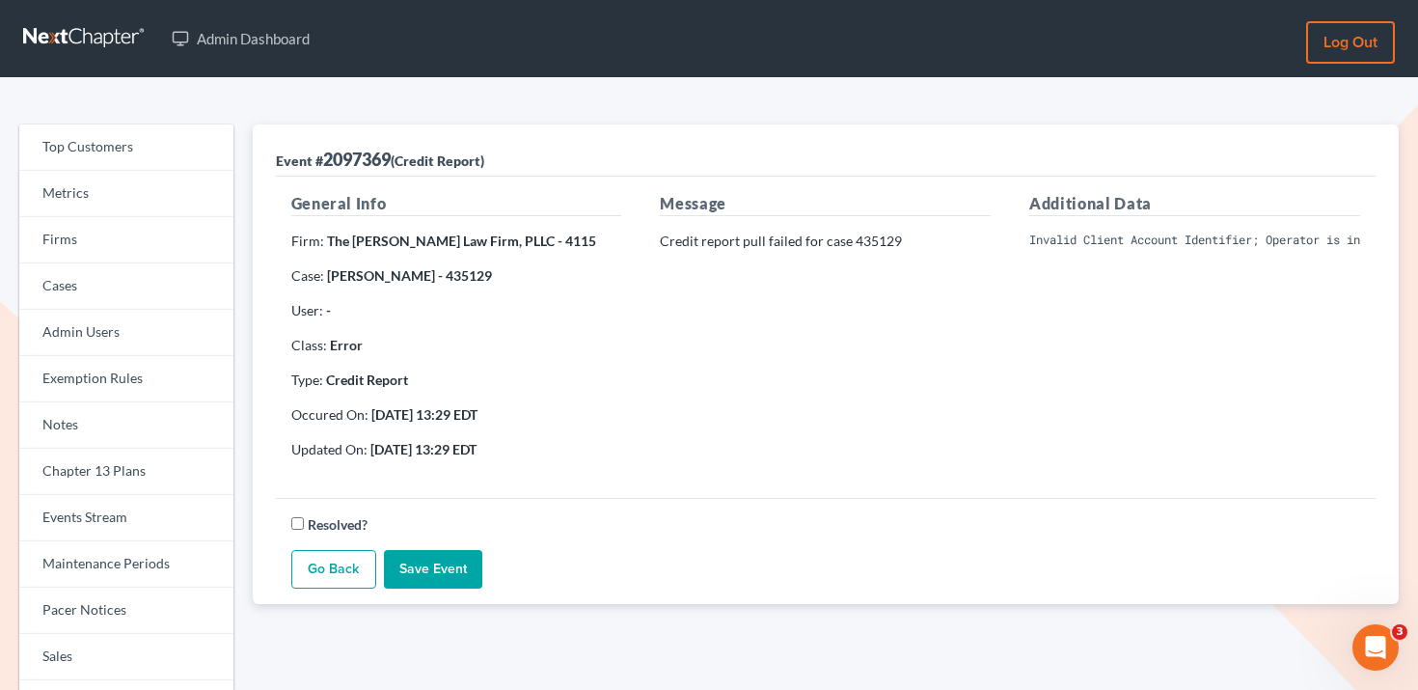
click at [1085, 234] on pre "Invalid Client Account Identifier; Operator is inactive. Please visit our websi…" at bounding box center [1195, 240] width 331 height 17
copy div "Invalid Client Account Identifier; Operator is inactive. Please visit our websi…"
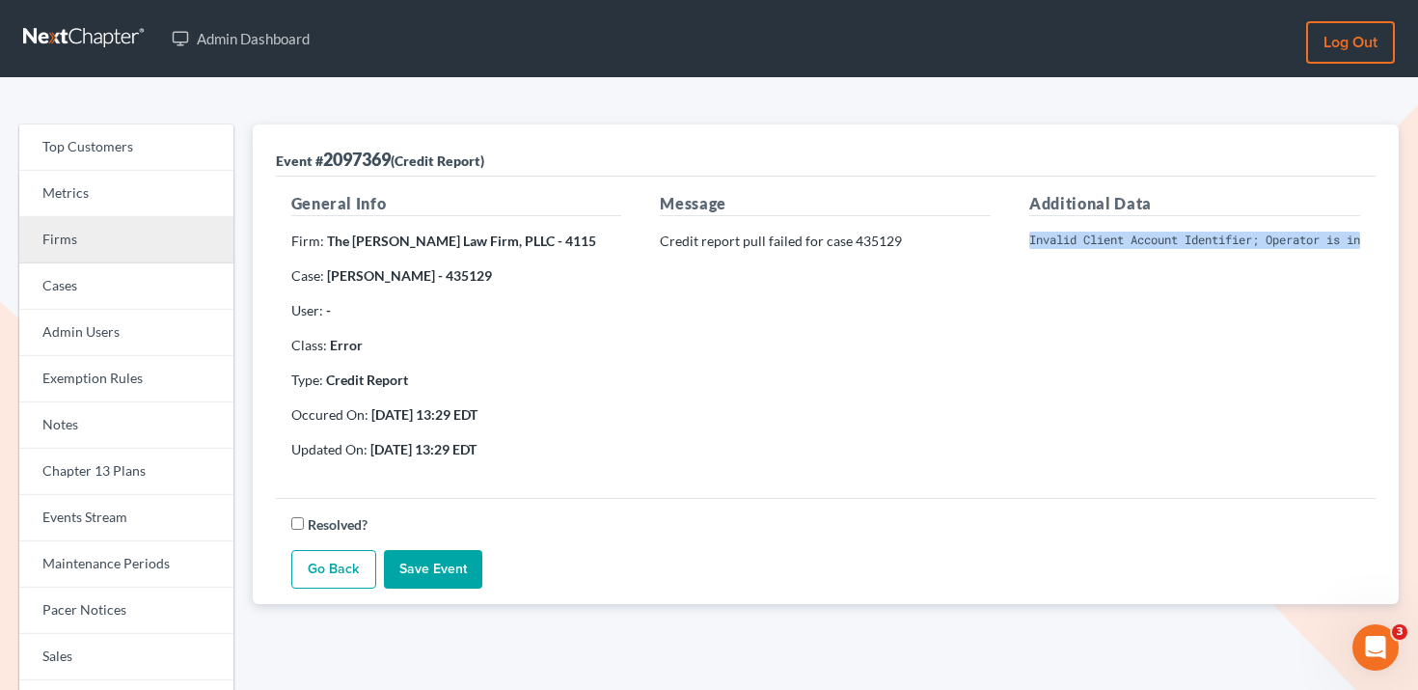
click at [139, 244] on link "Firms" at bounding box center [126, 240] width 214 height 46
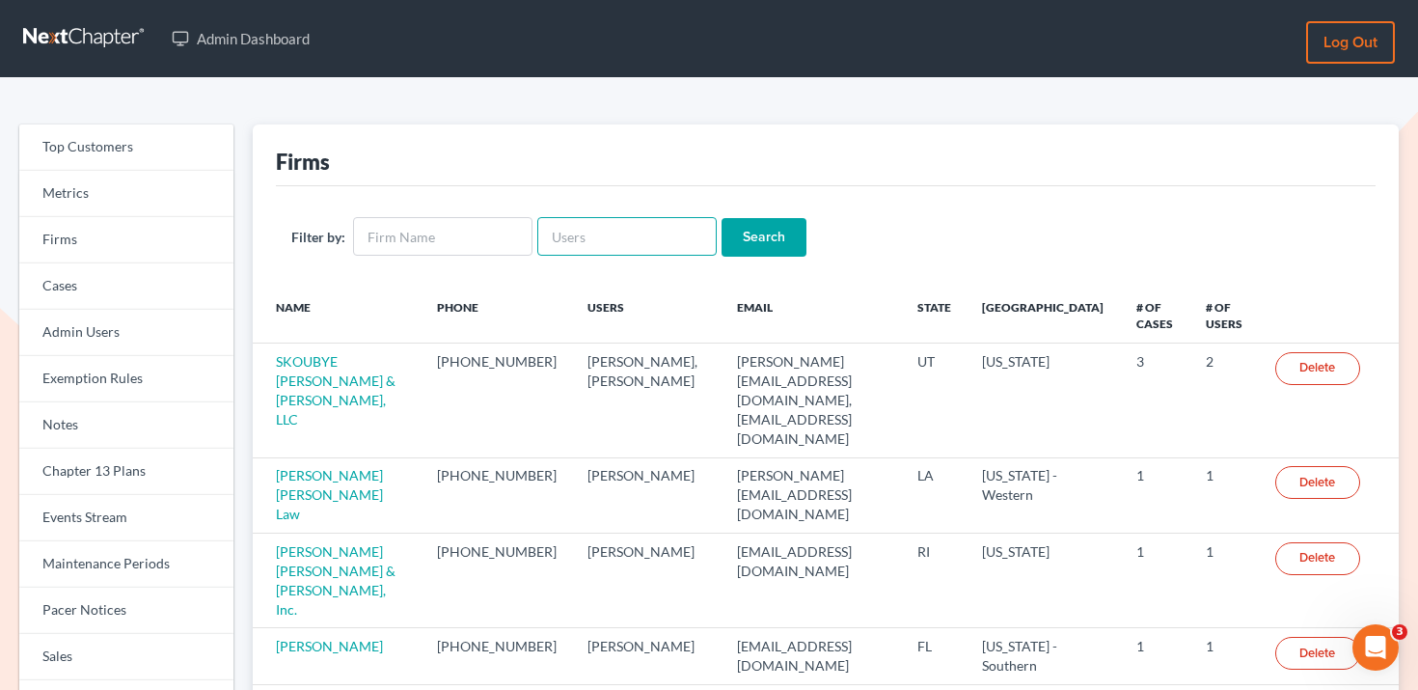
click at [567, 238] on input "text" at bounding box center [626, 236] width 179 height 39
paste input "4608"
type input "4608"
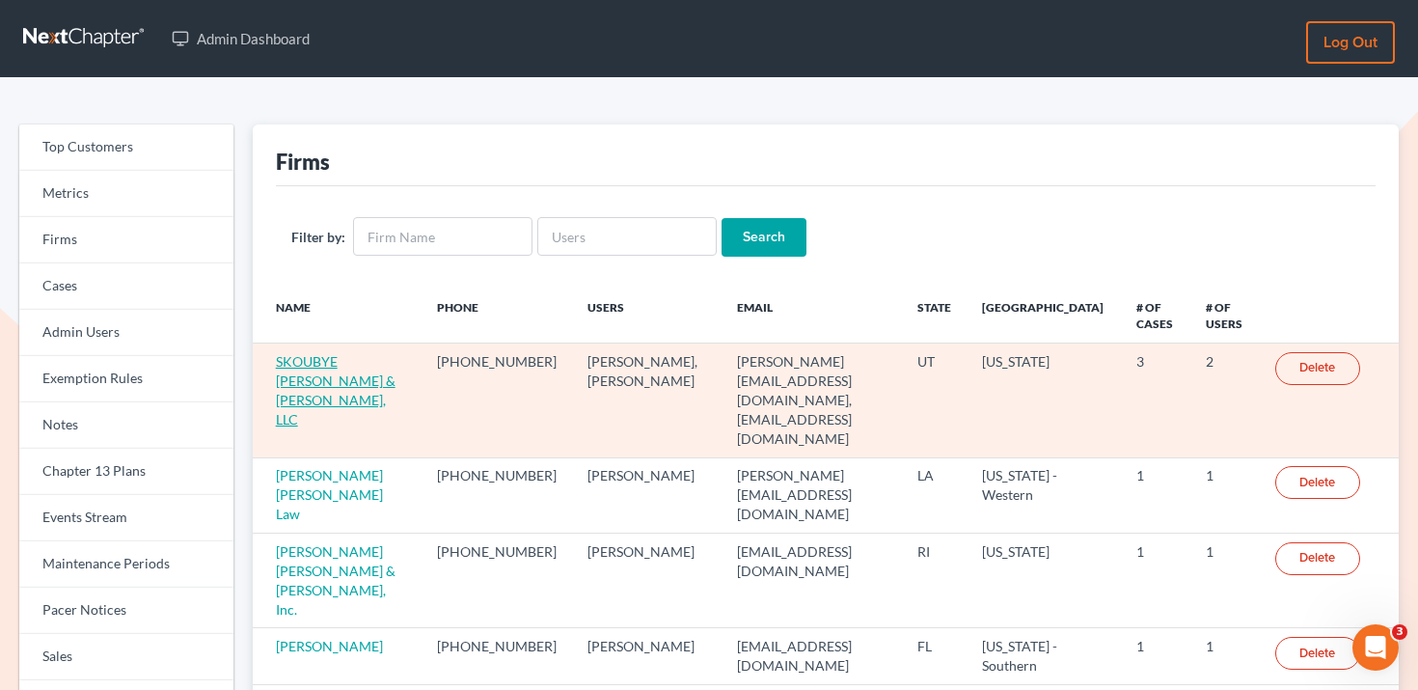
click at [296, 369] on link "SKOUBYE NIELSON & JOHANSEN, LLC" at bounding box center [336, 390] width 120 height 74
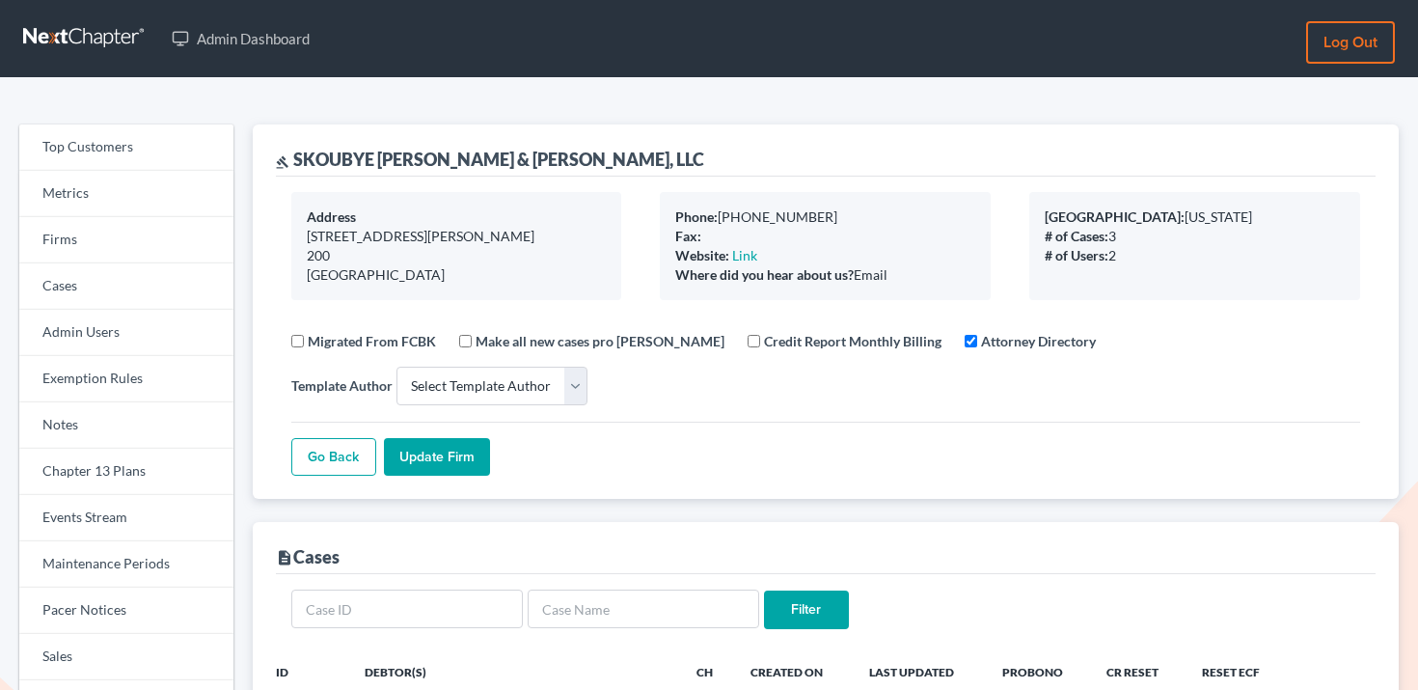
select select
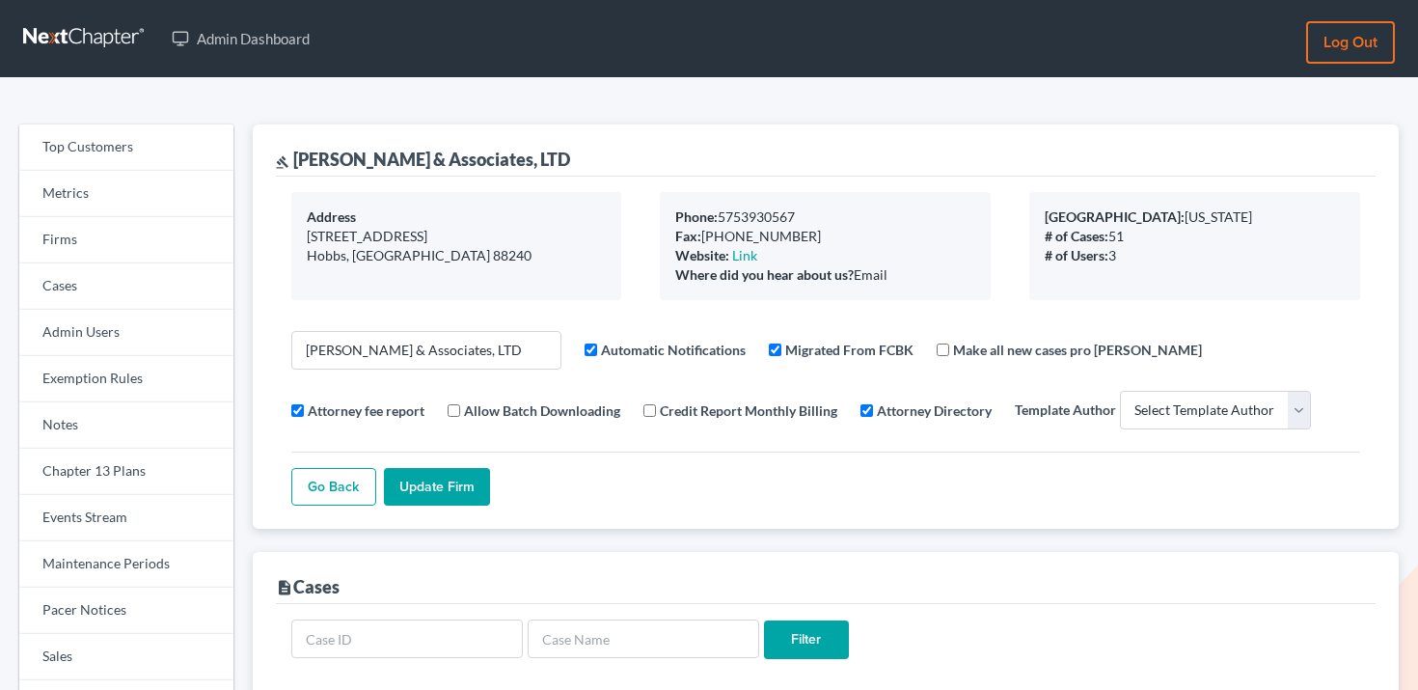
select select
click at [105, 520] on link "Events Stream" at bounding box center [126, 518] width 214 height 46
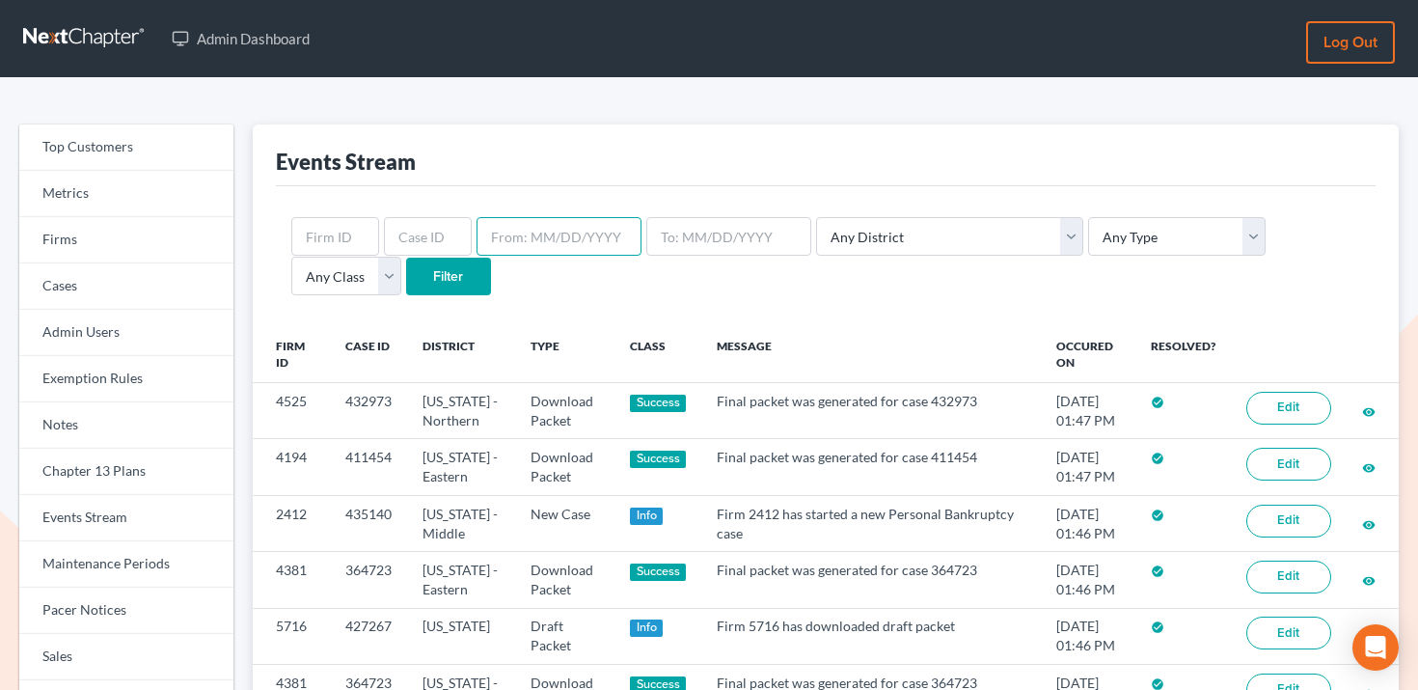
click at [583, 242] on input "text" at bounding box center [559, 236] width 165 height 39
click at [452, 236] on input "text" at bounding box center [428, 236] width 88 height 39
click at [331, 253] on input "text" at bounding box center [335, 236] width 88 height 39
paste input "4608"
type input "4608"
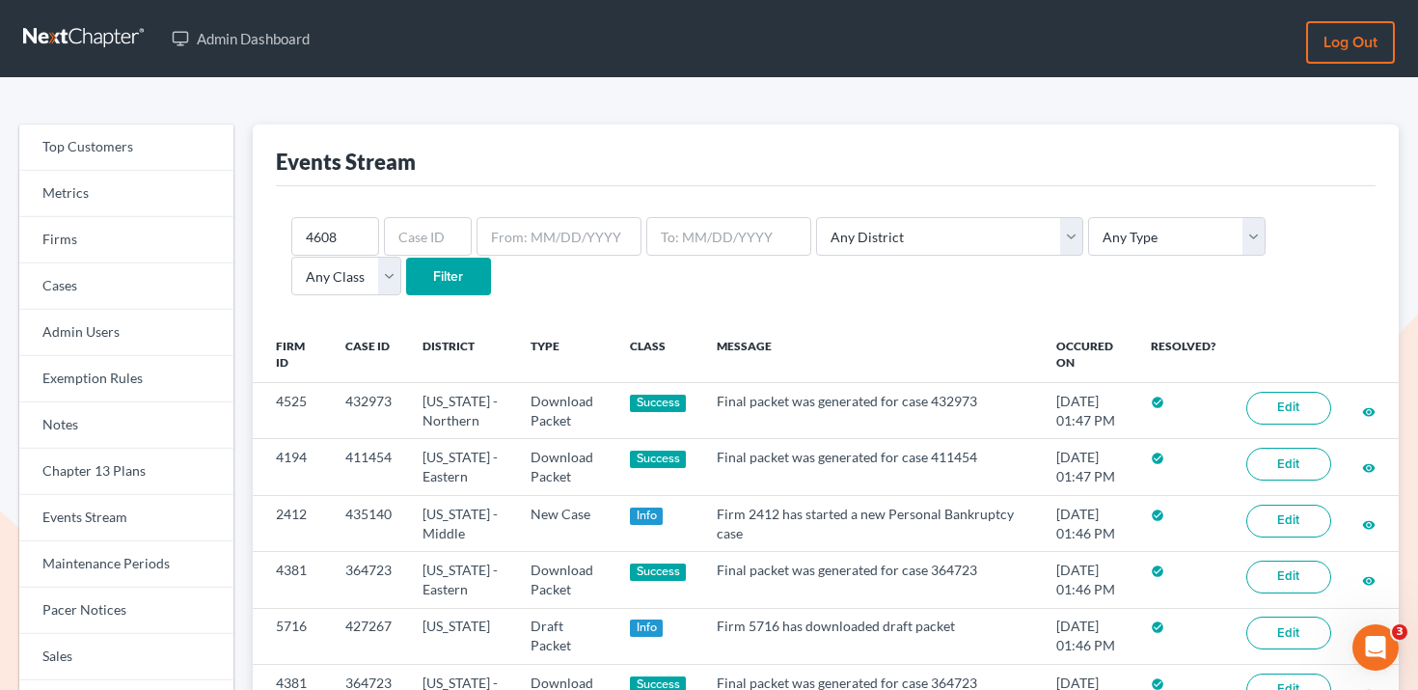
click at [406, 275] on input "Filter" at bounding box center [448, 277] width 85 height 39
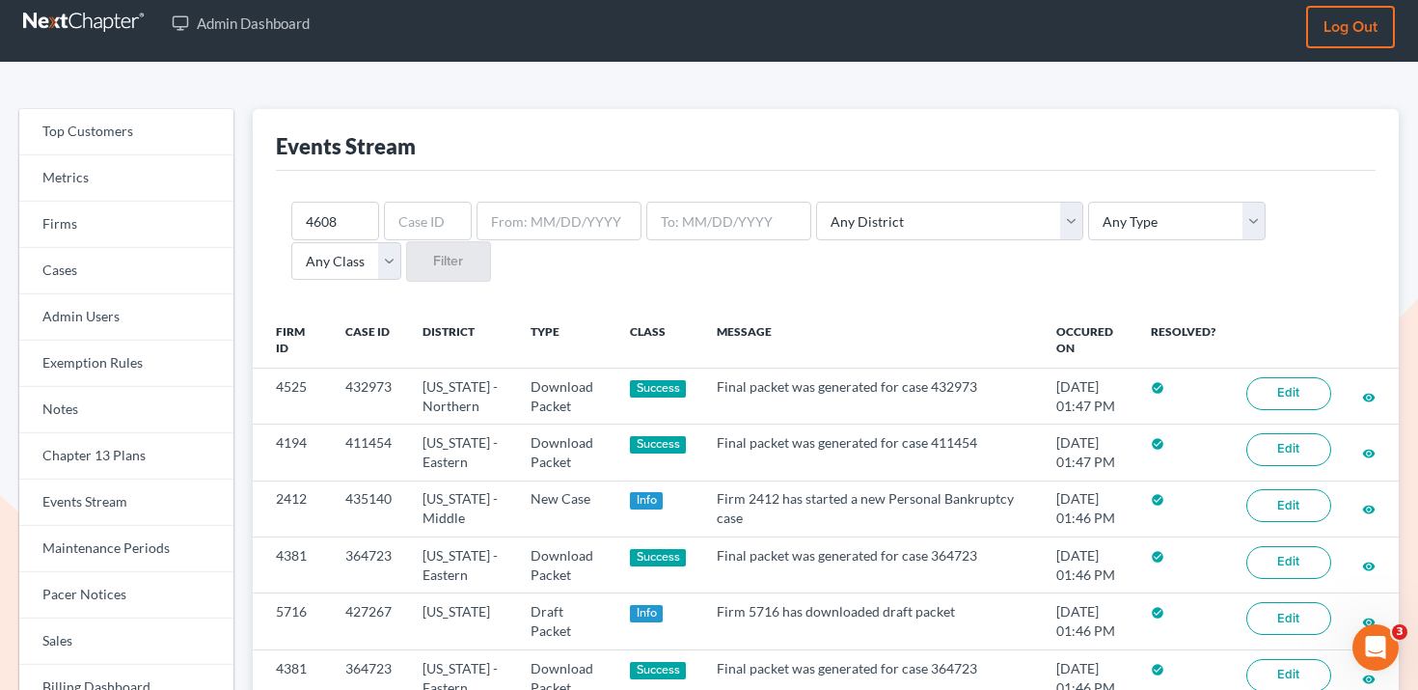
scroll to position [16, 0]
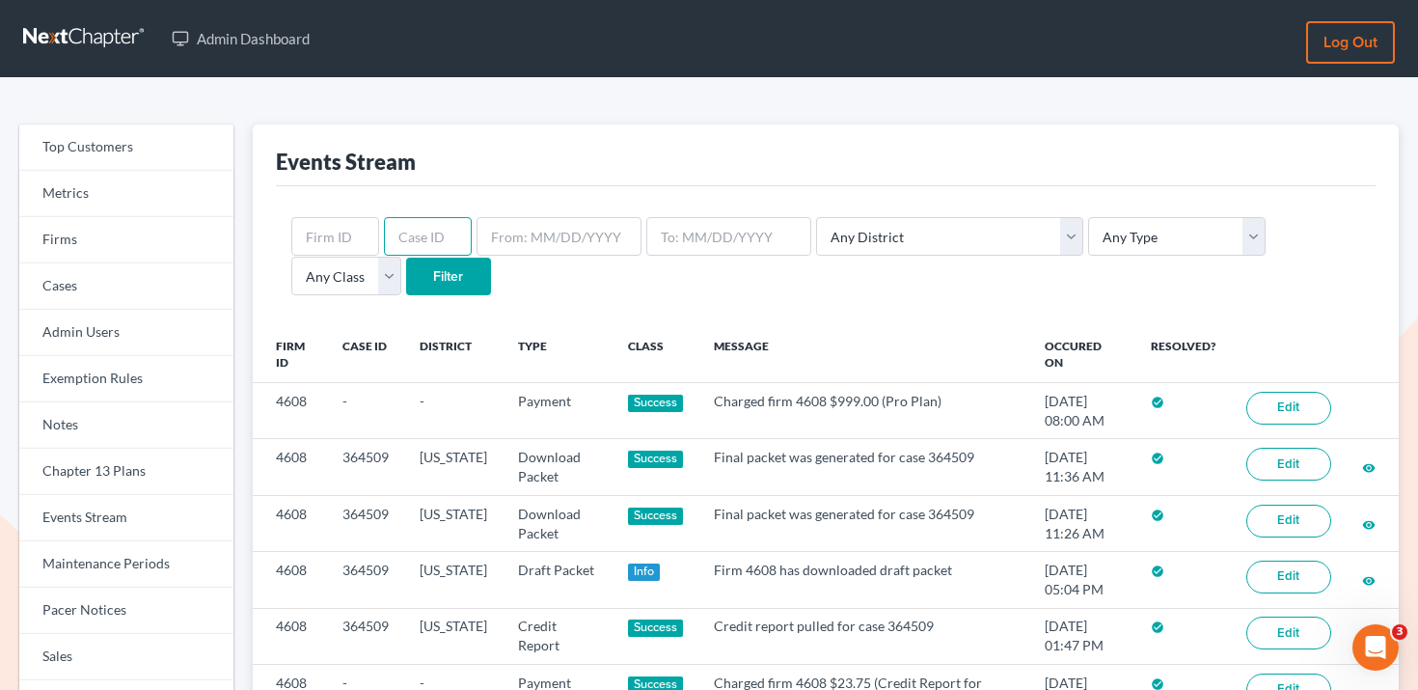
click at [431, 246] on input "text" at bounding box center [428, 236] width 88 height 39
click at [320, 232] on input "text" at bounding box center [335, 236] width 88 height 39
paste input "2083"
type input "2083"
click at [406, 271] on input "Filter" at bounding box center [448, 277] width 85 height 39
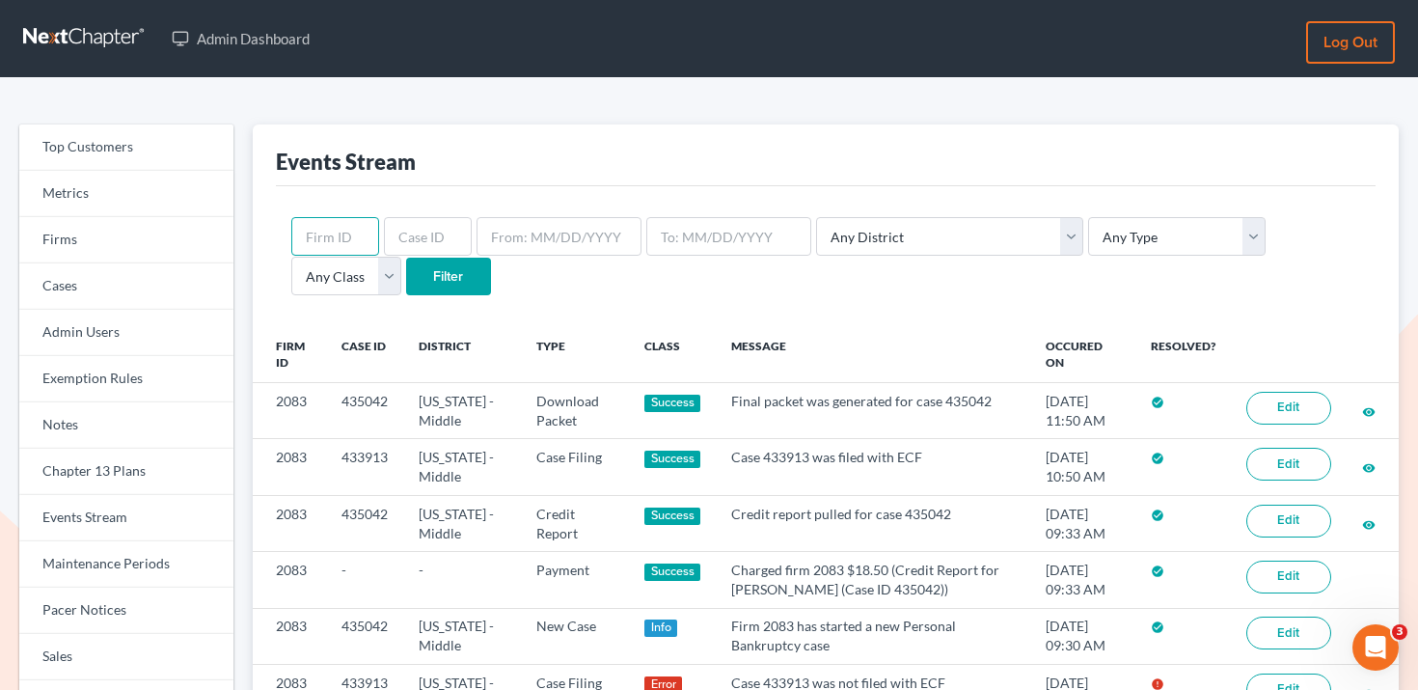
click at [367, 227] on input "text" at bounding box center [335, 236] width 88 height 39
paste input "3136"
type input "3136"
click at [406, 274] on input "Filter" at bounding box center [448, 277] width 85 height 39
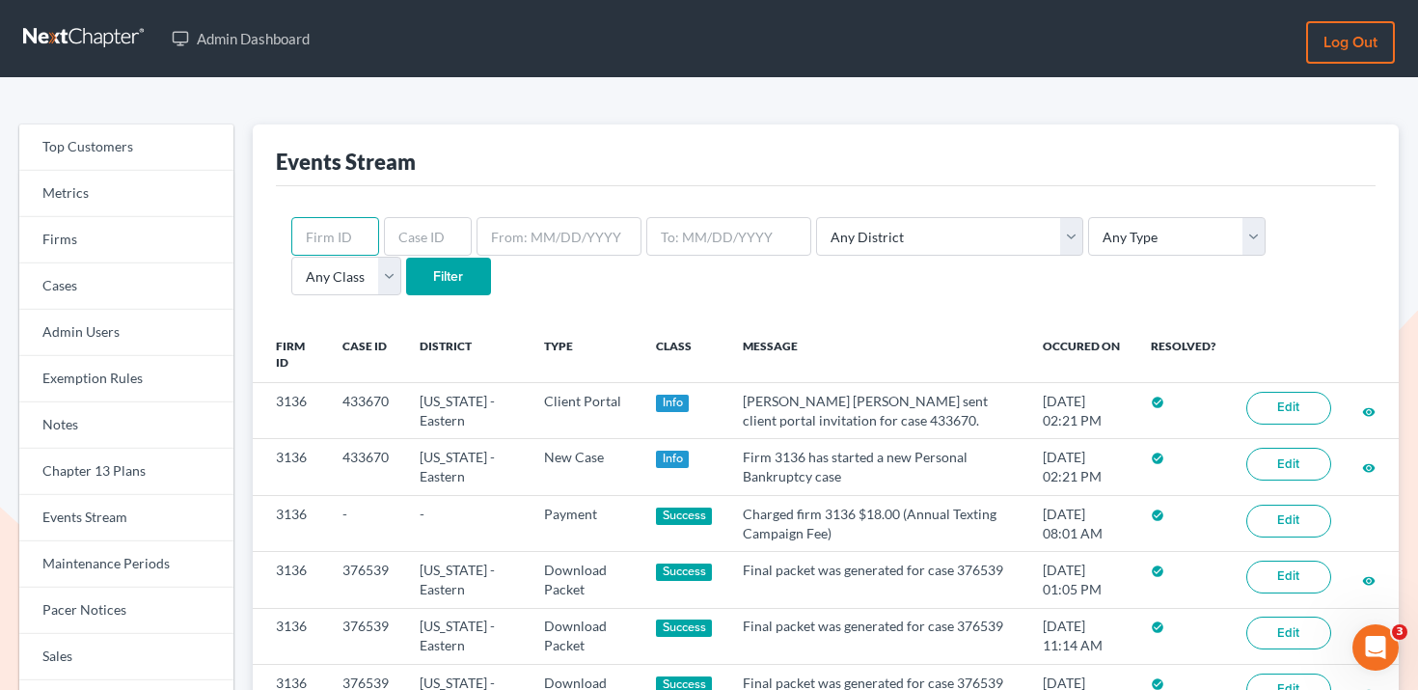
click at [343, 219] on input "text" at bounding box center [335, 236] width 88 height 39
paste input "9013"
type input "9013"
click at [406, 278] on input "Filter" at bounding box center [448, 277] width 85 height 39
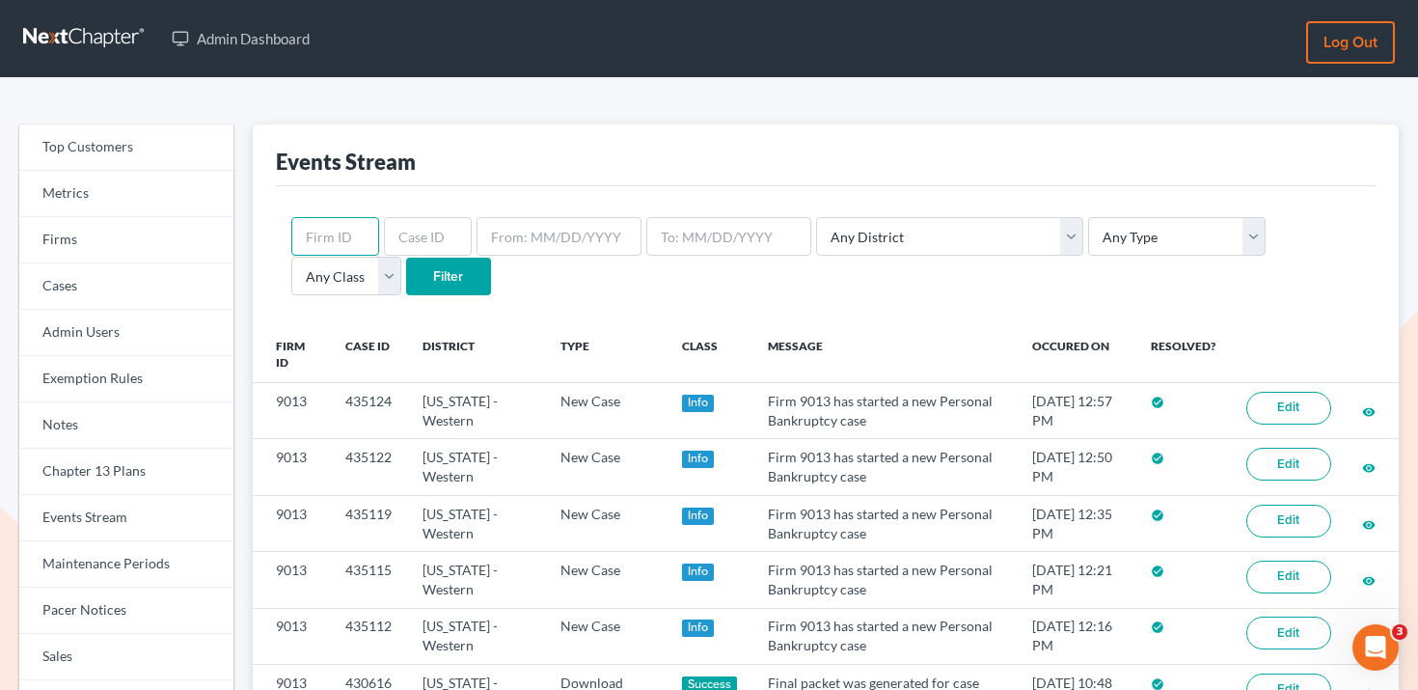
click at [346, 235] on input "text" at bounding box center [335, 236] width 88 height 39
paste input "8746"
type input "8746"
click at [406, 282] on input "Filter" at bounding box center [448, 277] width 85 height 39
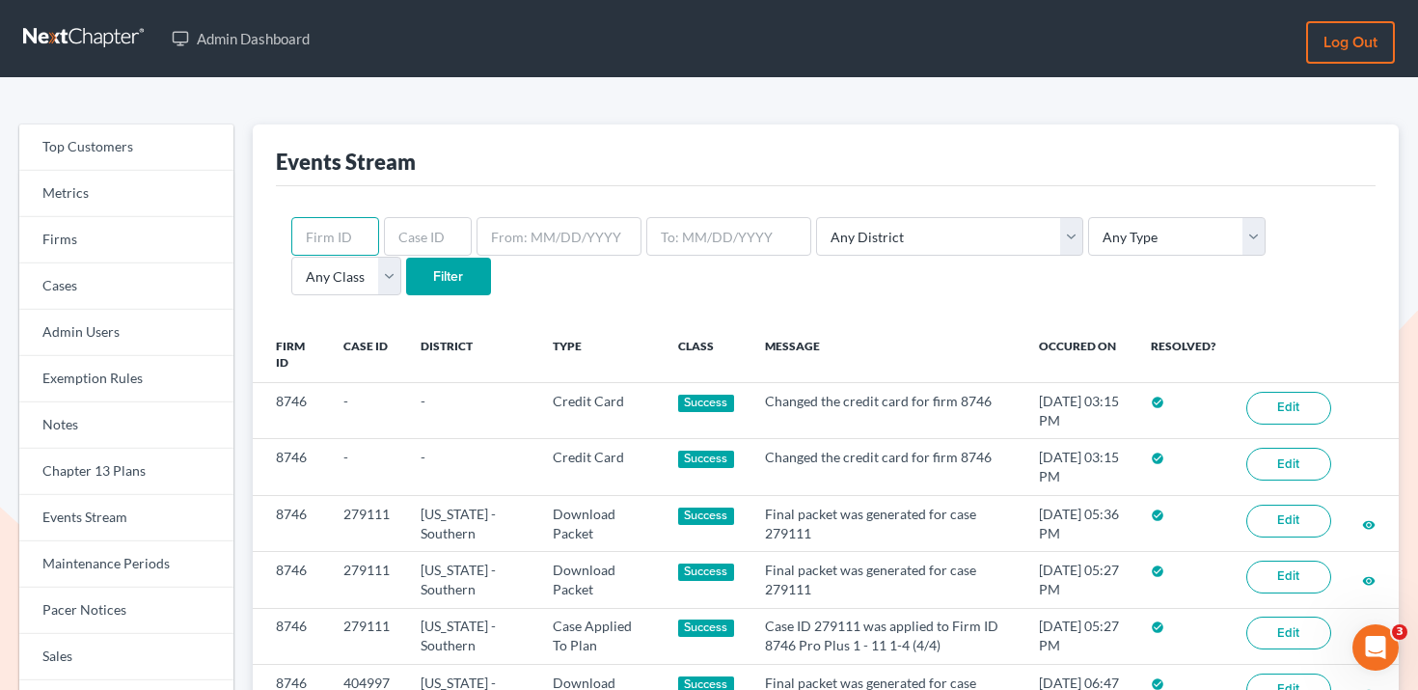
click at [340, 235] on input "text" at bounding box center [335, 236] width 88 height 39
paste input "9066"
type input "9066"
click at [406, 268] on input "Filter" at bounding box center [448, 277] width 85 height 39
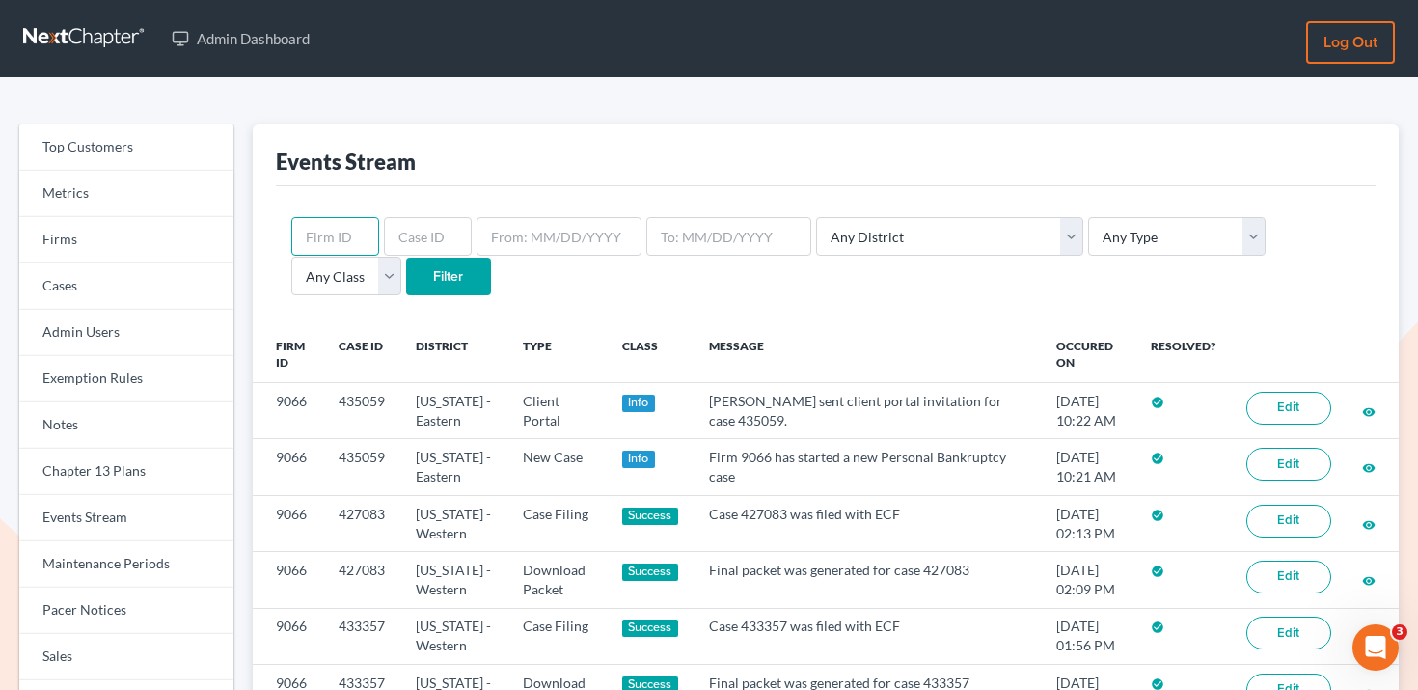
click at [316, 234] on input "text" at bounding box center [335, 236] width 88 height 39
paste input "6719"
type input "6719"
click at [406, 263] on input "Filter" at bounding box center [448, 277] width 85 height 39
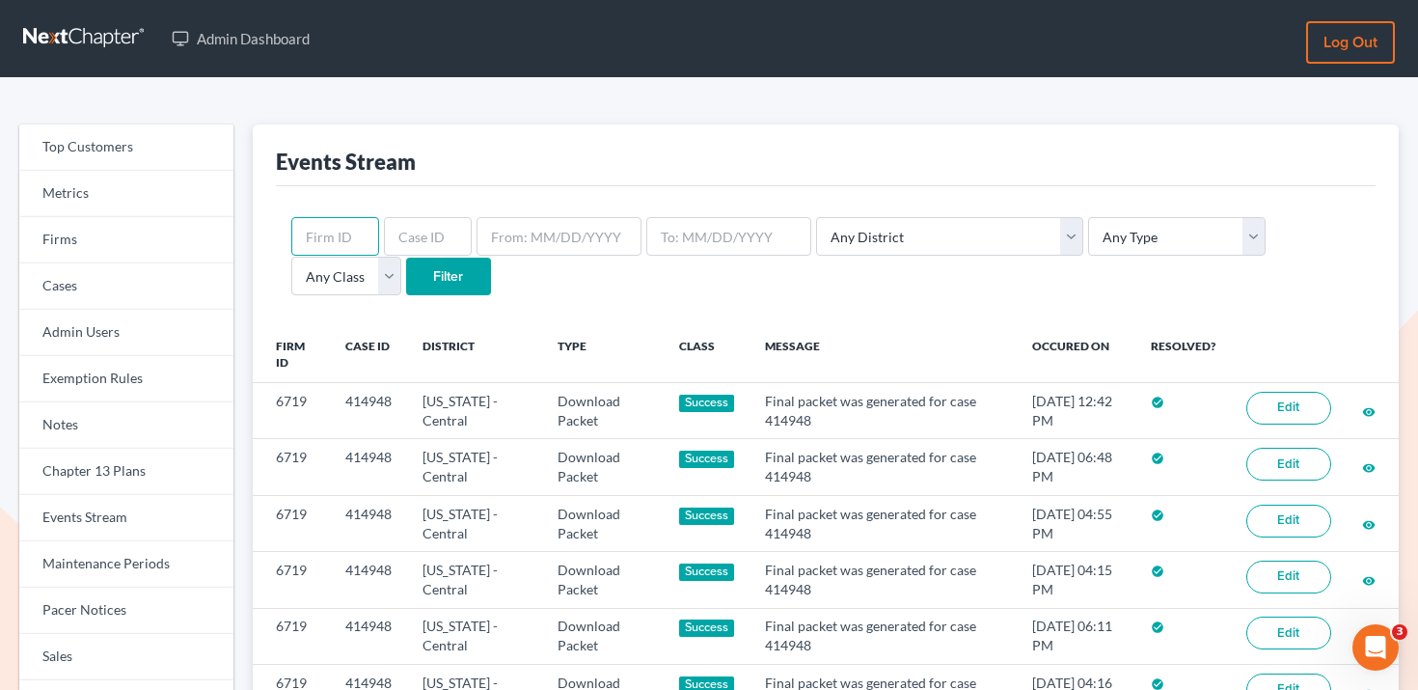
click at [352, 224] on input "text" at bounding box center [335, 236] width 88 height 39
paste input "10571"
type input "10571"
click at [406, 276] on input "Filter" at bounding box center [448, 277] width 85 height 39
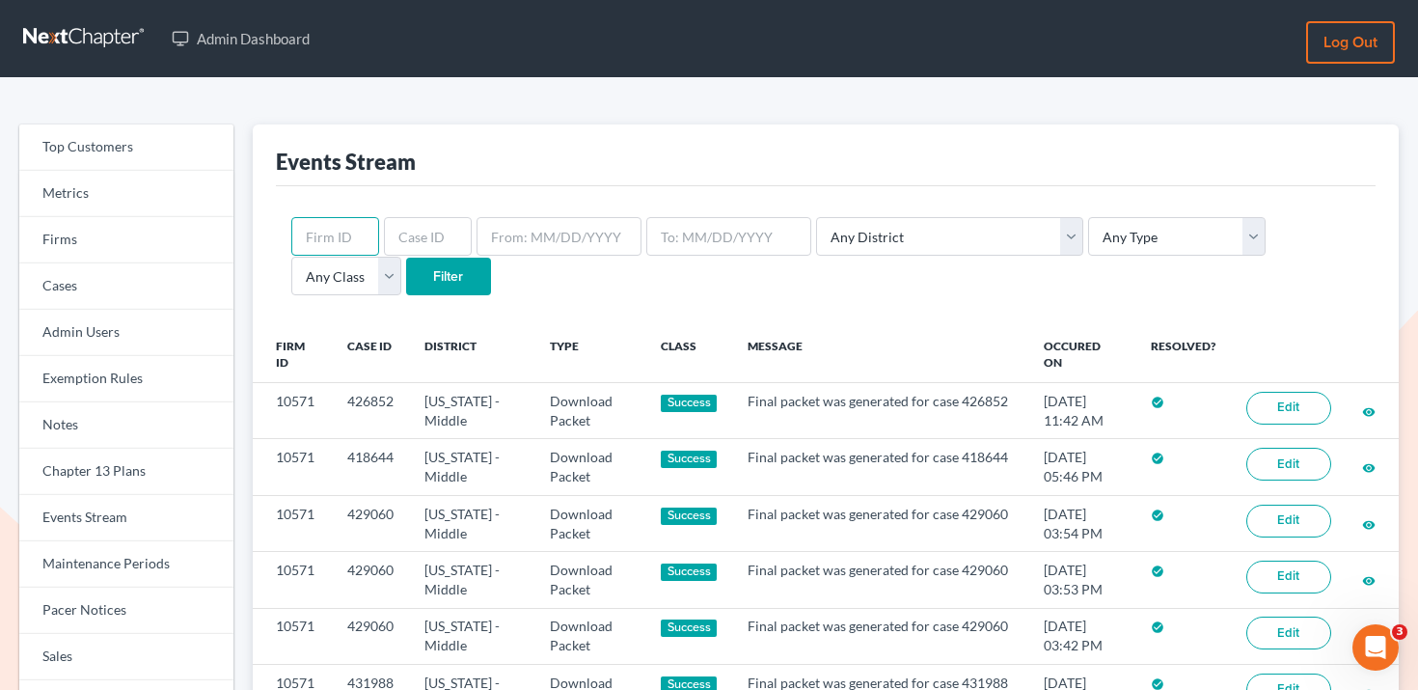
click at [369, 237] on input "text" at bounding box center [335, 236] width 88 height 39
paste input "9214"
type input "9214"
click at [406, 278] on input "Filter" at bounding box center [448, 277] width 85 height 39
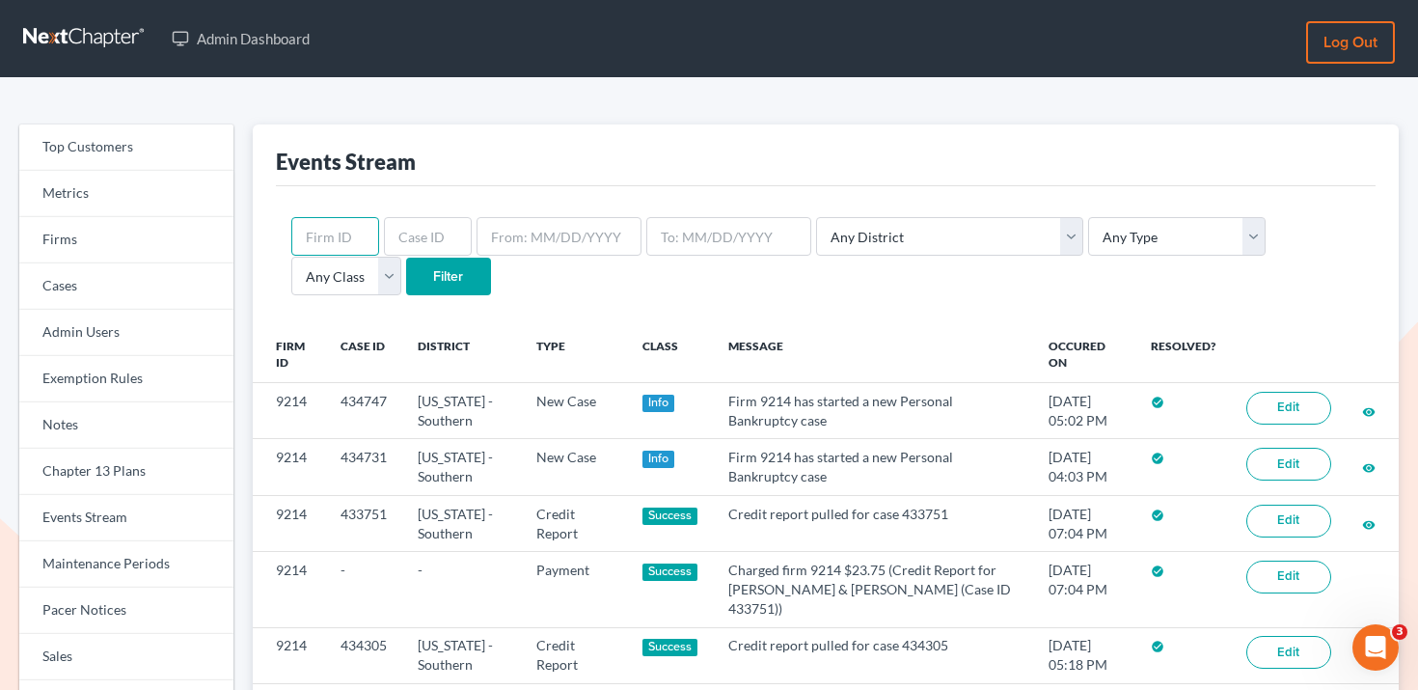
click at [351, 235] on input "text" at bounding box center [335, 236] width 88 height 39
paste input "8027"
type input "8027"
click at [406, 289] on input "Filter" at bounding box center [448, 277] width 85 height 39
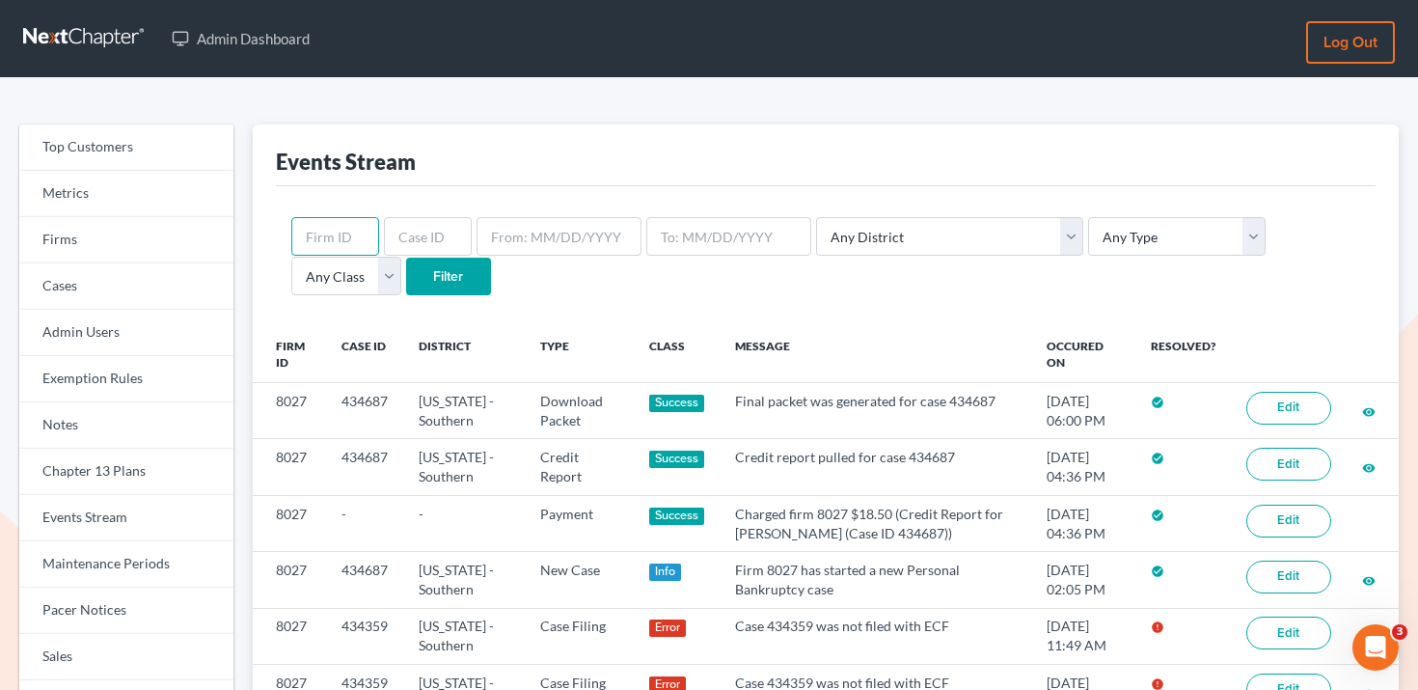
click at [338, 242] on input "text" at bounding box center [335, 236] width 88 height 39
paste input "4340"
type input "4340"
click at [406, 275] on input "Filter" at bounding box center [448, 277] width 85 height 39
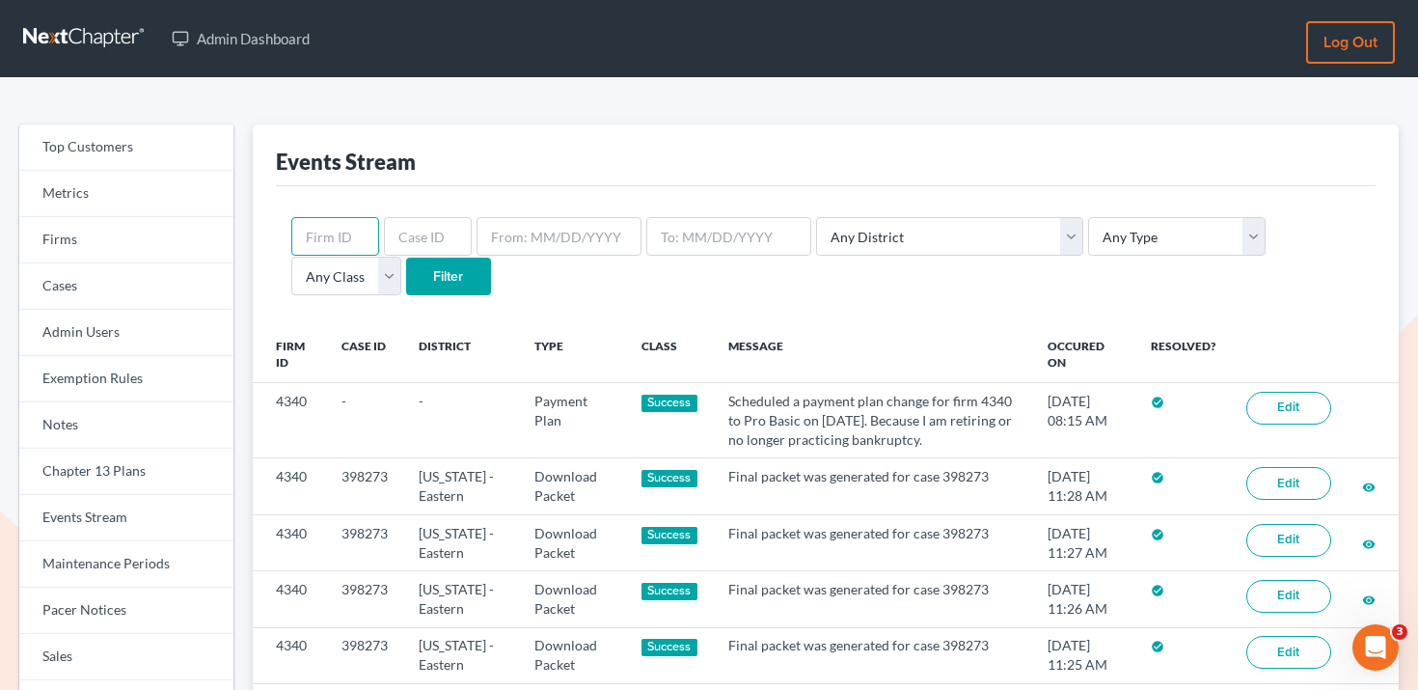
click at [347, 229] on input "text" at bounding box center [335, 236] width 88 height 39
paste input "10742"
type input "10742"
click at [406, 289] on input "Filter" at bounding box center [448, 277] width 85 height 39
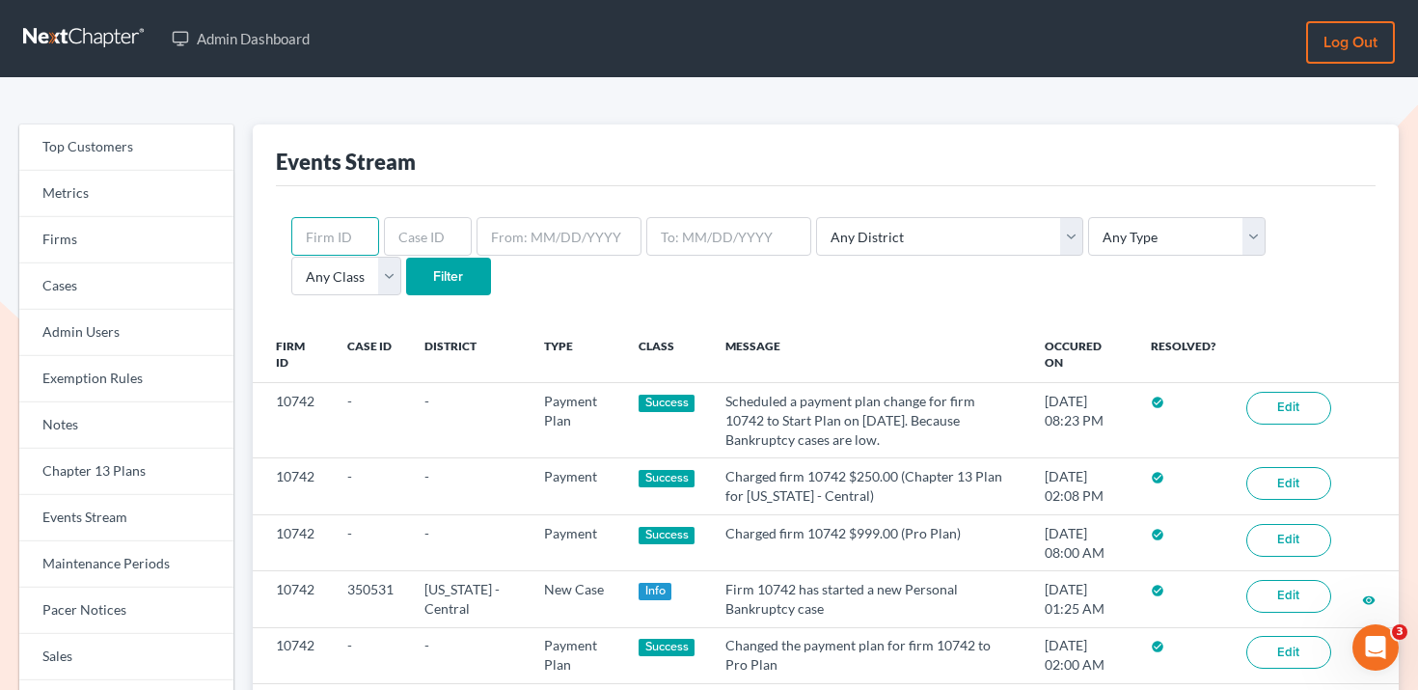
click at [372, 228] on input "text" at bounding box center [335, 236] width 88 height 39
paste input "6326"
type input "6326"
click at [406, 274] on input "Filter" at bounding box center [448, 277] width 85 height 39
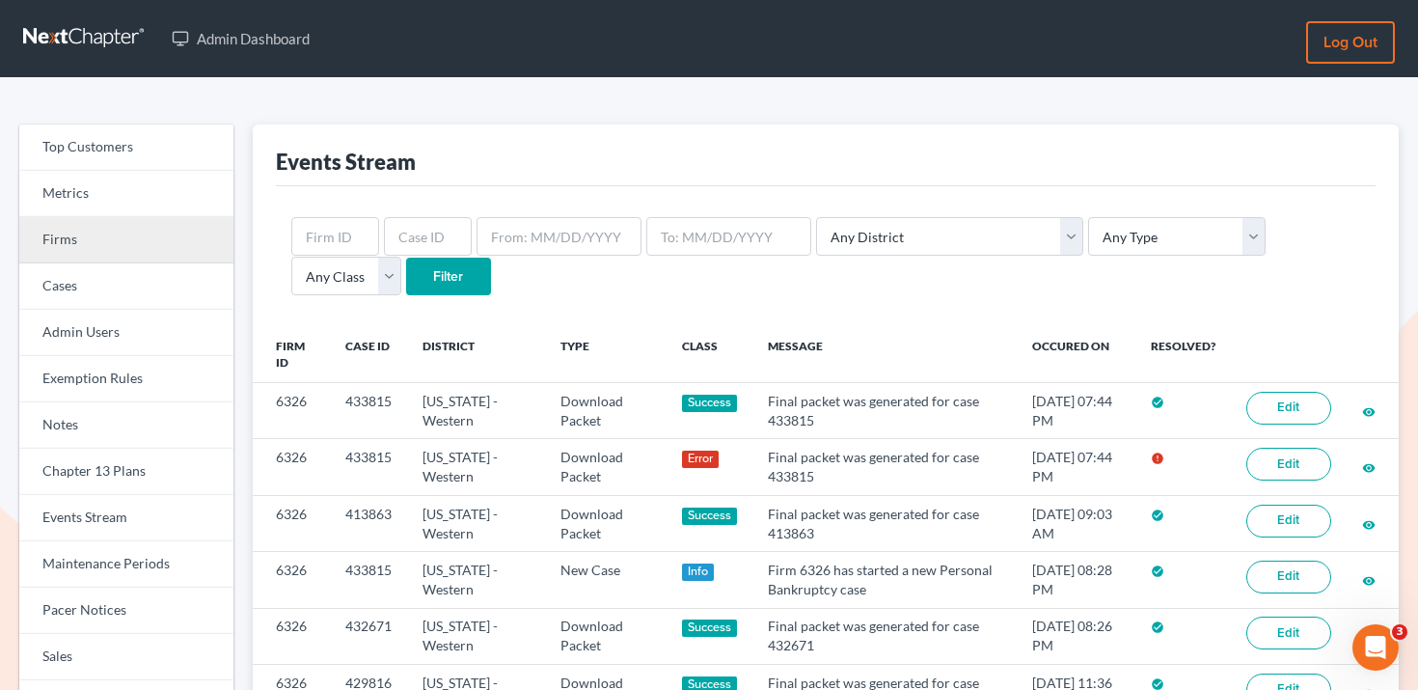
click at [93, 244] on link "Firms" at bounding box center [126, 240] width 214 height 46
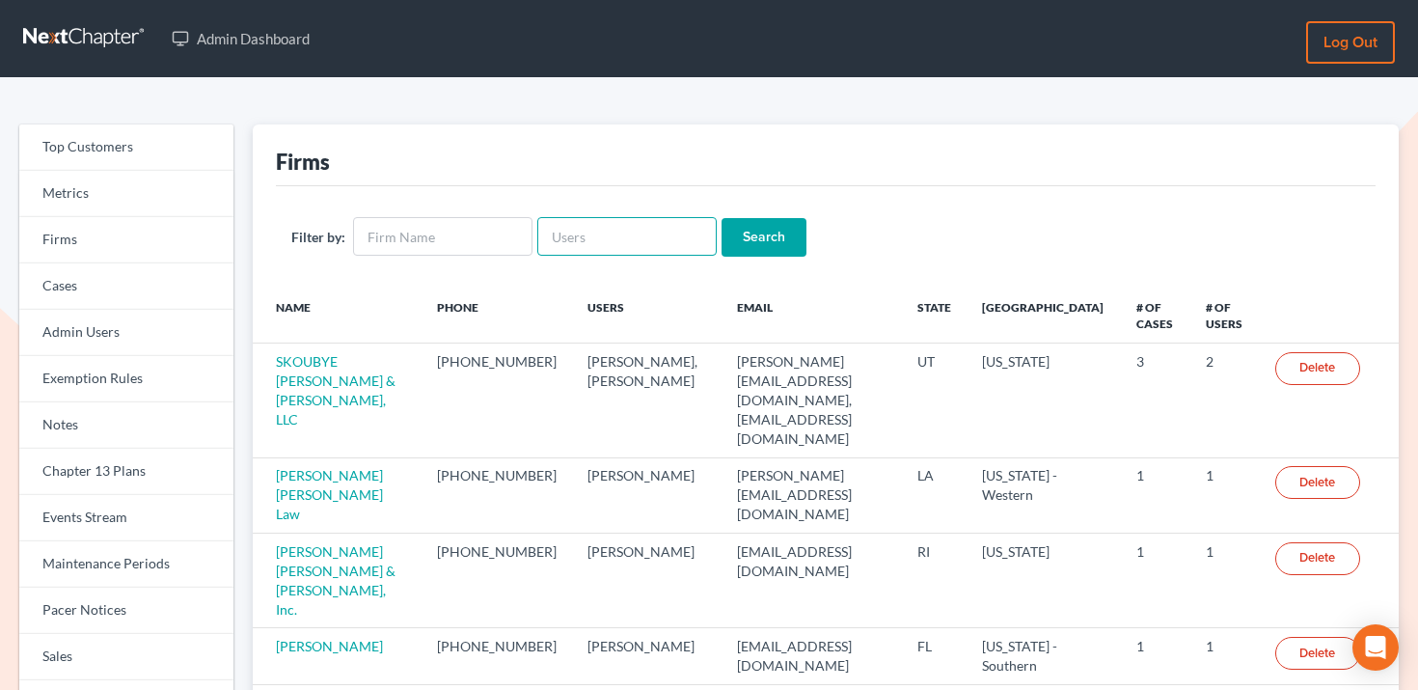
click at [554, 244] on input "text" at bounding box center [626, 236] width 179 height 39
paste input "[EMAIL_ADDRESS][DOMAIN_NAME]"
type input "[EMAIL_ADDRESS][DOMAIN_NAME]"
click at [776, 234] on input "Search" at bounding box center [764, 237] width 85 height 39
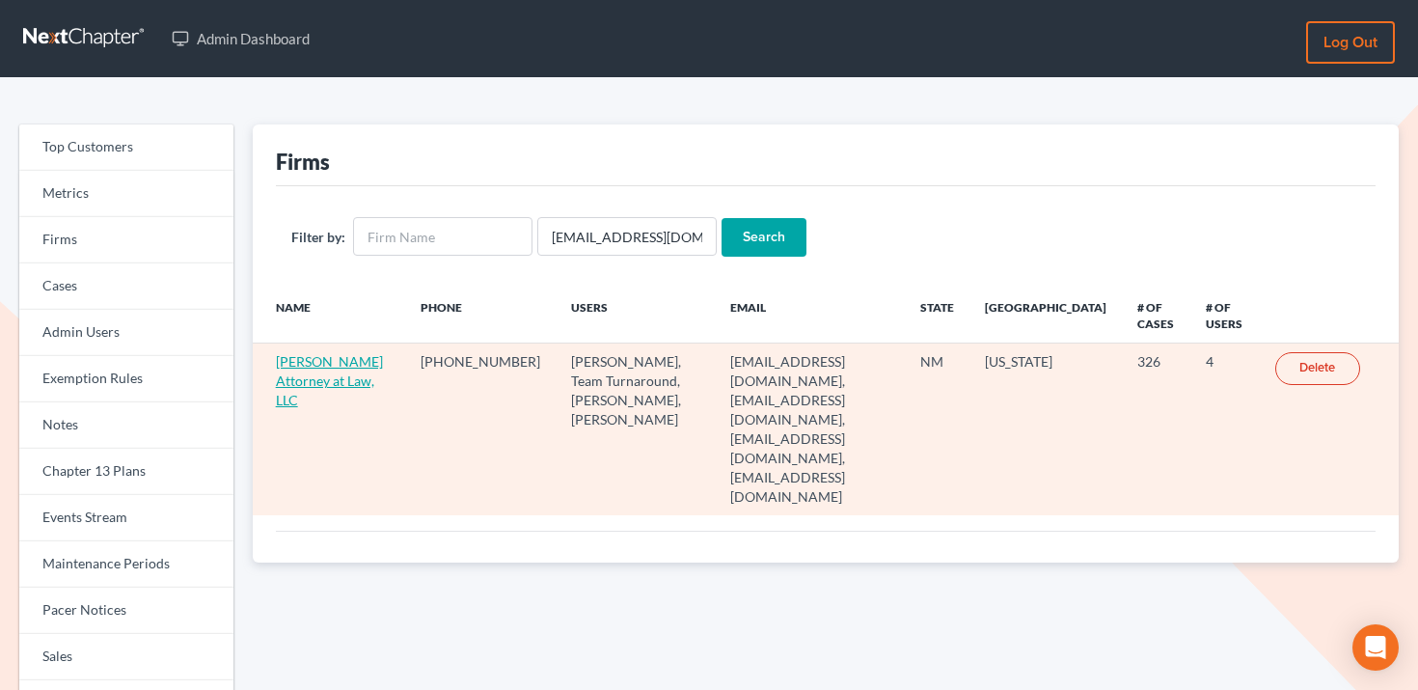
click at [313, 395] on link "[PERSON_NAME] Attorney at Law, LLC" at bounding box center [329, 380] width 107 height 55
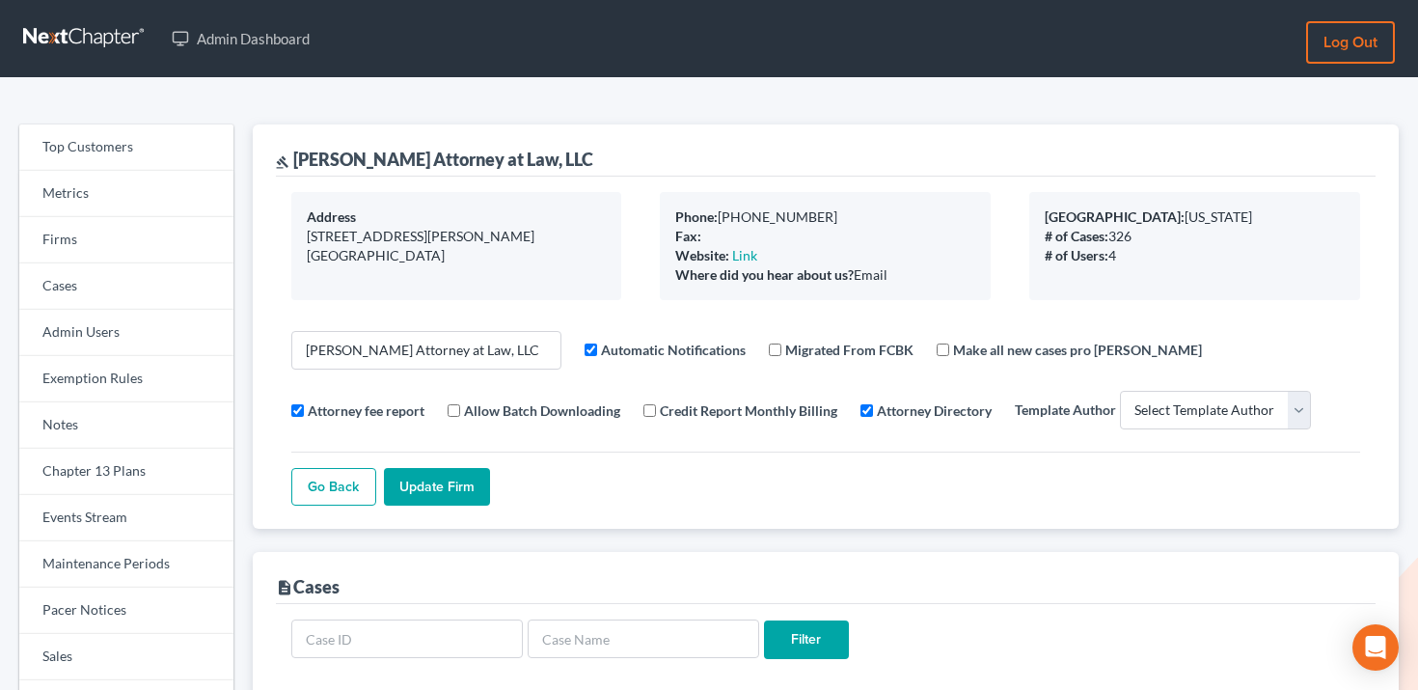
select select
